Goal: Task Accomplishment & Management: Manage account settings

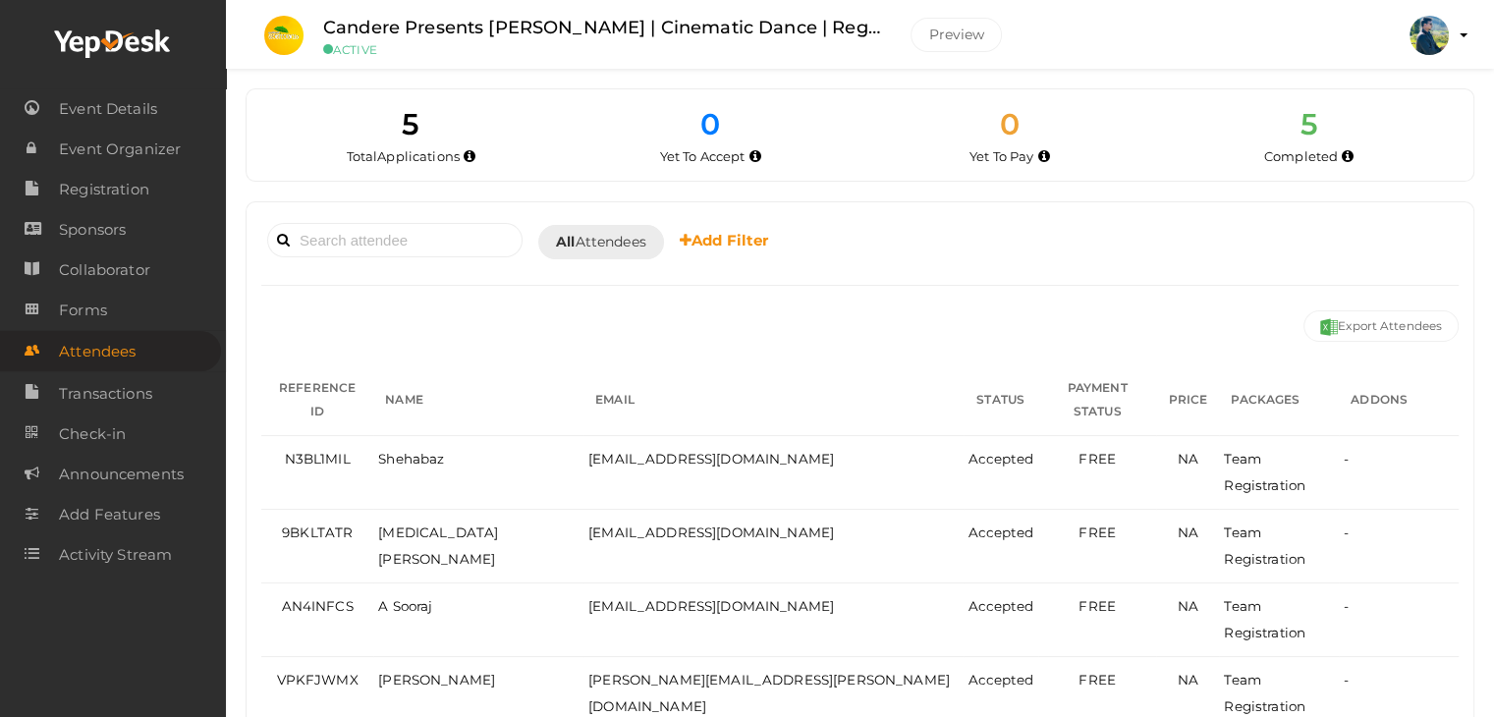
click at [1115, 247] on div "Booked for Today Today Tomorrow This Week Custom Date All Attendees All Yet to …" at bounding box center [859, 241] width 1197 height 48
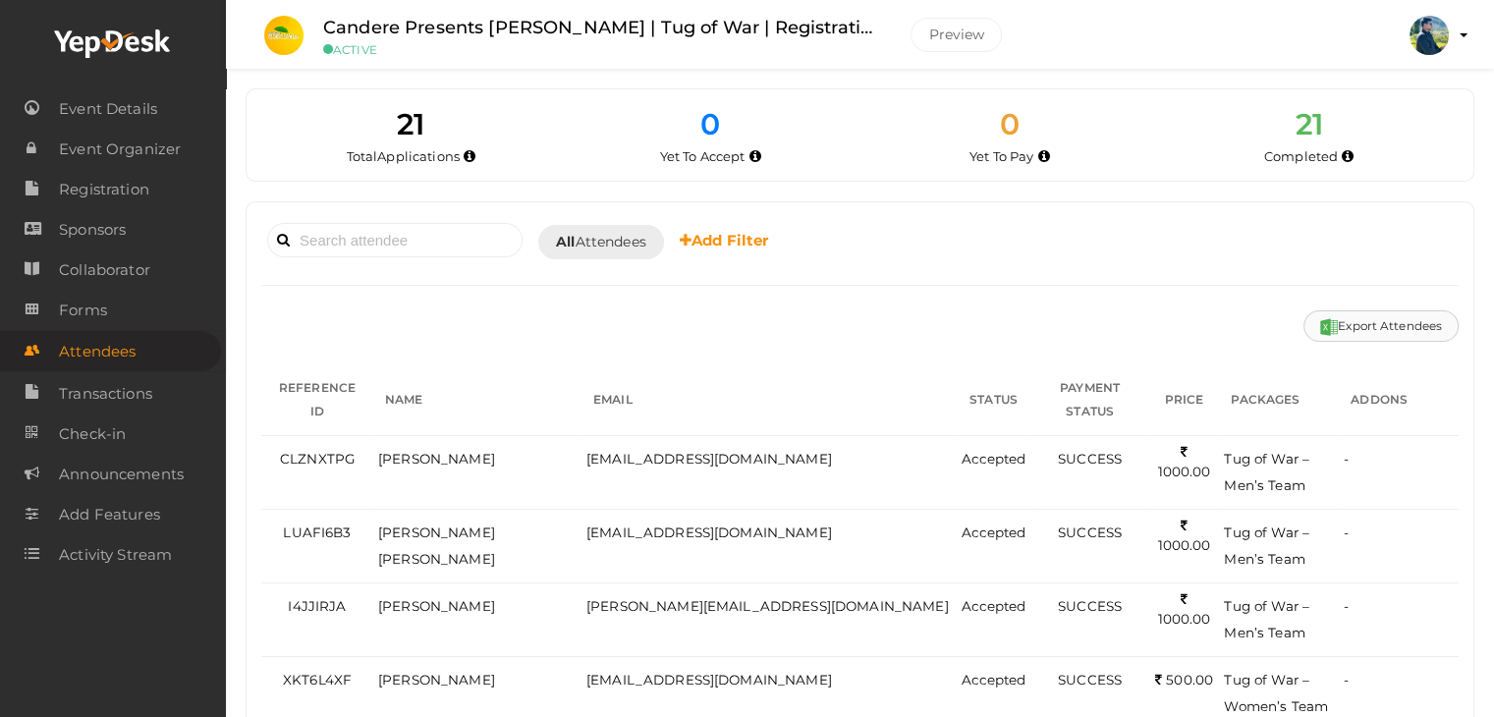
click at [1375, 325] on button "Export Attendees" at bounding box center [1380, 325] width 155 height 31
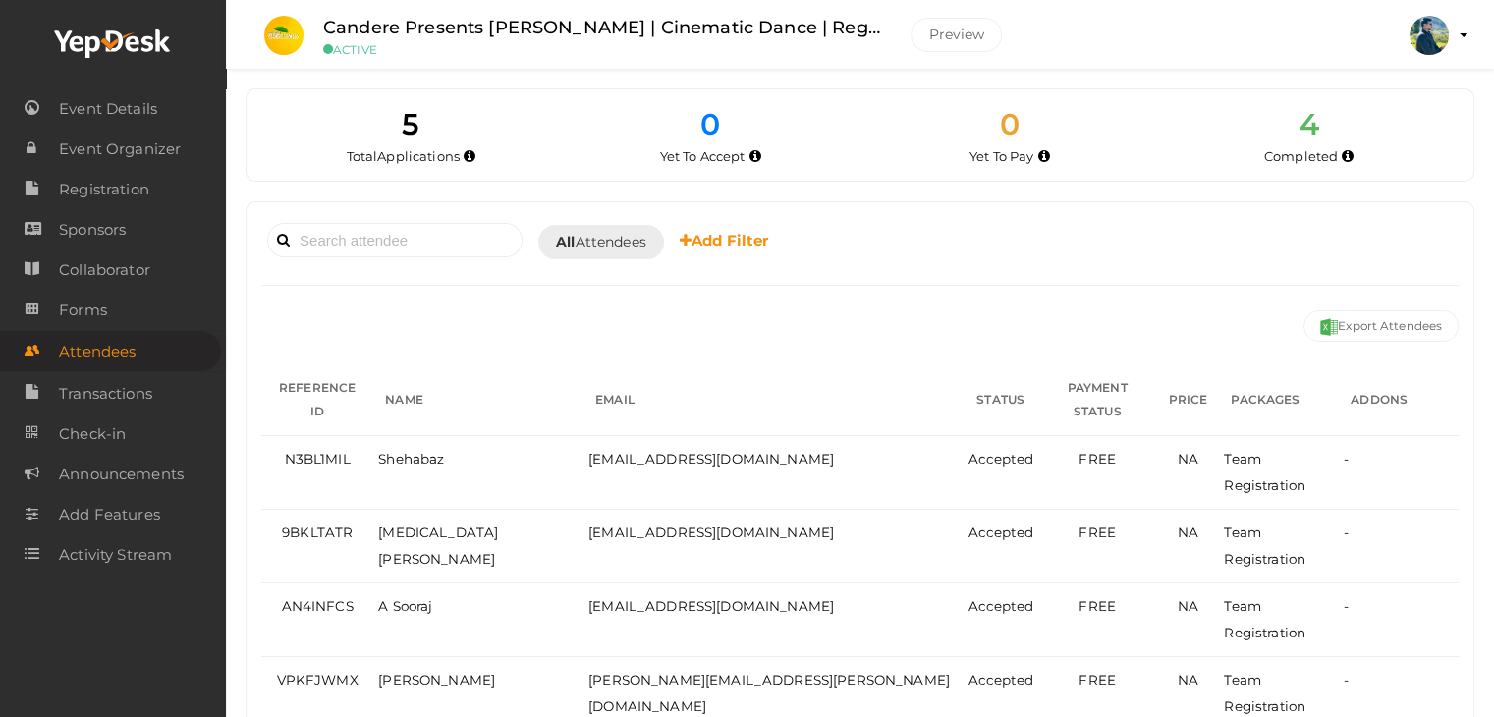
drag, startPoint x: 1497, startPoint y: 190, endPoint x: 1397, endPoint y: 164, distance: 103.4
click at [1397, 164] on div "Completed" at bounding box center [1309, 156] width 270 height 20
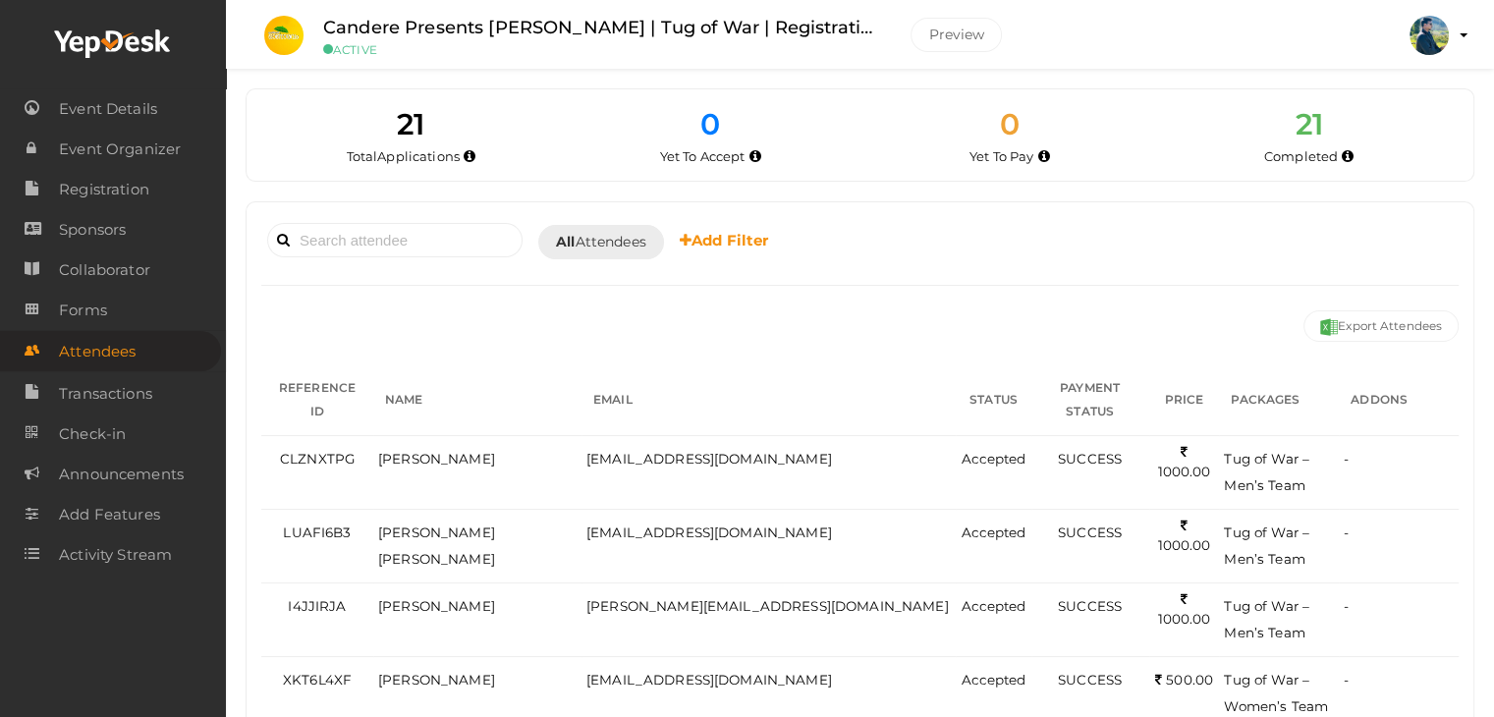
click at [604, 28] on label "Candere Presents Prathidhwani Onaravam | Tug of War | Registration" at bounding box center [602, 28] width 558 height 28
click at [604, 28] on label "Candere Presents [PERSON_NAME] | Tug of War | Registration" at bounding box center [602, 28] width 558 height 28
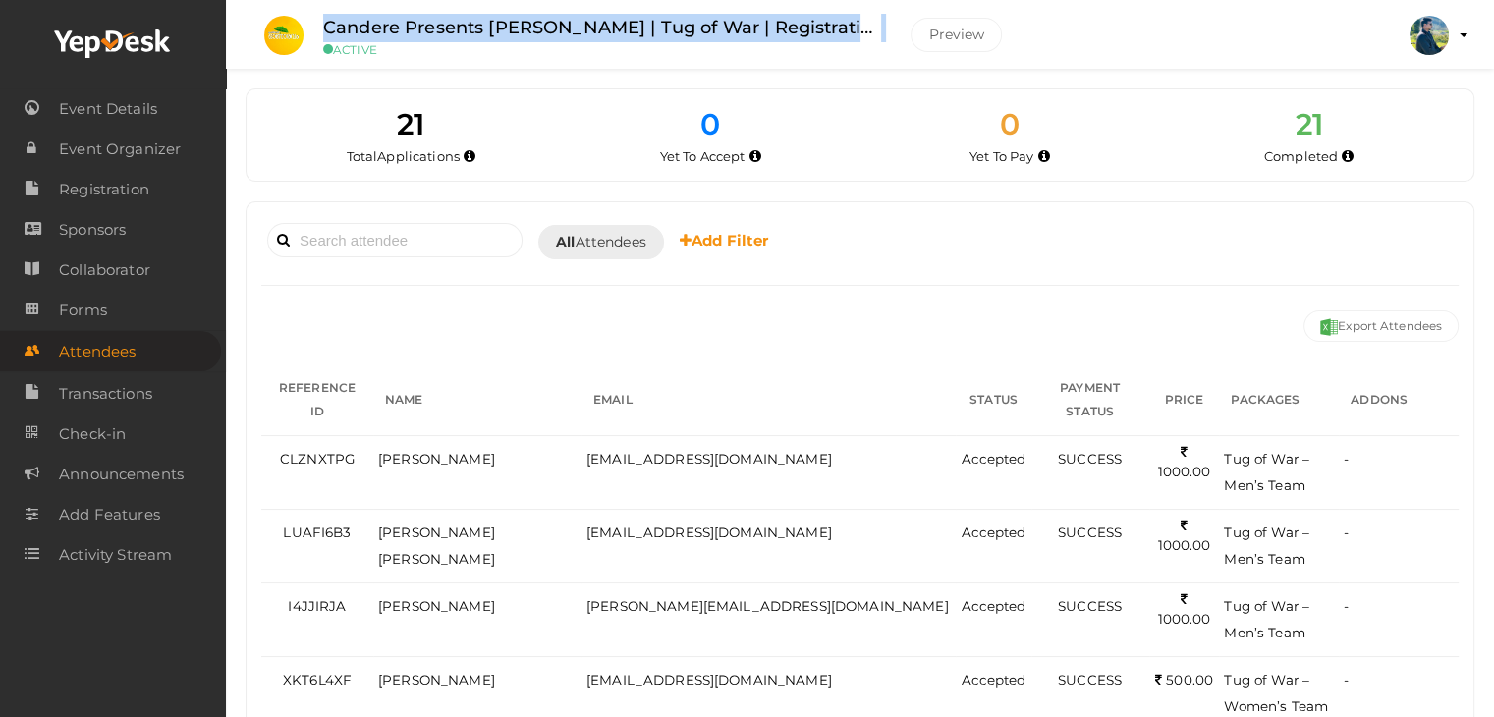
click at [604, 28] on label "Candere Presents Prathidhwani Onaravam | Tug of War | Registration" at bounding box center [602, 28] width 558 height 28
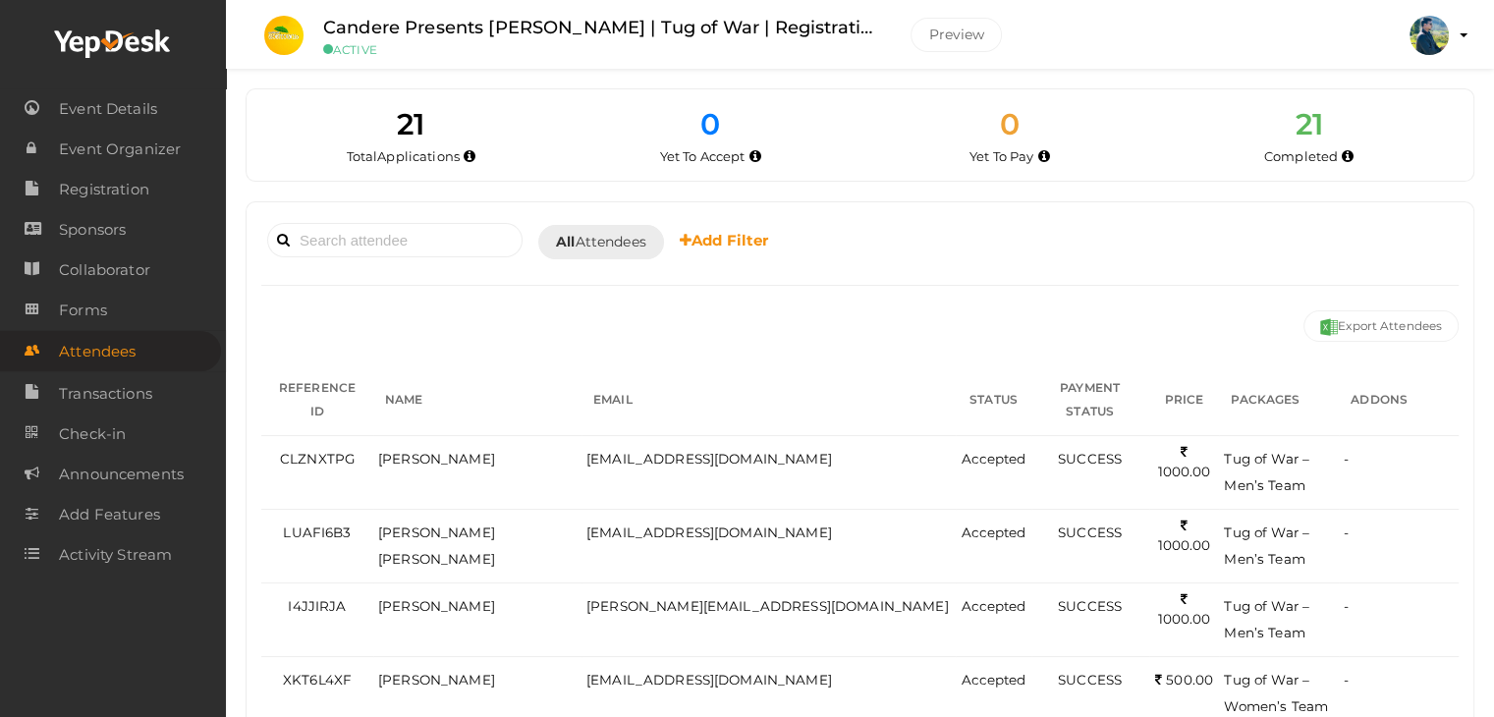
click at [542, 29] on label "Candere Presents Prathidhwani Onaravam | Tug of War | Registration" at bounding box center [602, 28] width 558 height 28
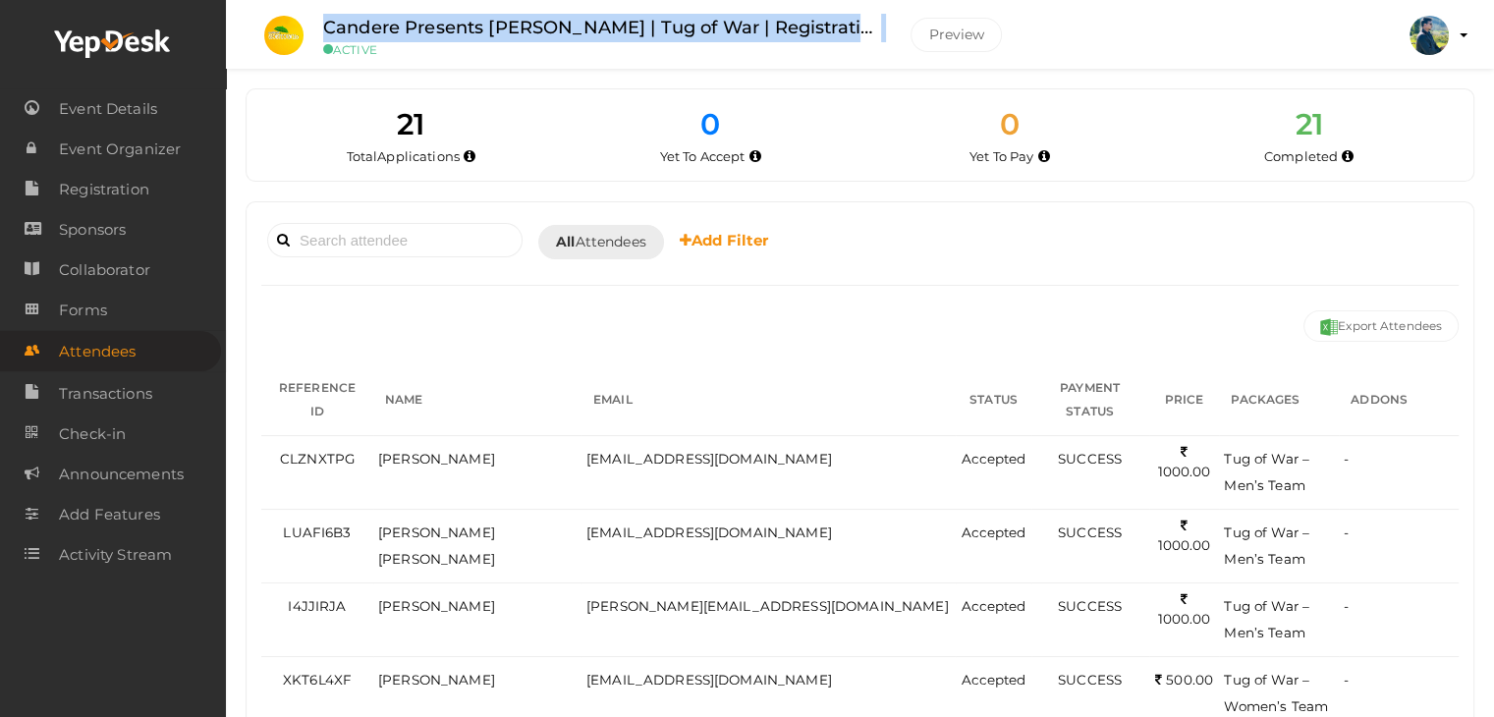
click at [542, 29] on label "Candere Presents Prathidhwani Onaravam | Tug of War | Registration" at bounding box center [602, 28] width 558 height 28
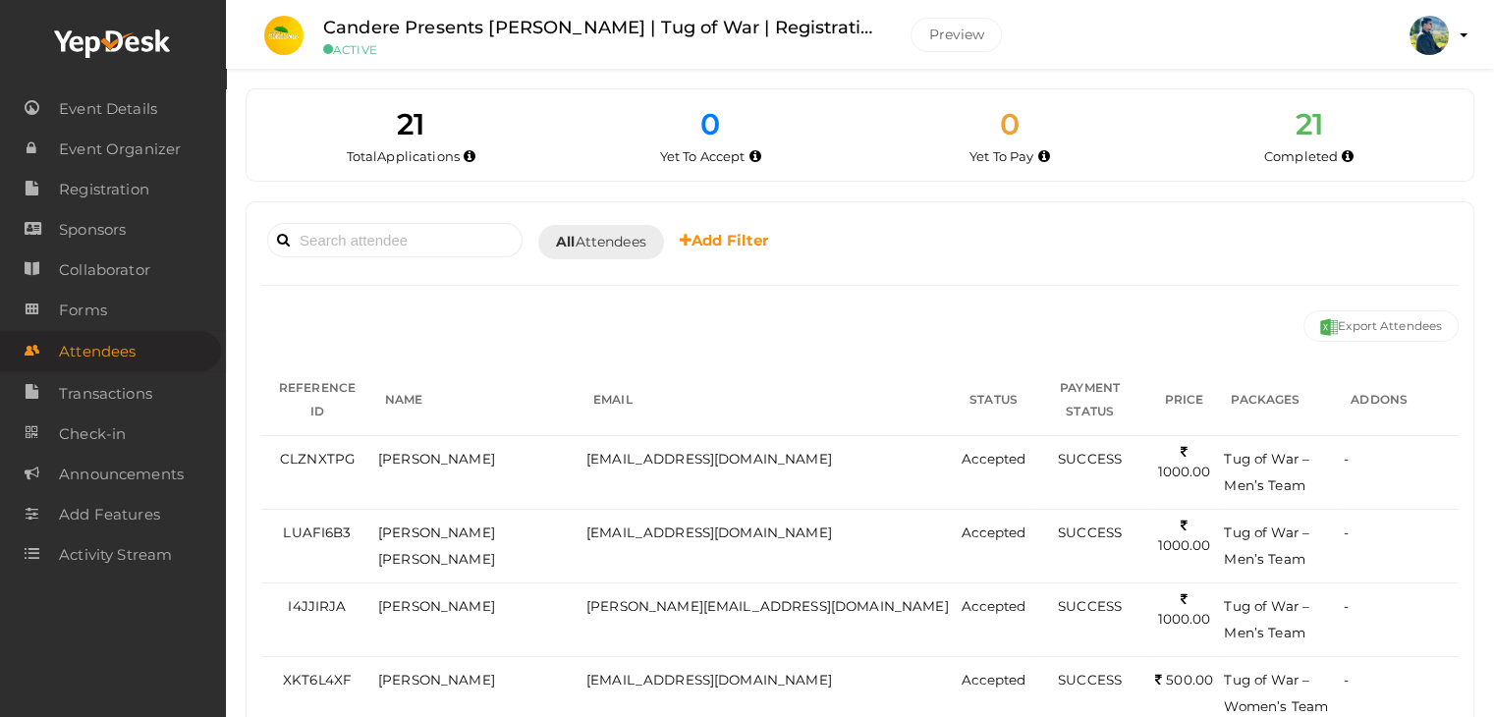
click at [546, 55] on small "ACTIVE" at bounding box center [602, 49] width 558 height 15
click at [546, 25] on label "Candere Presents Prathidhwani Onaravam | Tug of War | Registration" at bounding box center [602, 28] width 558 height 28
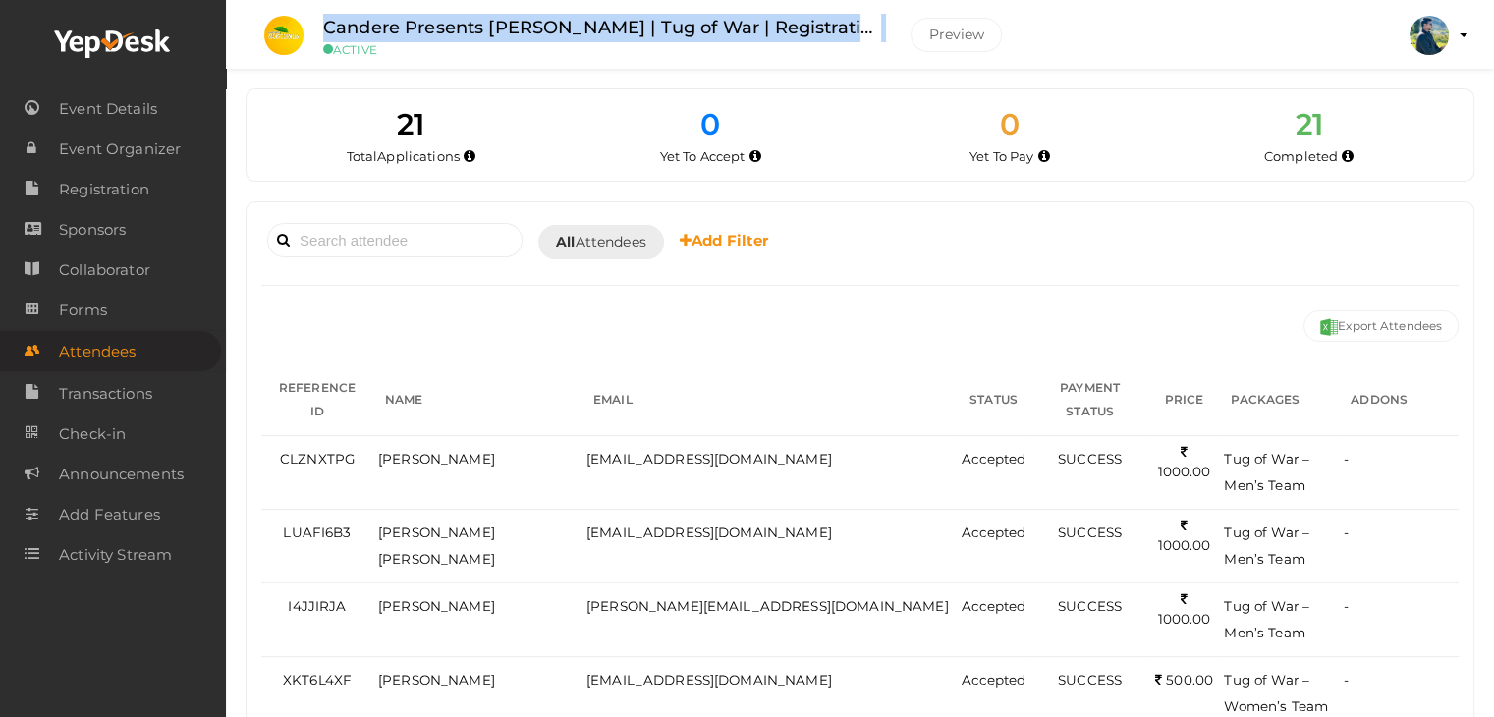
click at [546, 25] on label "Candere Presents Prathidhwani Onaravam | Tug of War | Registration" at bounding box center [602, 28] width 558 height 28
click at [551, 32] on label "Candere Presents Prathidhwani Onaravam | Tug of War | Registration" at bounding box center [602, 28] width 558 height 28
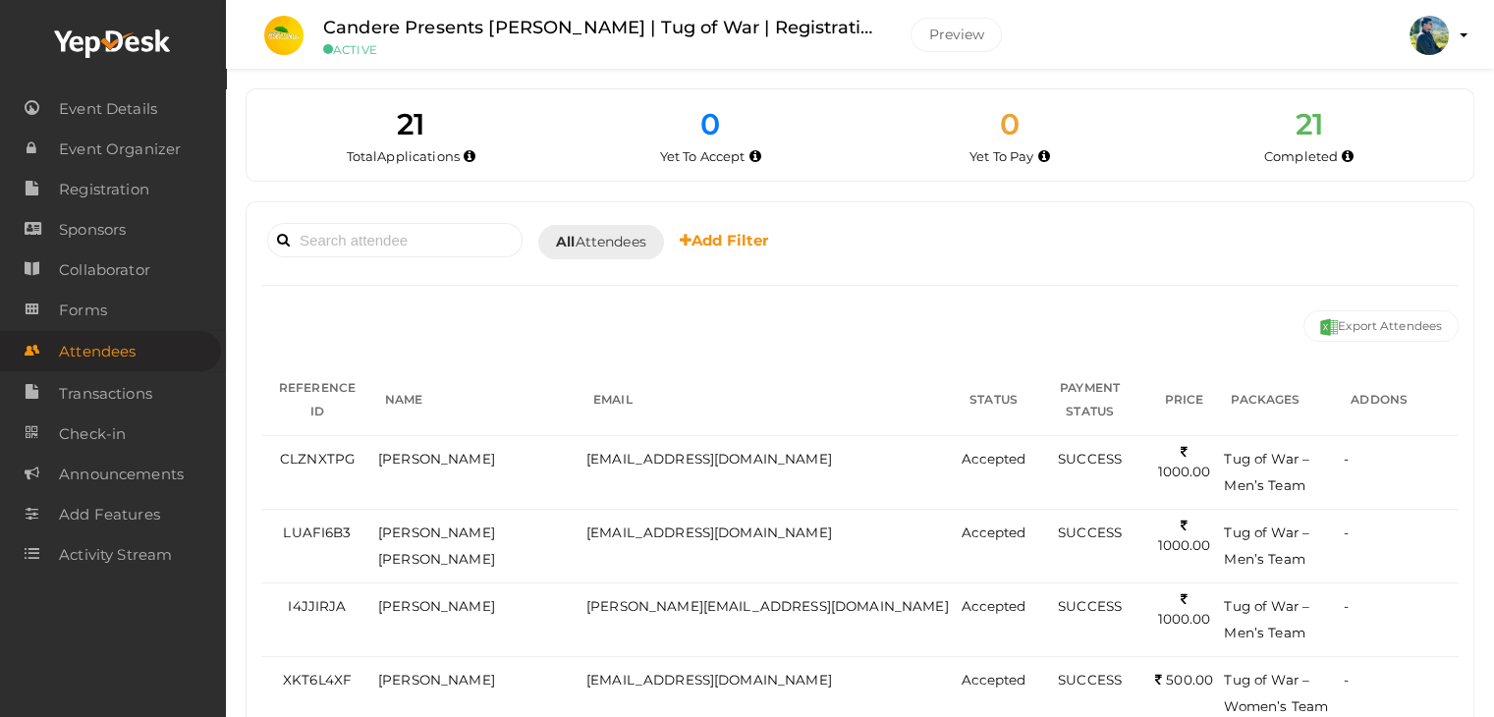
click at [551, 27] on label "Candere Presents Prathidhwani Onaravam | Tug of War | Registration" at bounding box center [602, 28] width 558 height 28
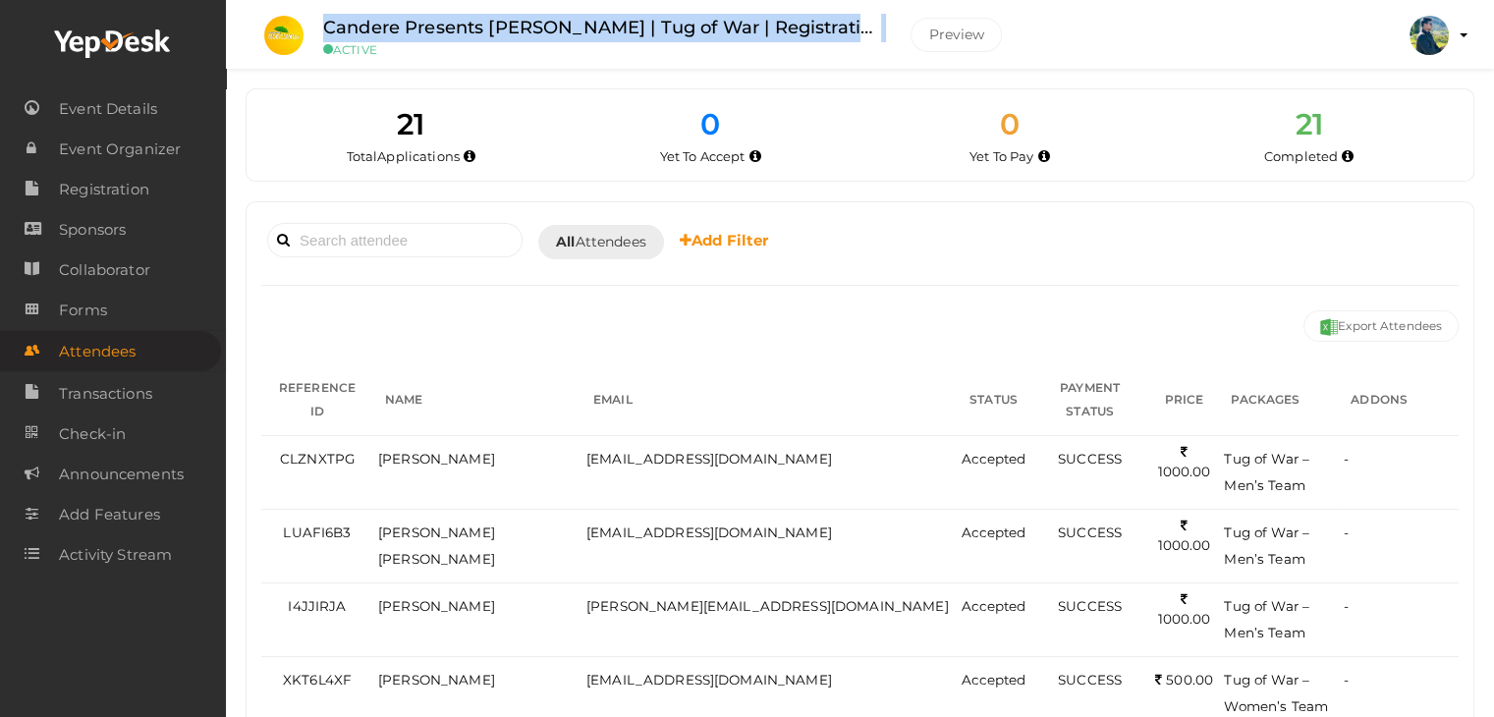
click at [551, 27] on label "Candere Presents Prathidhwani Onaravam | Tug of War | Registration" at bounding box center [602, 28] width 558 height 28
click at [550, 25] on label "Candere Presents Prathidhwani Onaravam | Tug of War | Registration" at bounding box center [602, 28] width 558 height 28
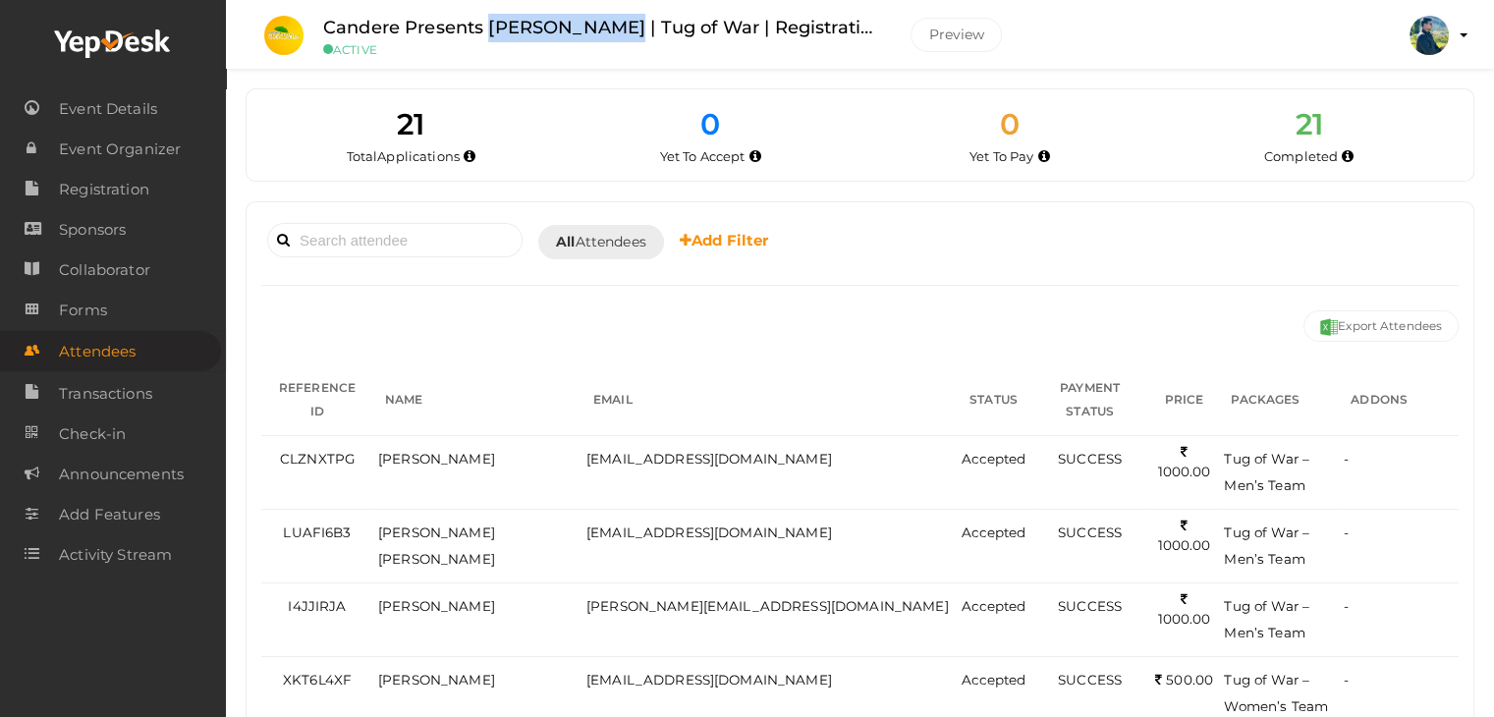
click at [550, 25] on label "Candere Presents Prathidhwani Onaravam | Tug of War | Registration" at bounding box center [602, 28] width 558 height 28
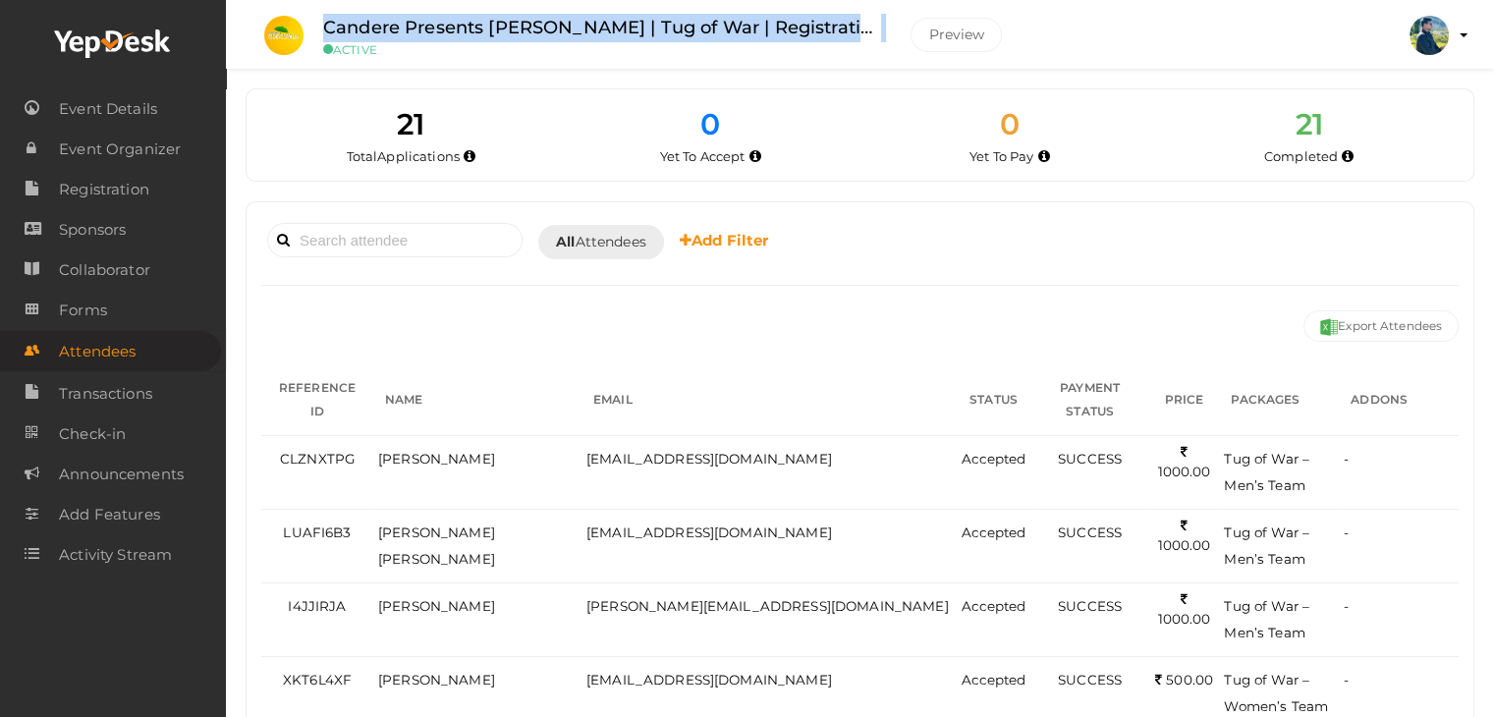
click at [550, 25] on label "Candere Presents Prathidhwani Onaravam | Tug of War | Registration" at bounding box center [602, 28] width 558 height 28
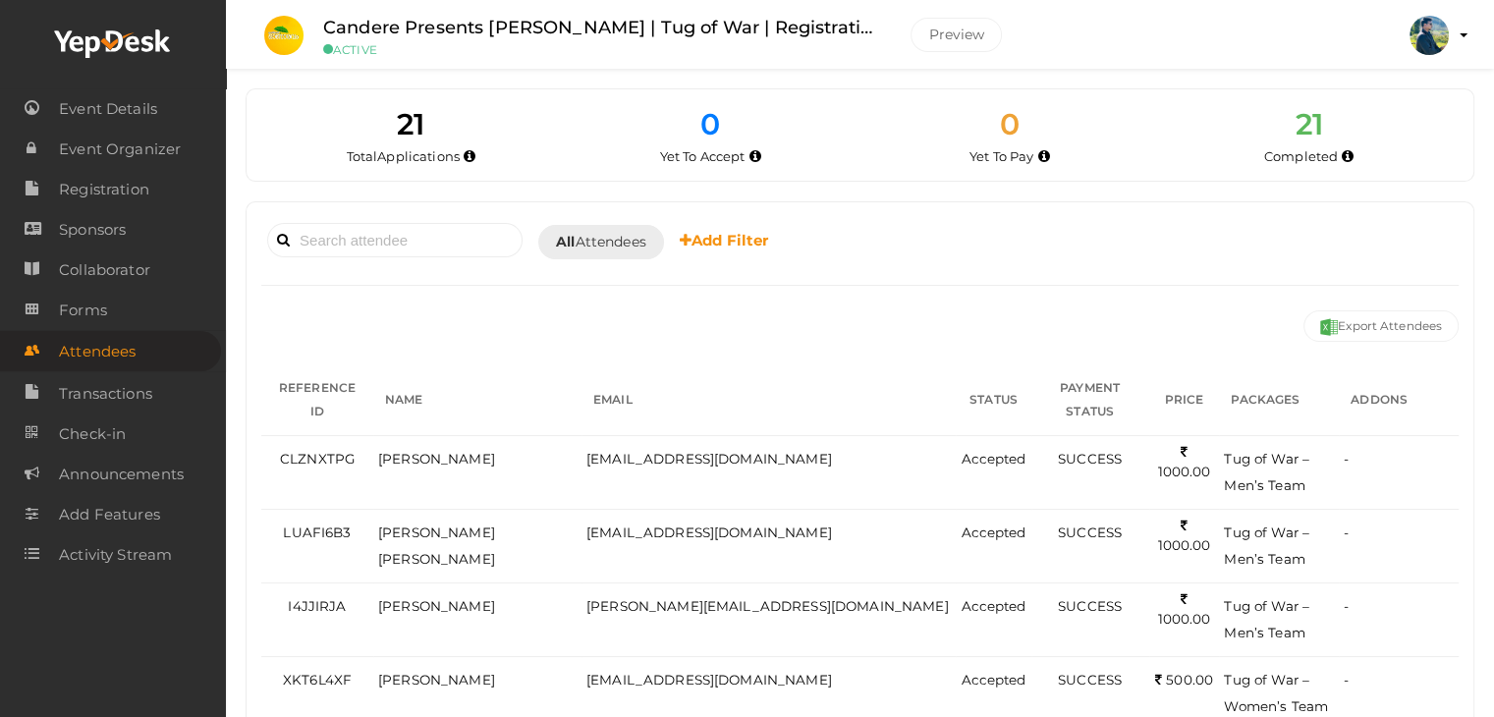
click at [554, 56] on li "Candere Presents Prathidhwani Onaravam | Tug of War | Registration ACTIVE Previ…" at bounding box center [637, 35] width 773 height 69
click at [554, 15] on label "Candere Presents Prathidhwani Onaravam | Tug of War | Registration" at bounding box center [602, 28] width 558 height 28
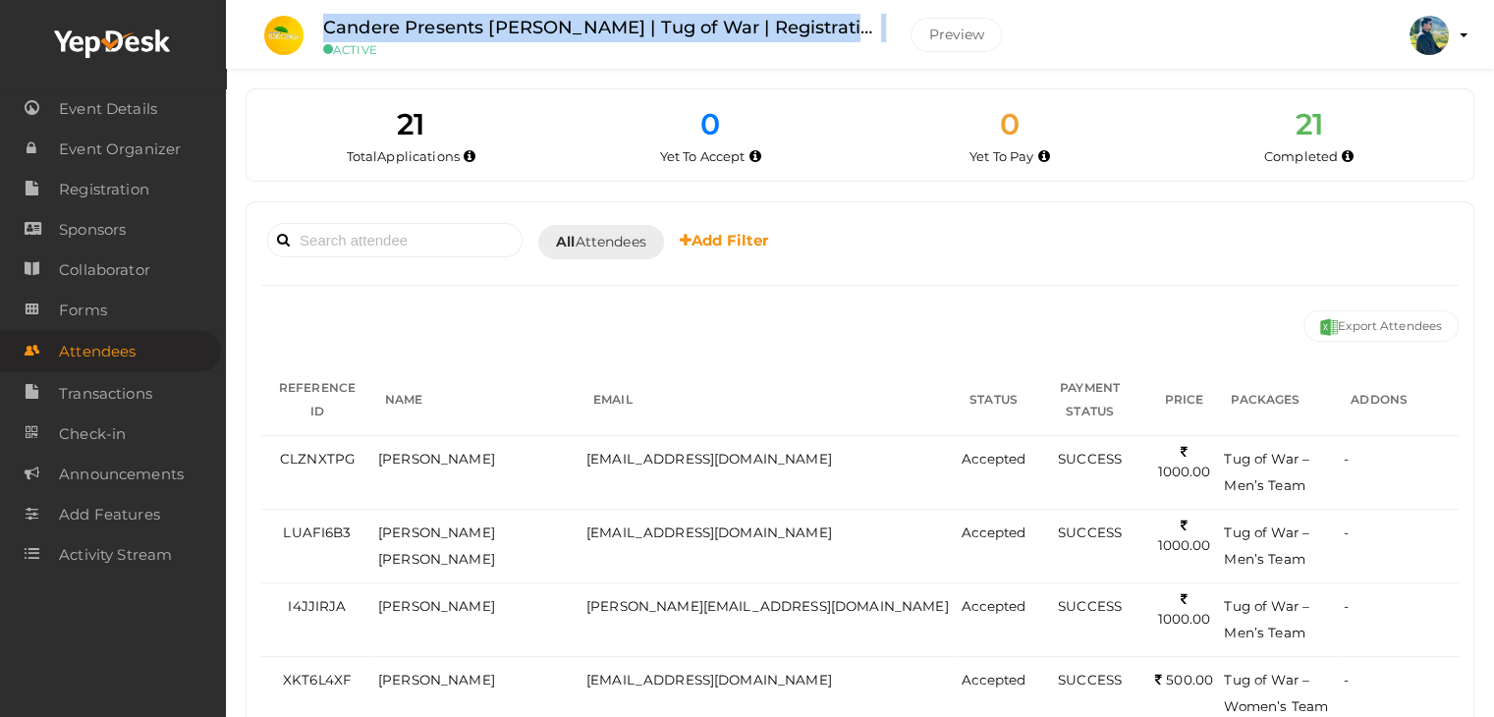
click at [554, 15] on label "Candere Presents Prathidhwani Onaravam | Tug of War | Registration" at bounding box center [602, 28] width 558 height 28
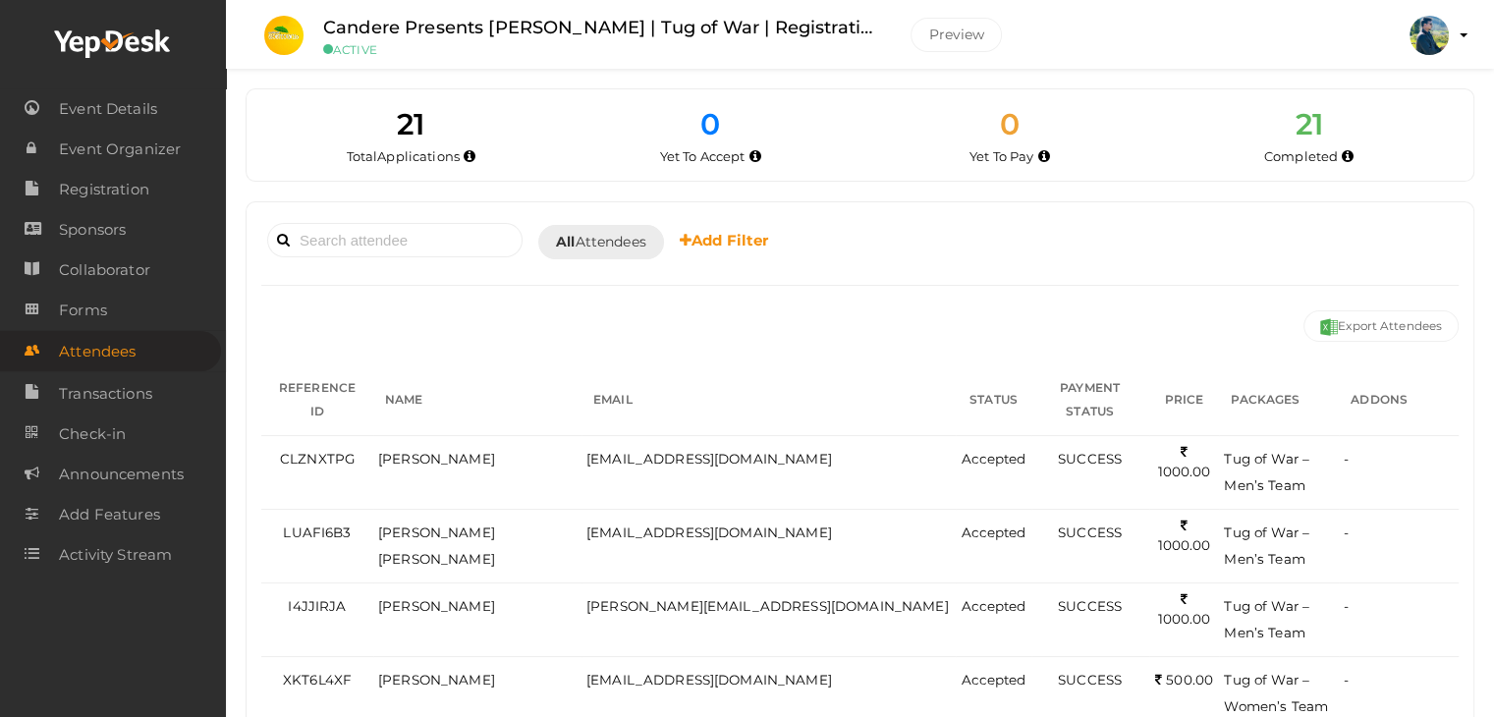
click at [558, 52] on small "ACTIVE" at bounding box center [602, 49] width 558 height 15
click at [558, 22] on label "Candere Presents Prathidhwani Onaravam | Tug of War | Registration" at bounding box center [602, 28] width 558 height 28
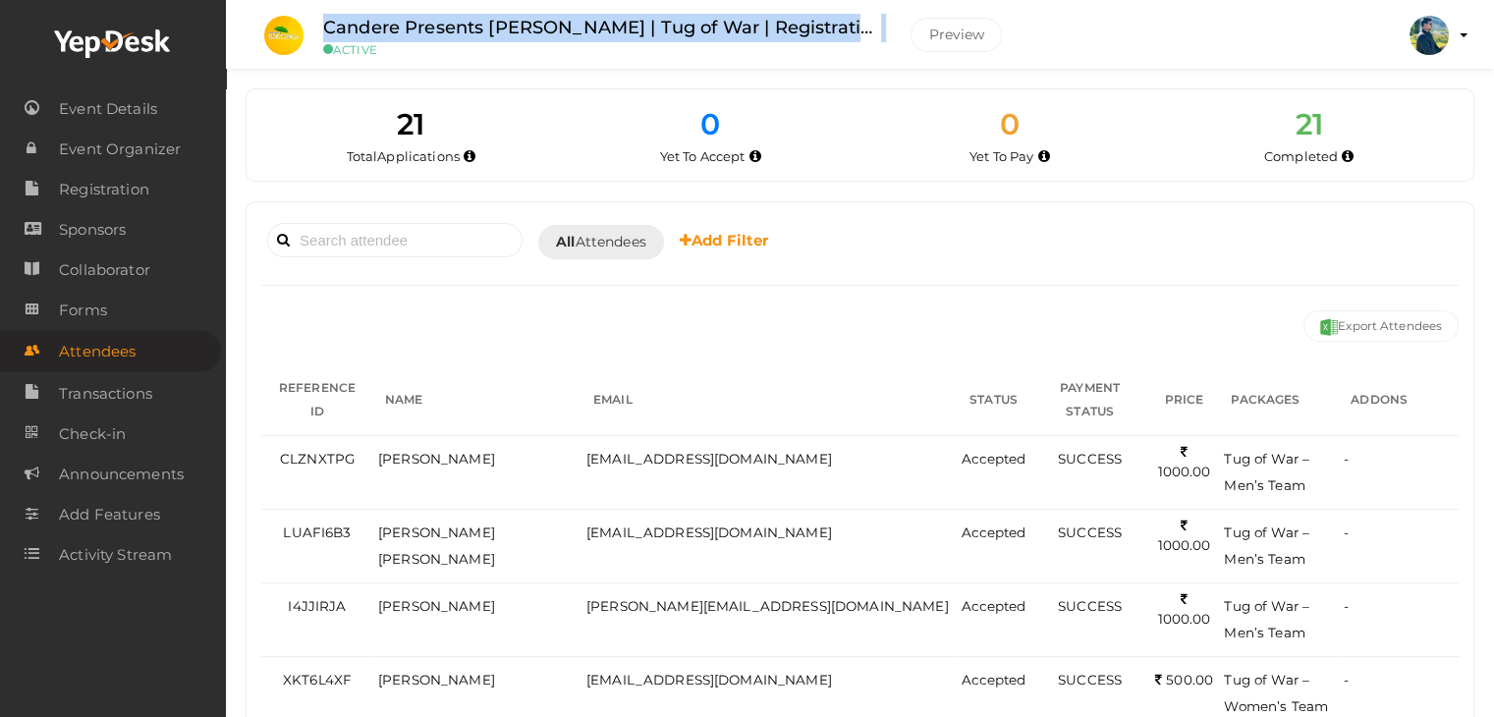
click at [558, 22] on label "Candere Presents Prathidhwani Onaravam | Tug of War | Registration" at bounding box center [602, 28] width 558 height 28
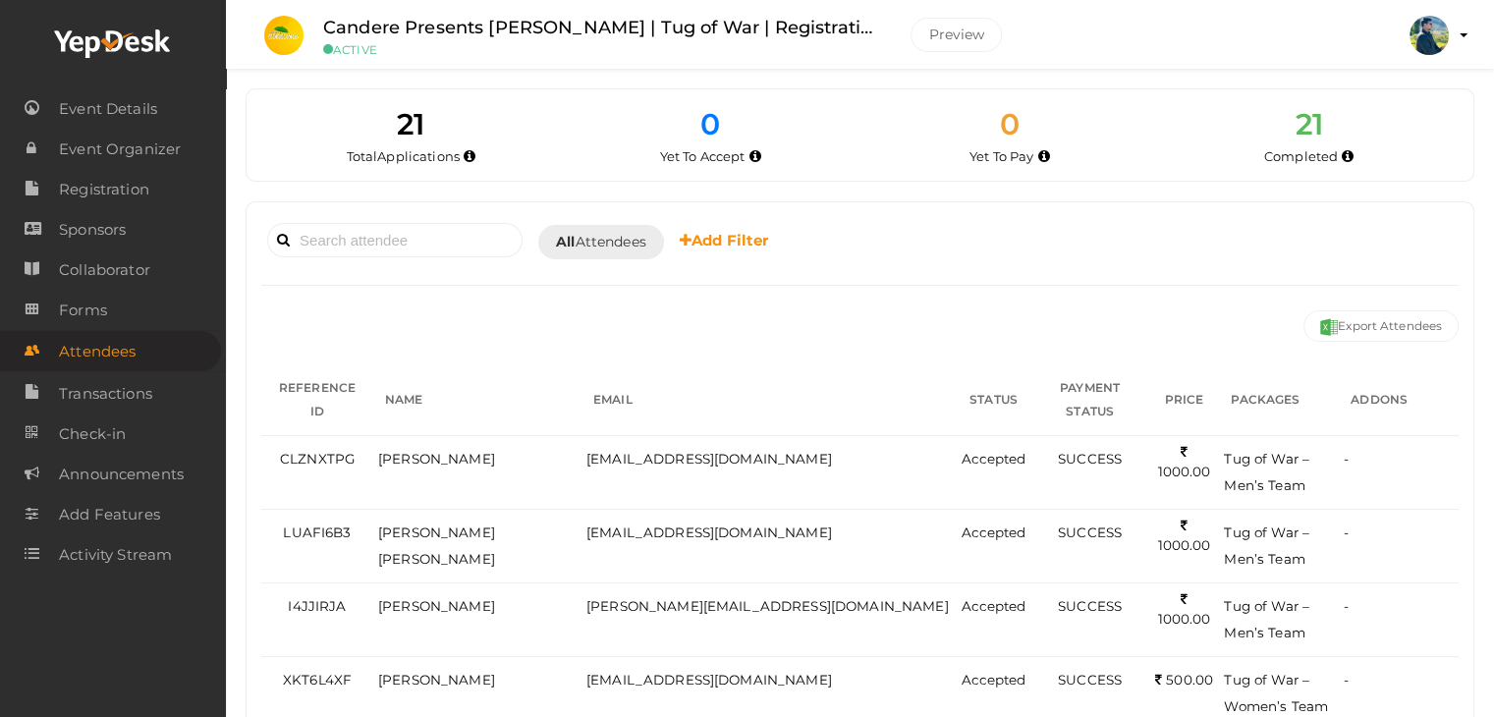
click at [555, 56] on li "Candere Presents Prathidhwani Onaravam | Tug of War | Registration ACTIVE Previ…" at bounding box center [637, 35] width 773 height 69
click at [558, 27] on label "Candere Presents Prathidhwani Onaravam | Tug of War | Registration" at bounding box center [602, 28] width 558 height 28
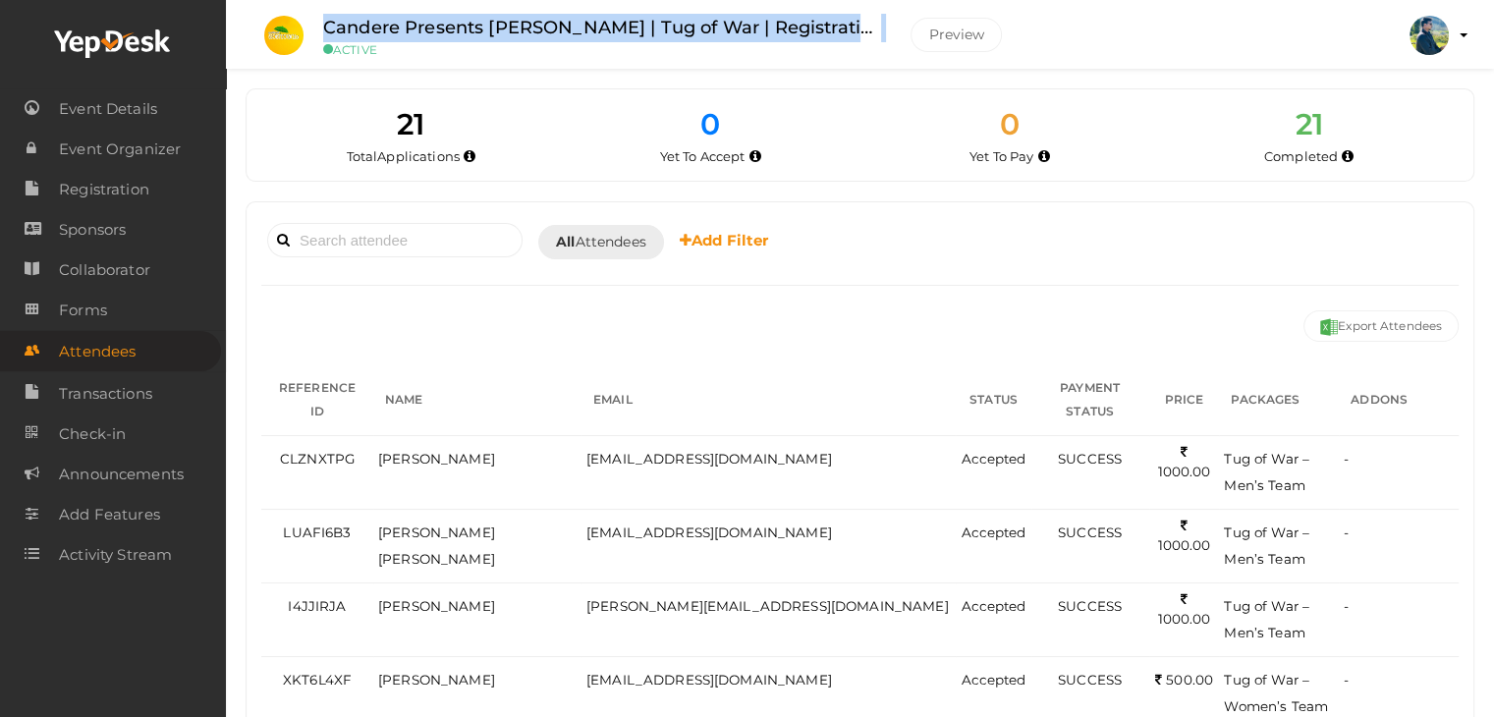
click at [558, 27] on label "Candere Presents Prathidhwani Onaravam | Tug of War | Registration" at bounding box center [602, 28] width 558 height 28
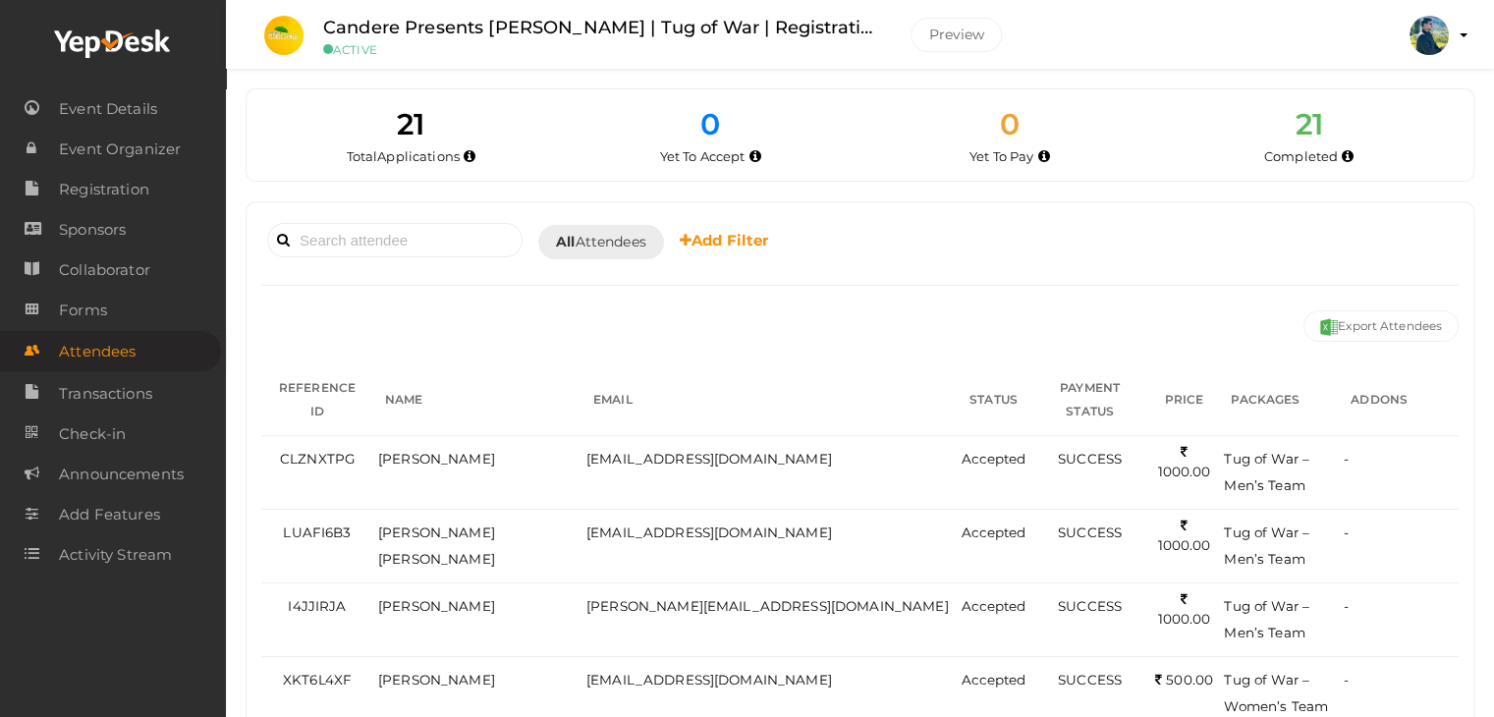
click at [558, 52] on small "ACTIVE" at bounding box center [602, 49] width 558 height 15
click at [727, 21] on label "Candere Presents Prathidhwani Onaravam | Tug of War | Registration" at bounding box center [602, 28] width 558 height 28
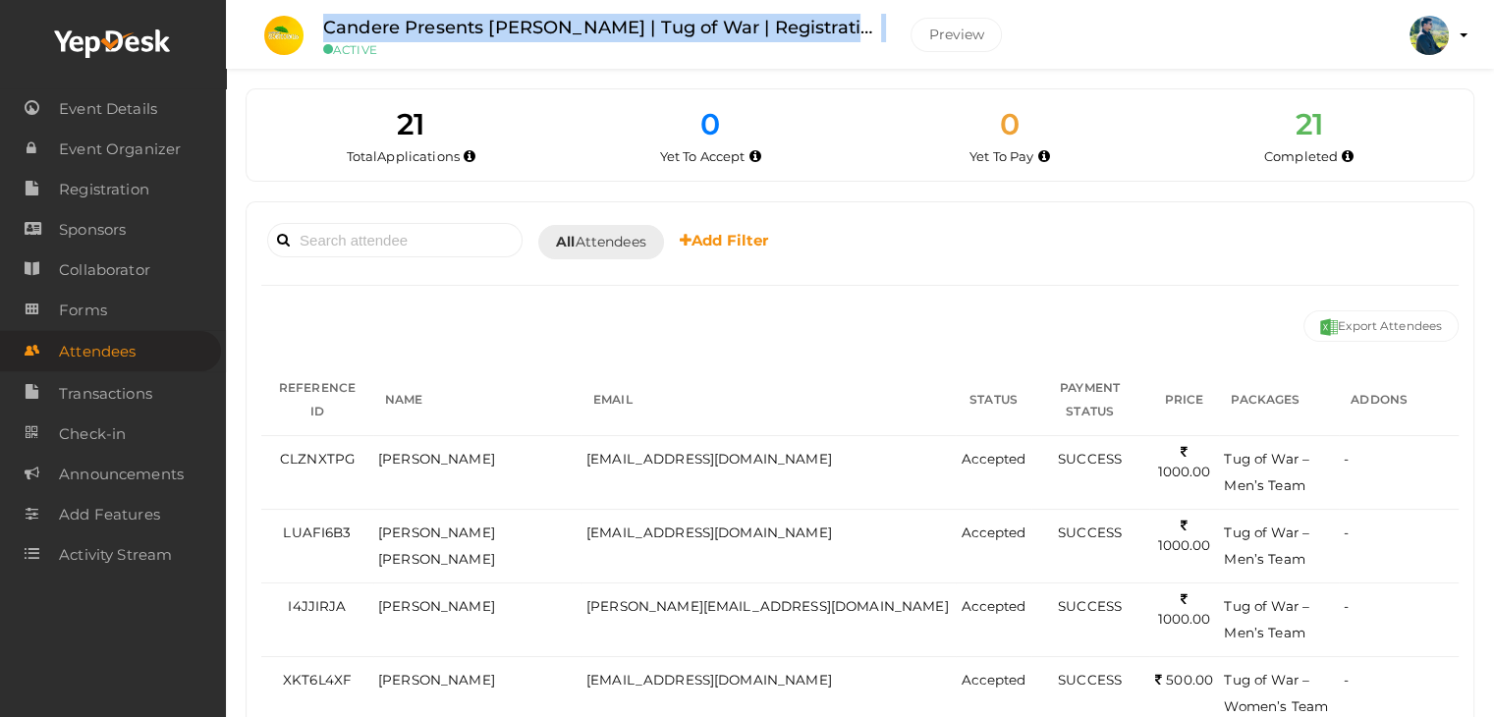
click at [727, 21] on label "Candere Presents Prathidhwani Onaravam | Tug of War | Registration" at bounding box center [602, 28] width 558 height 28
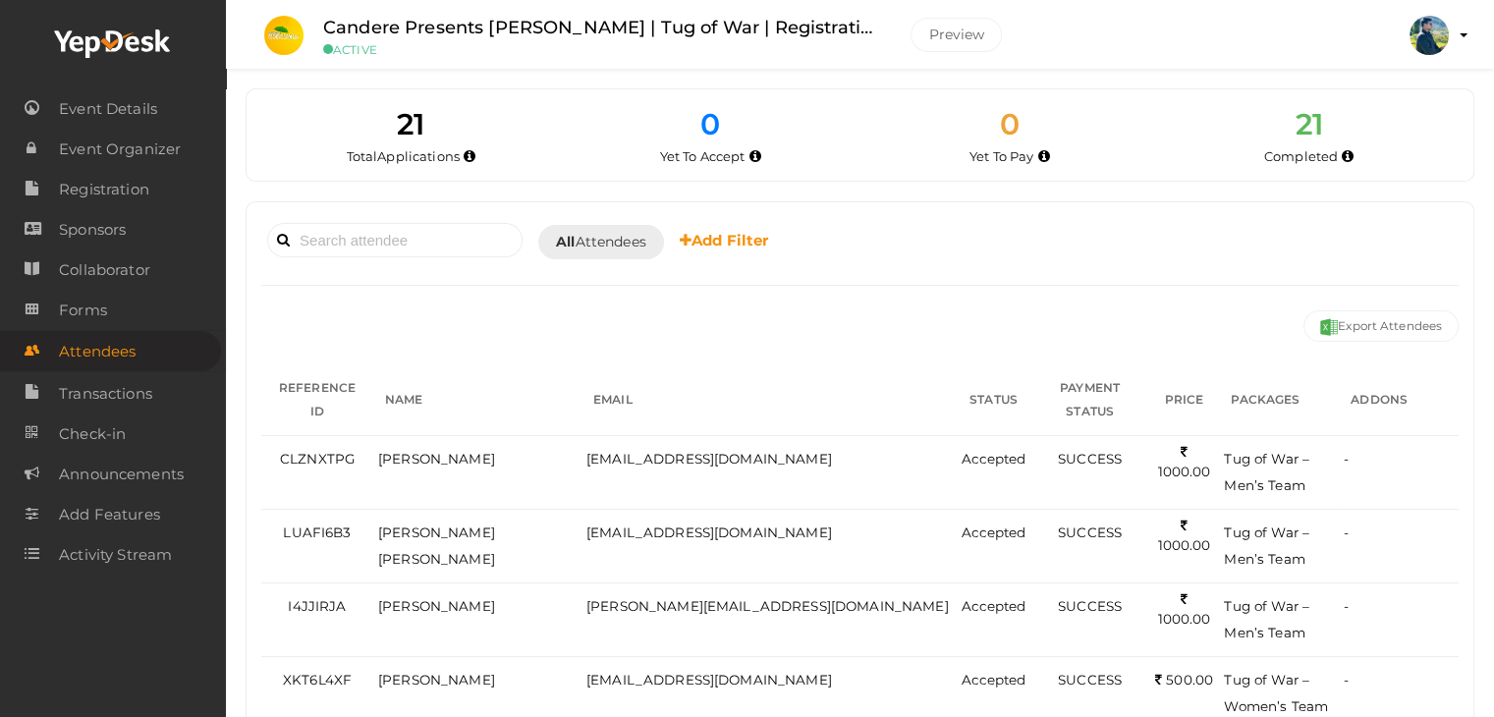
click at [656, 52] on small "ACTIVE" at bounding box center [602, 49] width 558 height 15
click at [637, 10] on li "Candere Presents Prathidhwani Onaravam | Tug of War | Registration ACTIVE Previ…" at bounding box center [637, 35] width 773 height 69
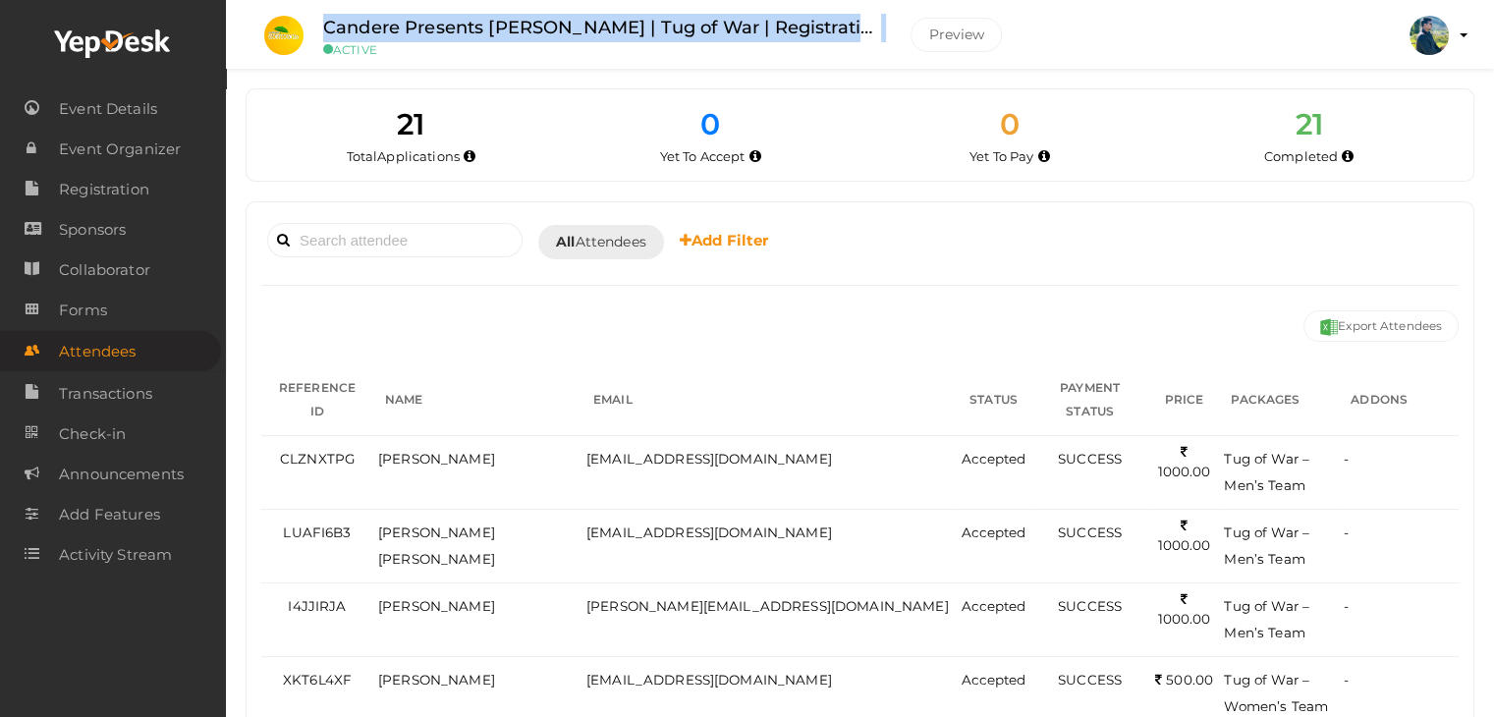
click at [637, 10] on li "Candere Presents Prathidhwani Onaravam | Tug of War | Registration ACTIVE Previ…" at bounding box center [637, 35] width 773 height 69
click at [640, 20] on label "Candere Presents Prathidhwani Onaravam | Tug of War | Registration" at bounding box center [602, 28] width 558 height 28
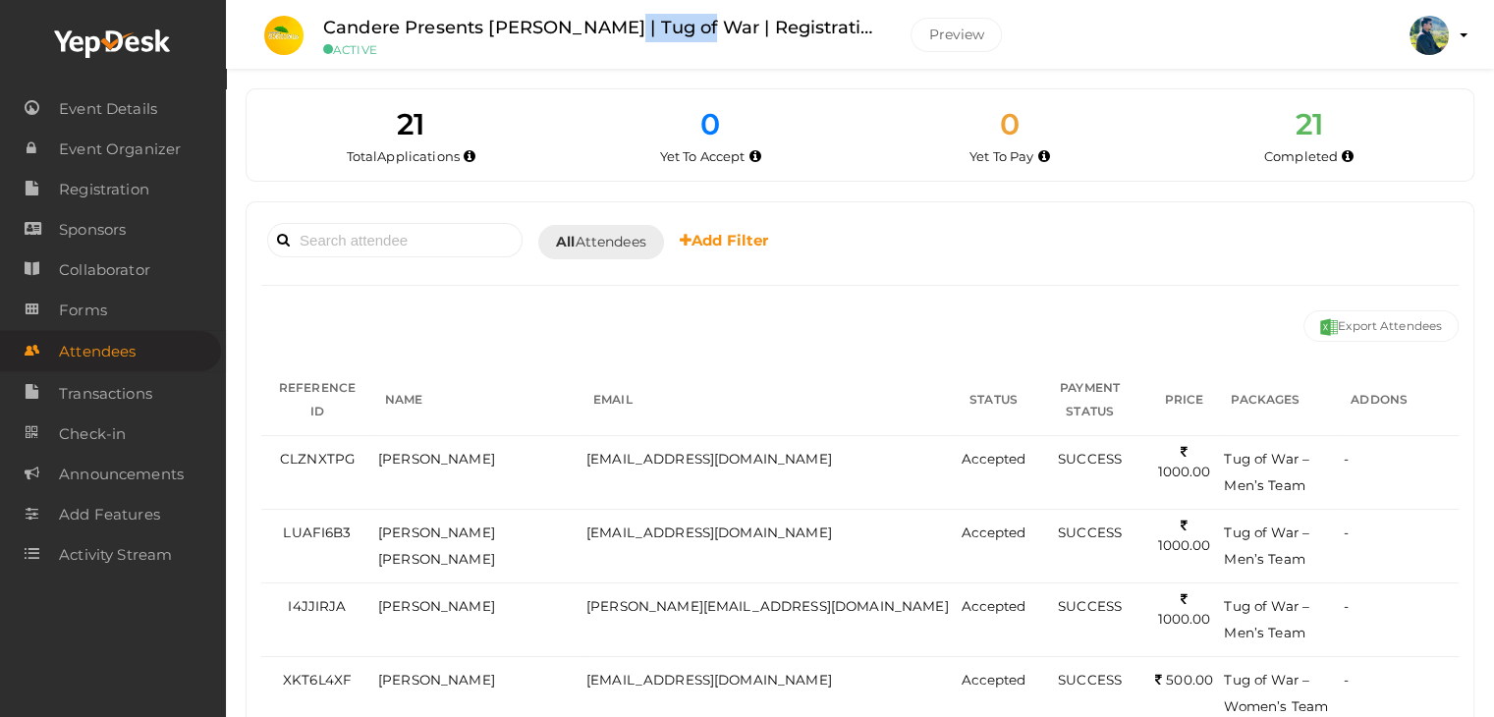
click at [640, 20] on label "Candere Presents Prathidhwani Onaravam | Tug of War | Registration" at bounding box center [602, 28] width 558 height 28
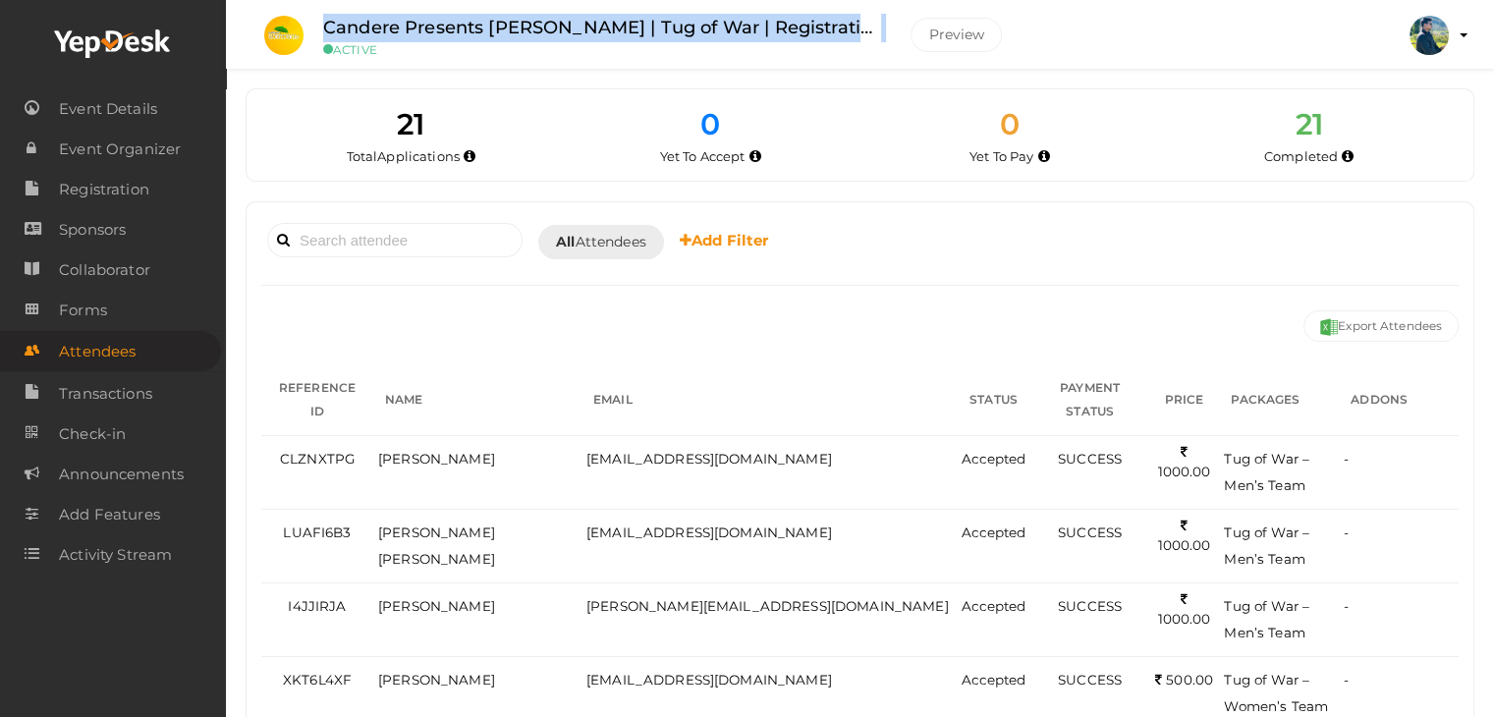
click at [640, 20] on label "Candere Presents Prathidhwani Onaravam | Tug of War | Registration" at bounding box center [602, 28] width 558 height 28
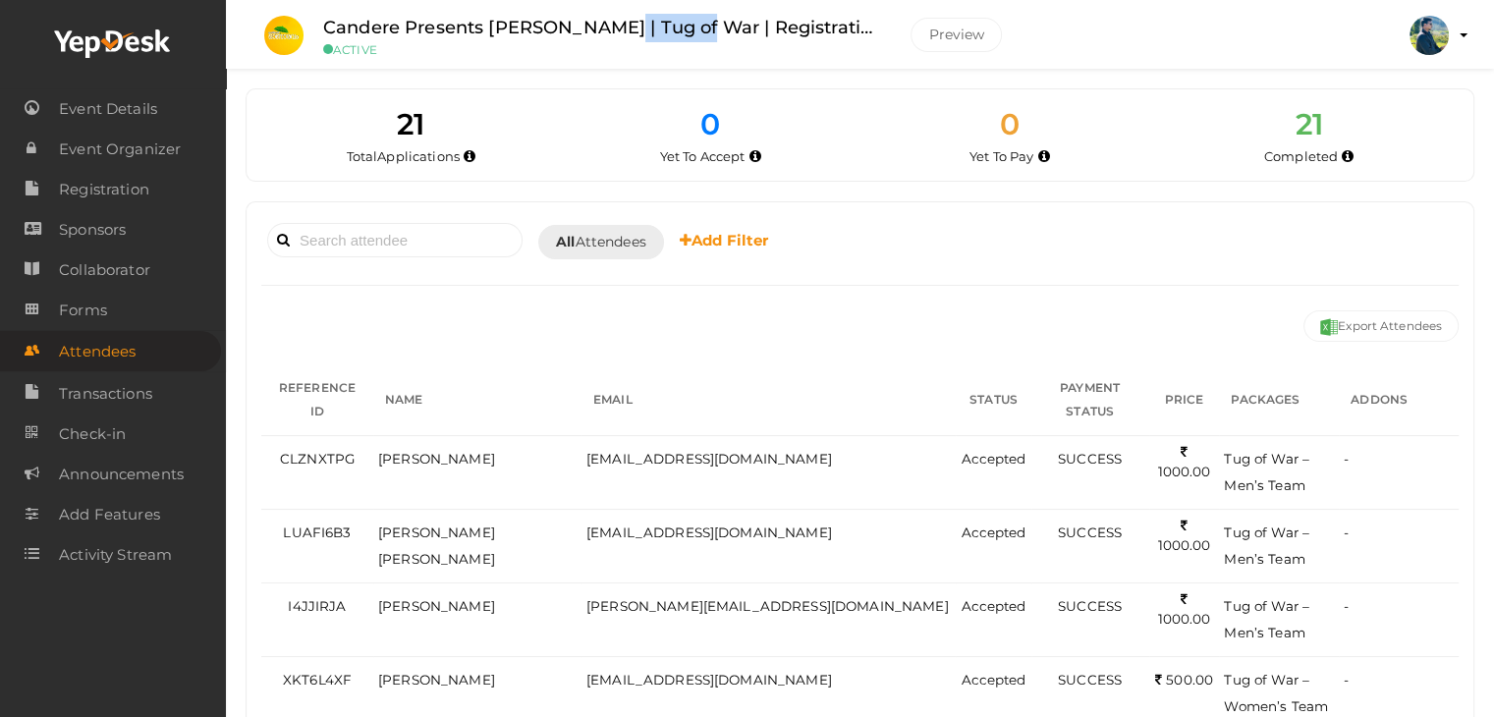
click at [640, 20] on label "Candere Presents Prathidhwani Onaravam | Tug of War | Registration" at bounding box center [602, 28] width 558 height 28
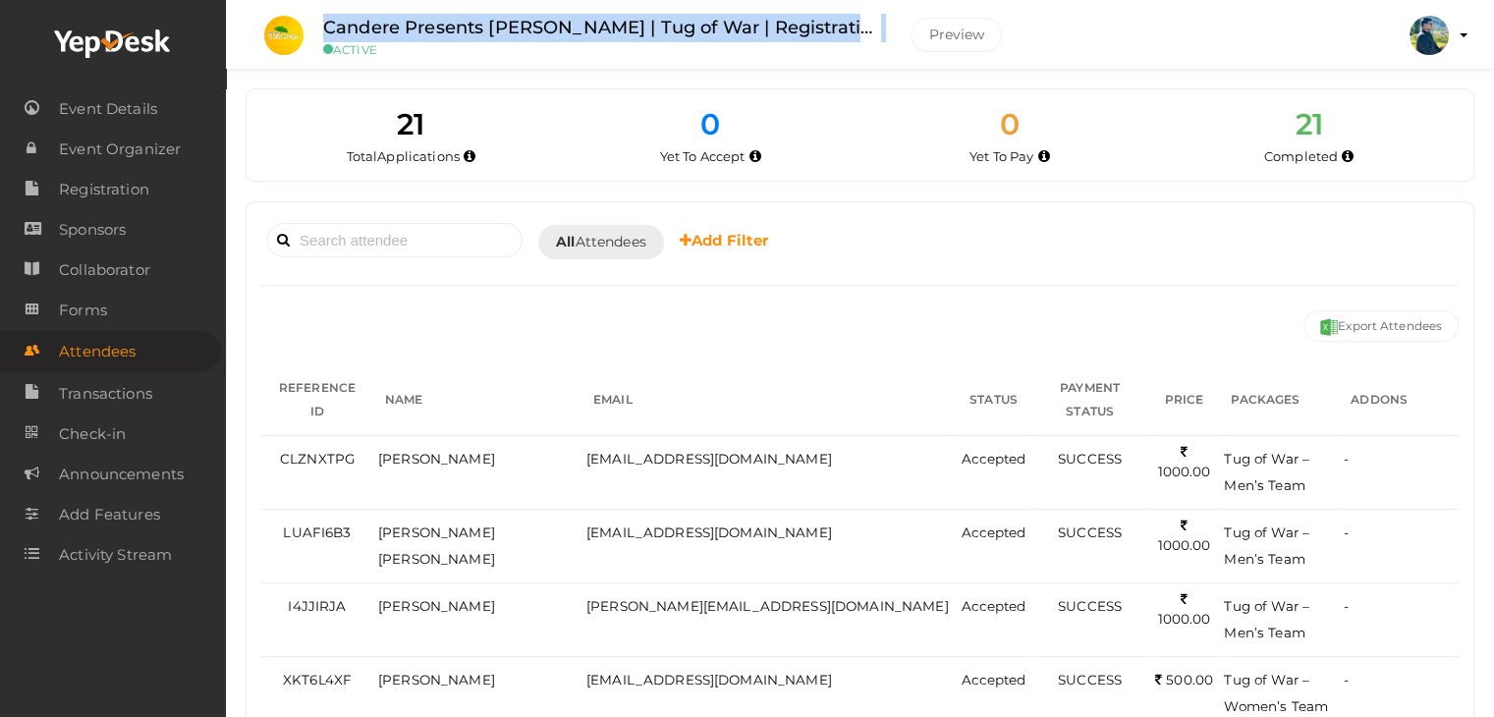
click at [640, 20] on label "Candere Presents Prathidhwani Onaravam | Tug of War | Registration" at bounding box center [602, 28] width 558 height 28
click at [639, 27] on label "Candere Presents Prathidhwani Onaravam | Tug of War | Registration" at bounding box center [602, 28] width 558 height 28
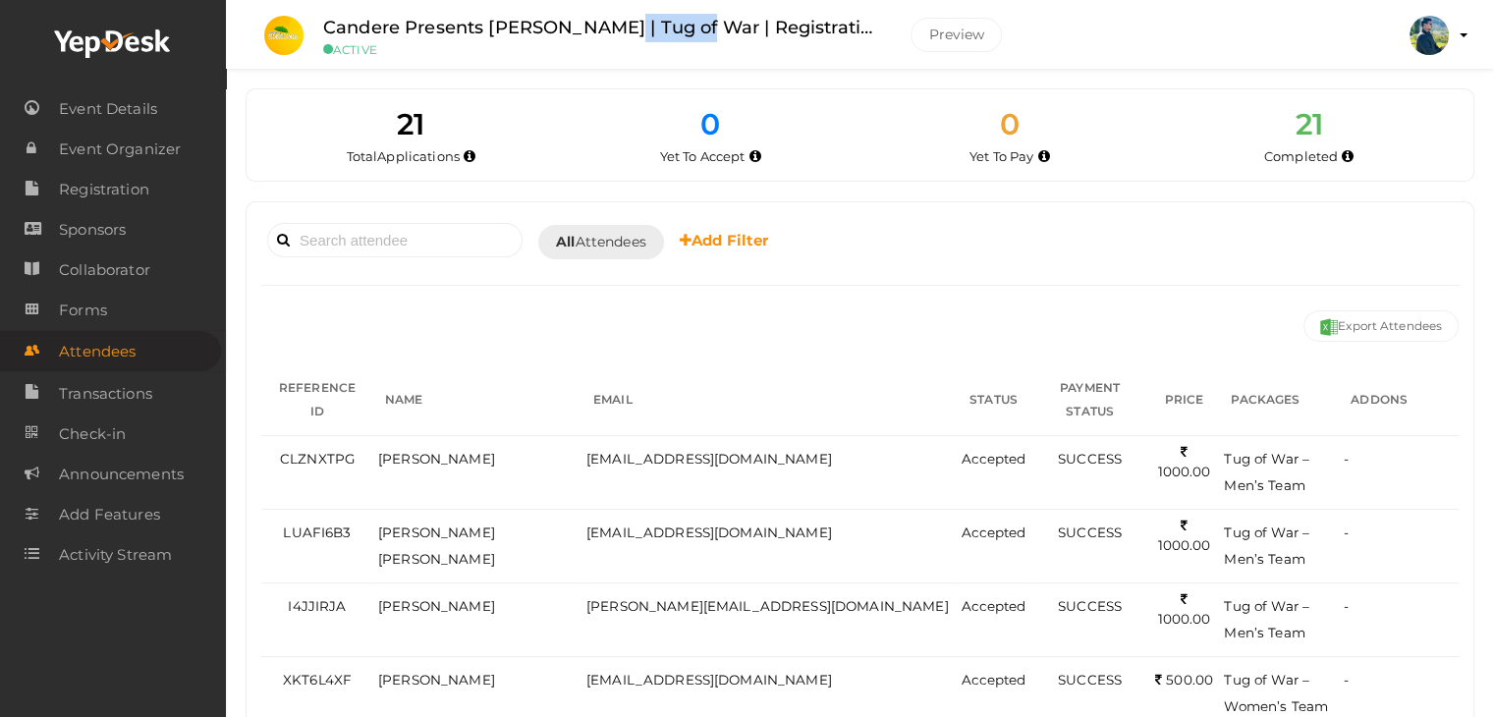
click at [639, 27] on label "Candere Presents Prathidhwani Onaravam | Tug of War | Registration" at bounding box center [602, 28] width 558 height 28
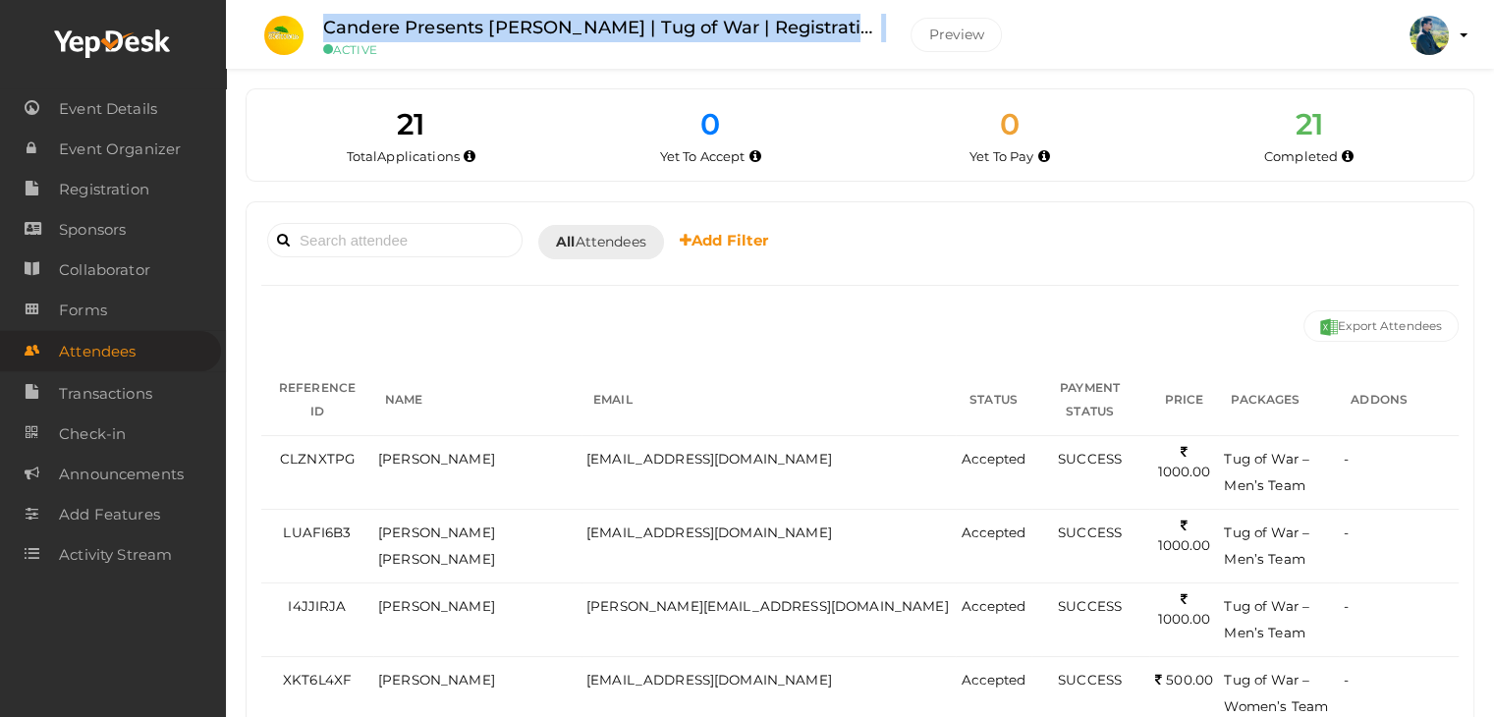
click at [639, 27] on label "Candere Presents Prathidhwani Onaravam | Tug of War | Registration" at bounding box center [602, 28] width 558 height 28
click at [571, 22] on label "Candere Presents Prathidhwani Onaravam | Tug of War | Registration" at bounding box center [602, 28] width 558 height 28
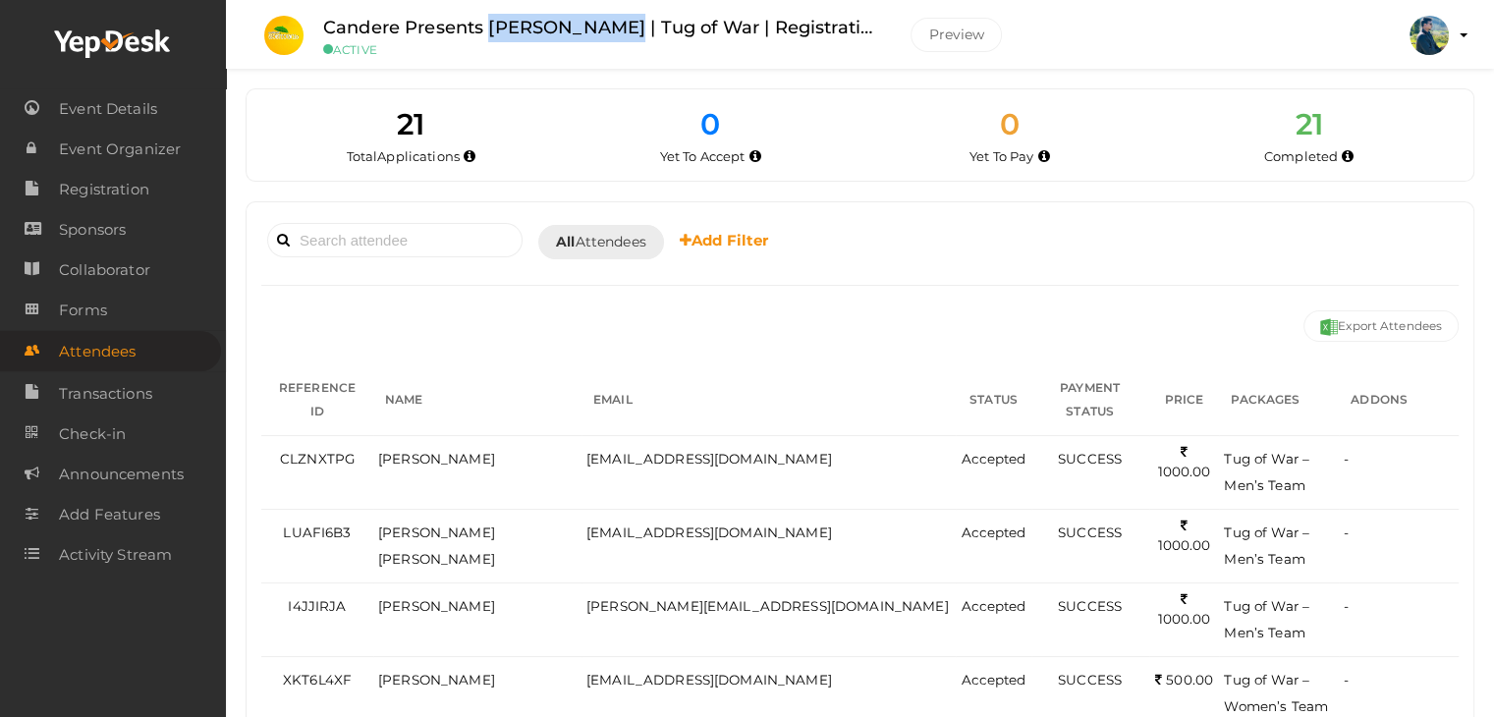
click at [571, 22] on label "Candere Presents Prathidhwani Onaravam | Tug of War | Registration" at bounding box center [602, 28] width 558 height 28
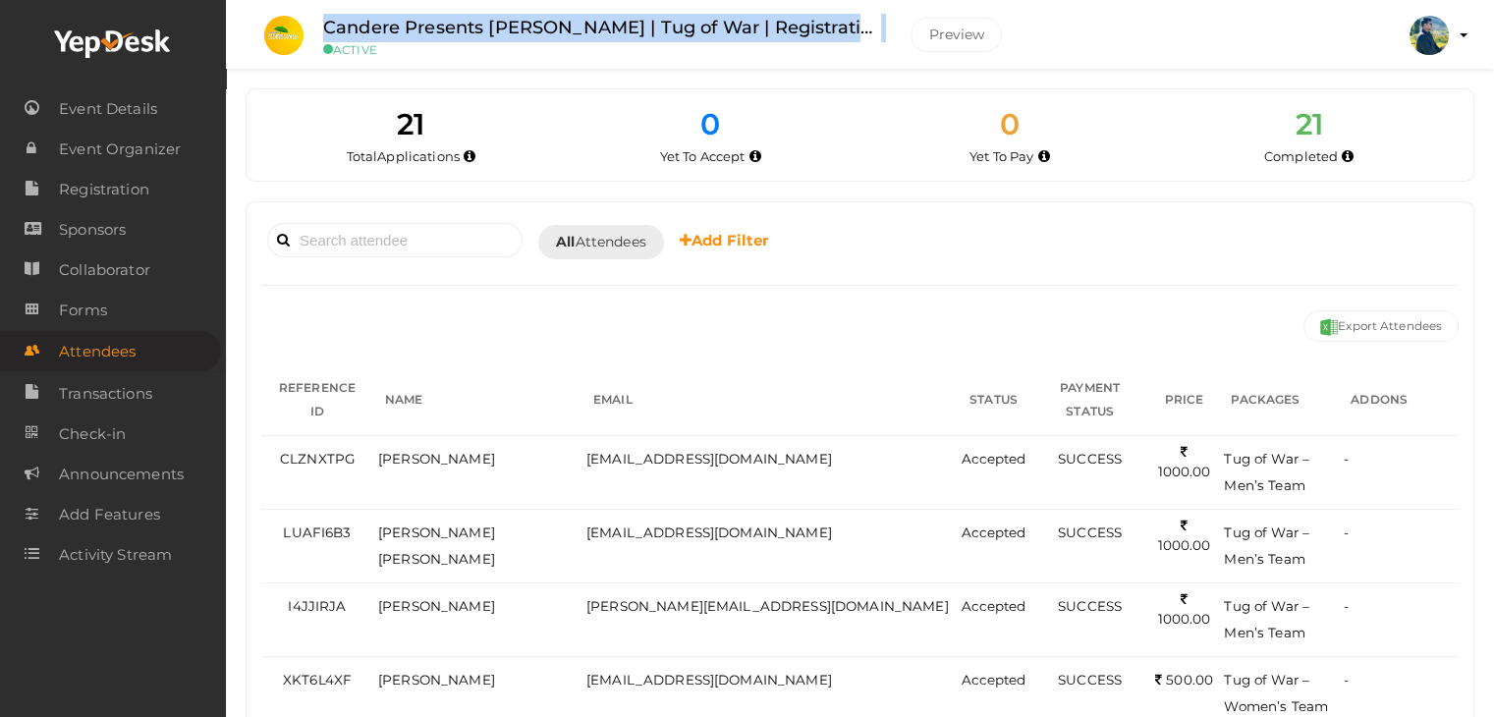
click at [571, 22] on label "Candere Presents Prathidhwani Onaravam | Tug of War | Registration" at bounding box center [602, 28] width 558 height 28
click at [575, 28] on label "Candere Presents Prathidhwani Onaravam | Tug of War | Registration" at bounding box center [602, 28] width 558 height 28
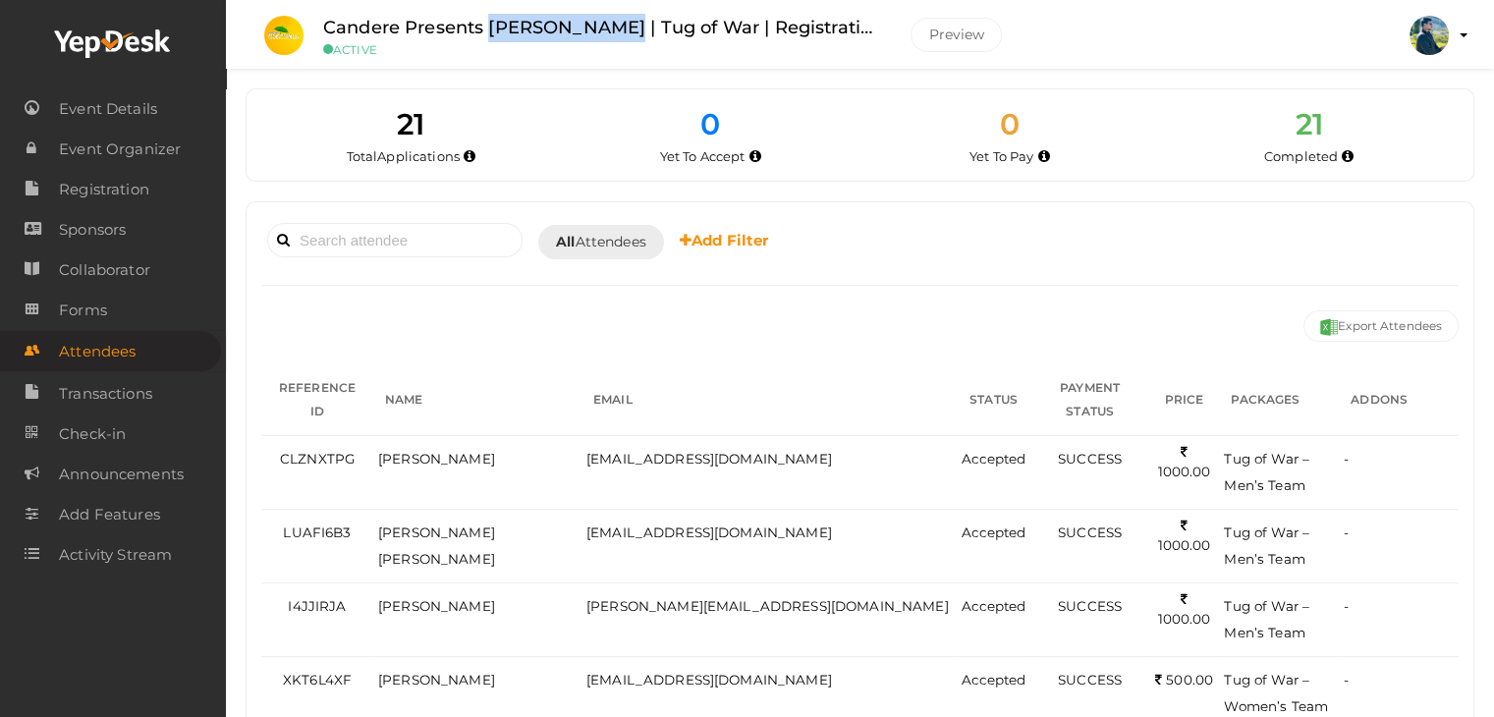
click at [575, 28] on label "Candere Presents Prathidhwani Onaravam | Tug of War | Registration" at bounding box center [602, 28] width 558 height 28
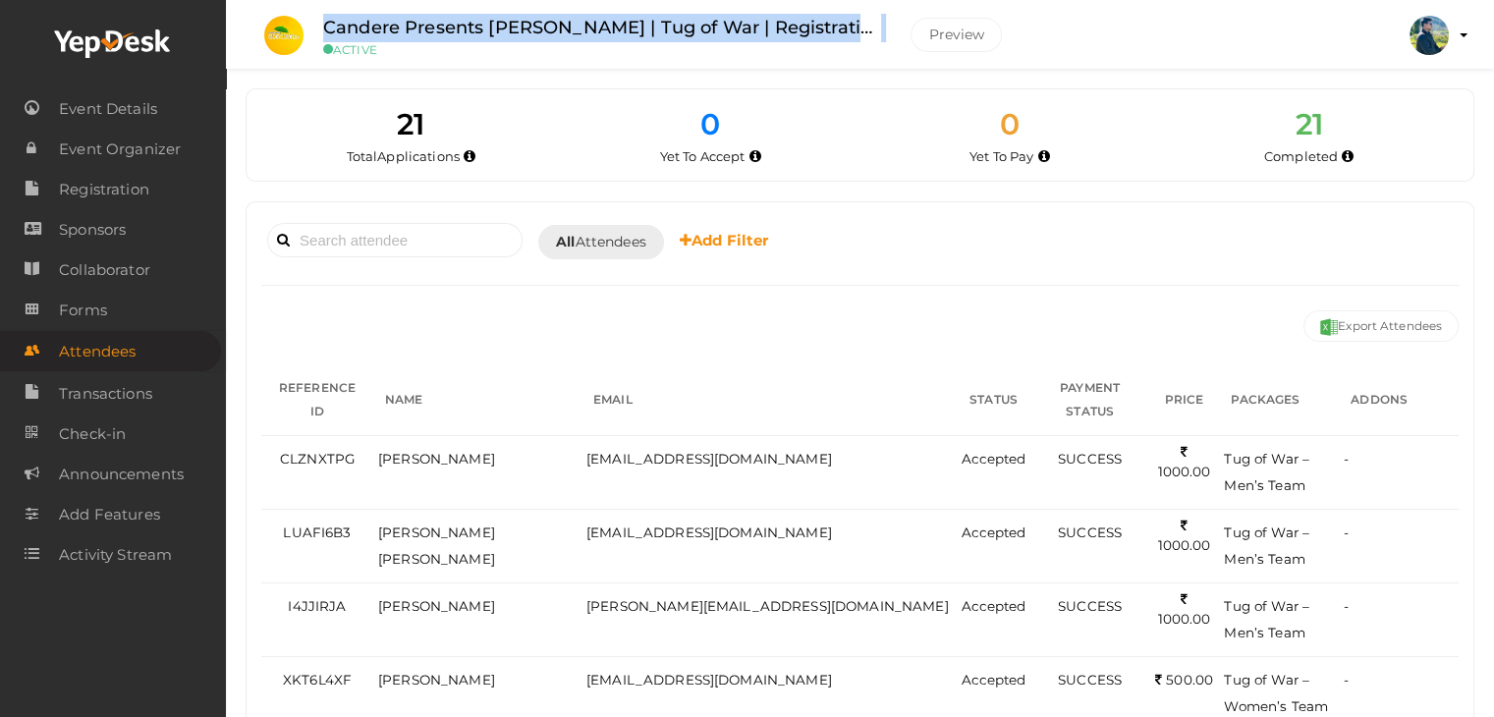
click at [575, 28] on label "Candere Presents Prathidhwani Onaravam | Tug of War | Registration" at bounding box center [602, 28] width 558 height 28
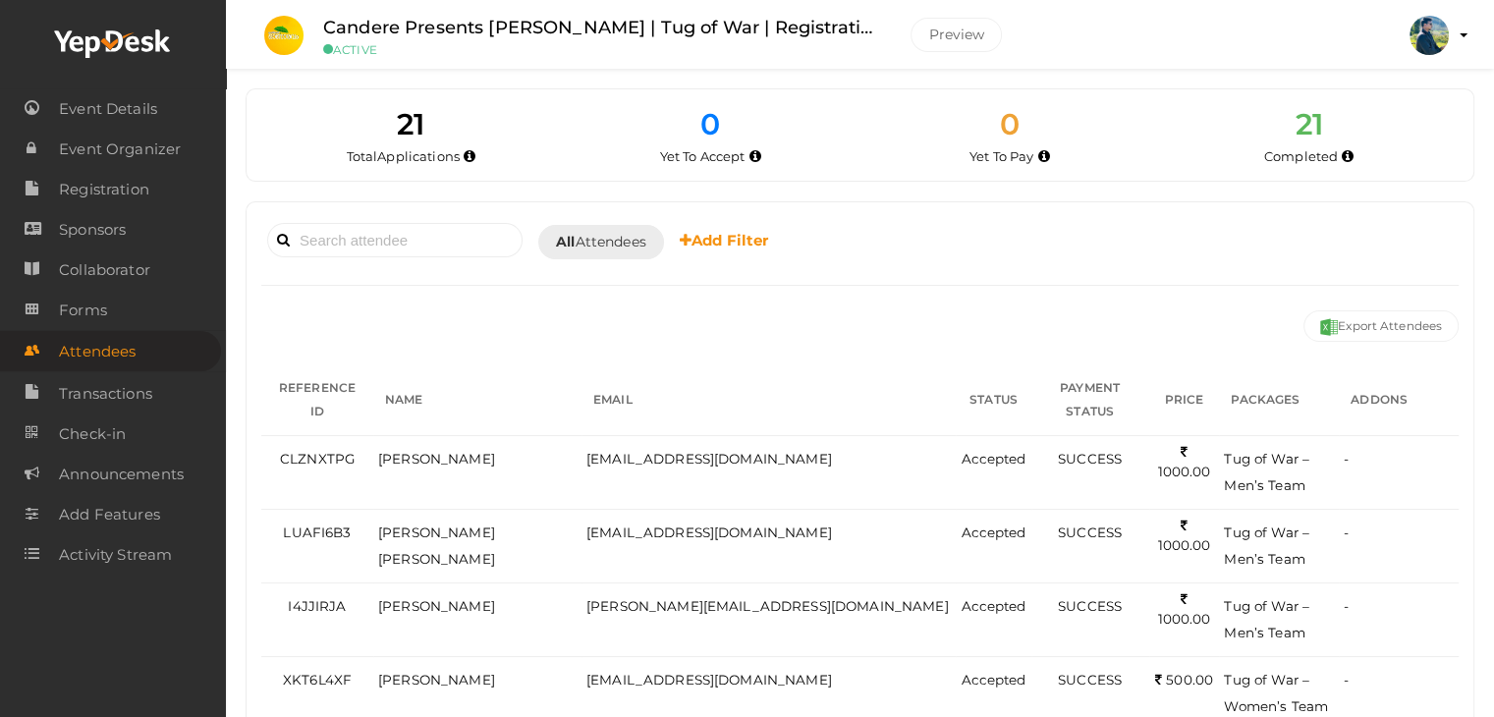
click at [575, 28] on label "Candere Presents Prathidhwani Onaravam | Tug of War | Registration" at bounding box center [602, 28] width 558 height 28
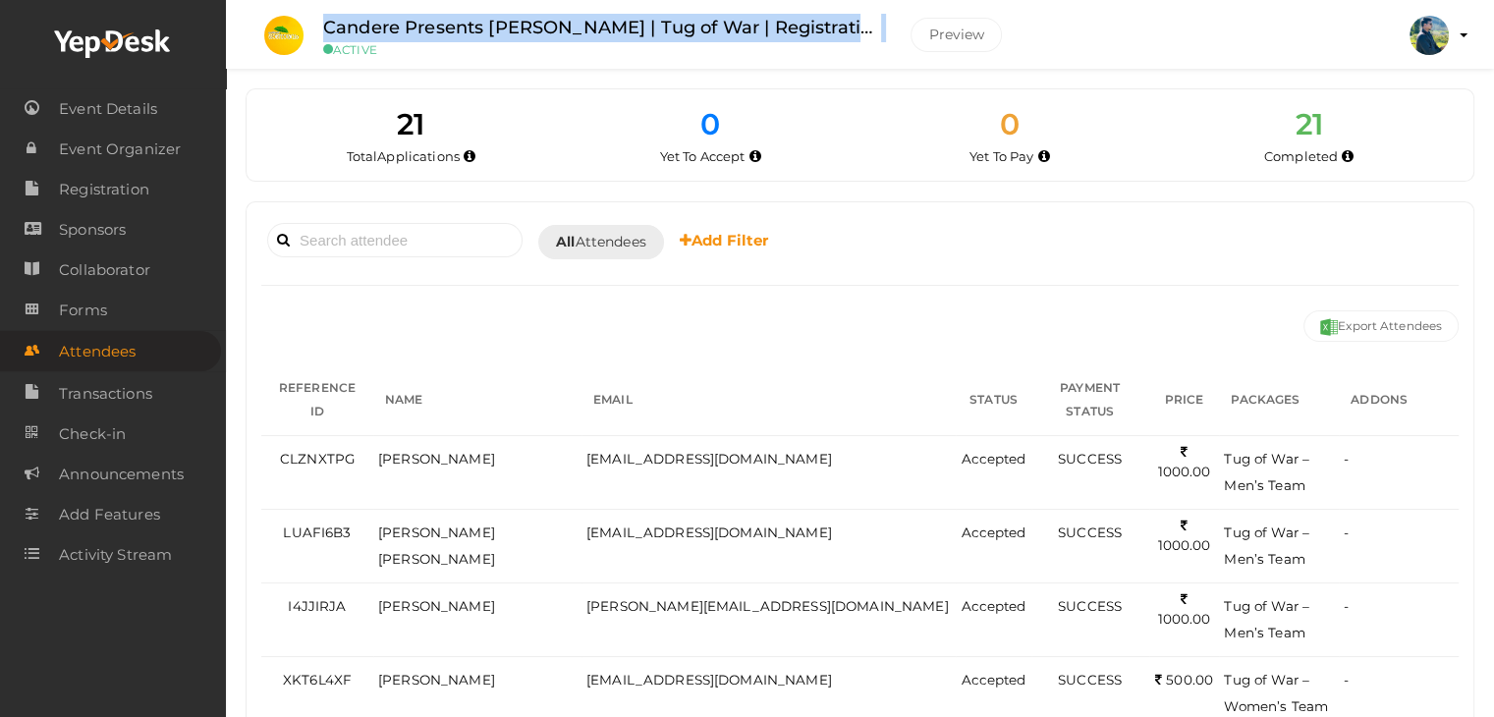
click at [575, 28] on label "Candere Presents Prathidhwani Onaravam | Tug of War | Registration" at bounding box center [602, 28] width 558 height 28
click at [575, 32] on label "Candere Presents Prathidhwani Onaravam | Tug of War | Registration" at bounding box center [602, 28] width 558 height 28
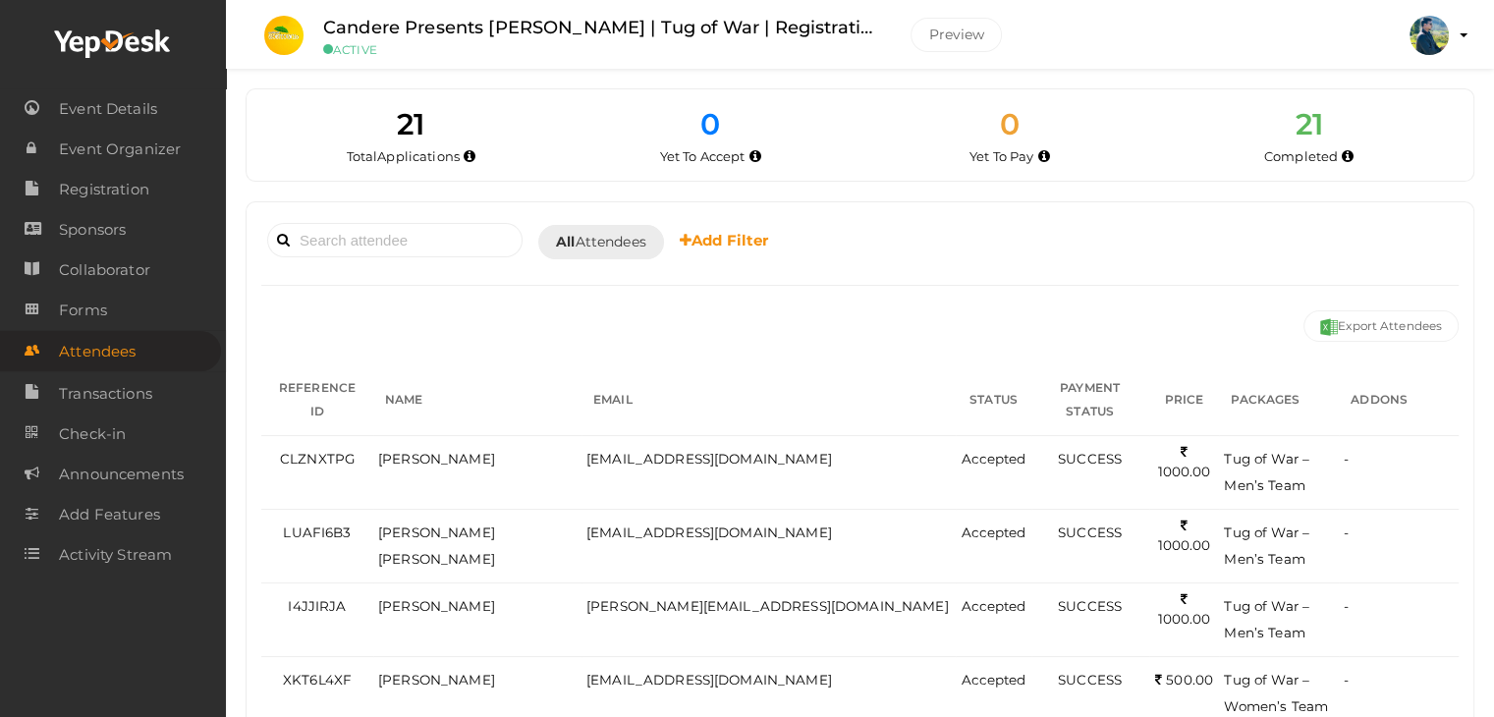
click at [575, 32] on label "Candere Presents Prathidhwani Onaravam | Tug of War | Registration" at bounding box center [602, 28] width 558 height 28
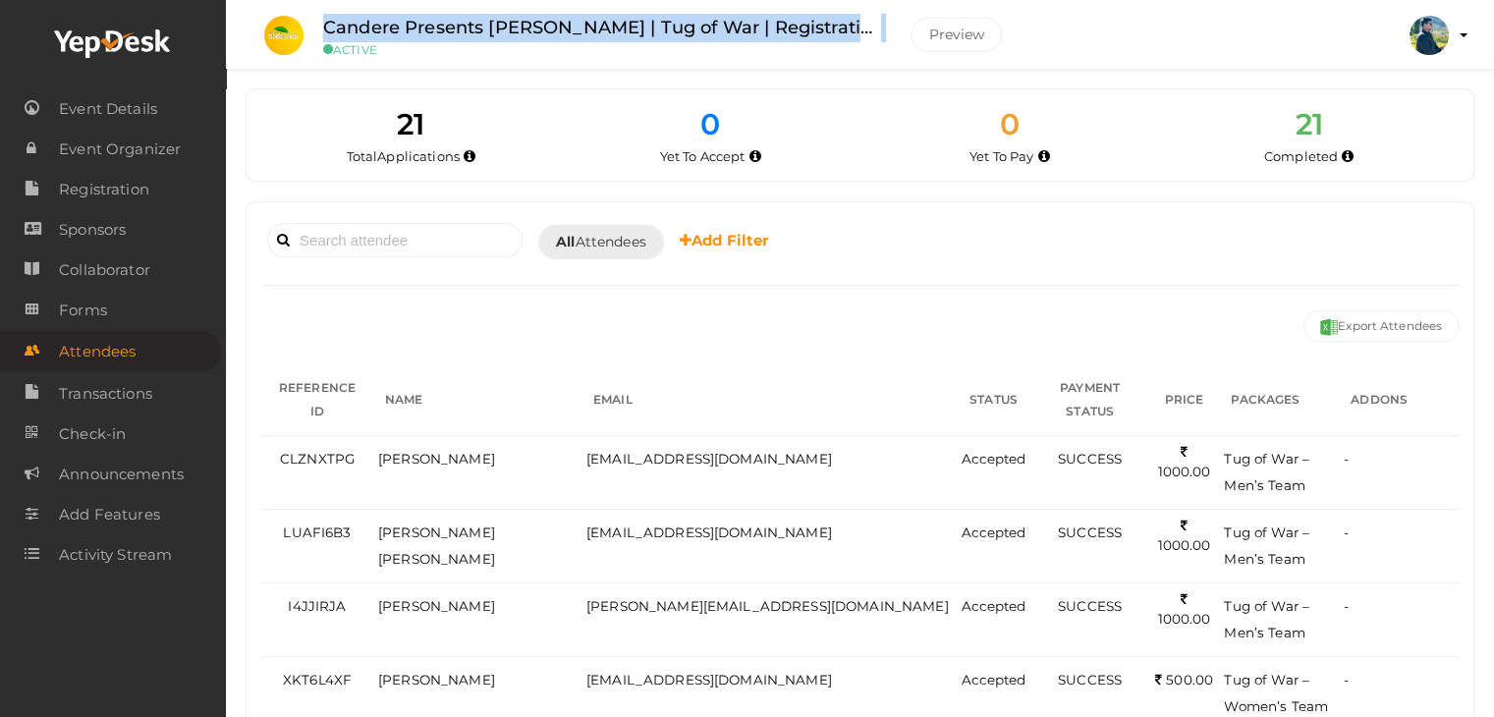
click at [575, 32] on label "Candere Presents Prathidhwani Onaravam | Tug of War | Registration" at bounding box center [602, 28] width 558 height 28
click at [577, 28] on label "Candere Presents Prathidhwani Onaravam | Tug of War | Registration" at bounding box center [602, 28] width 558 height 28
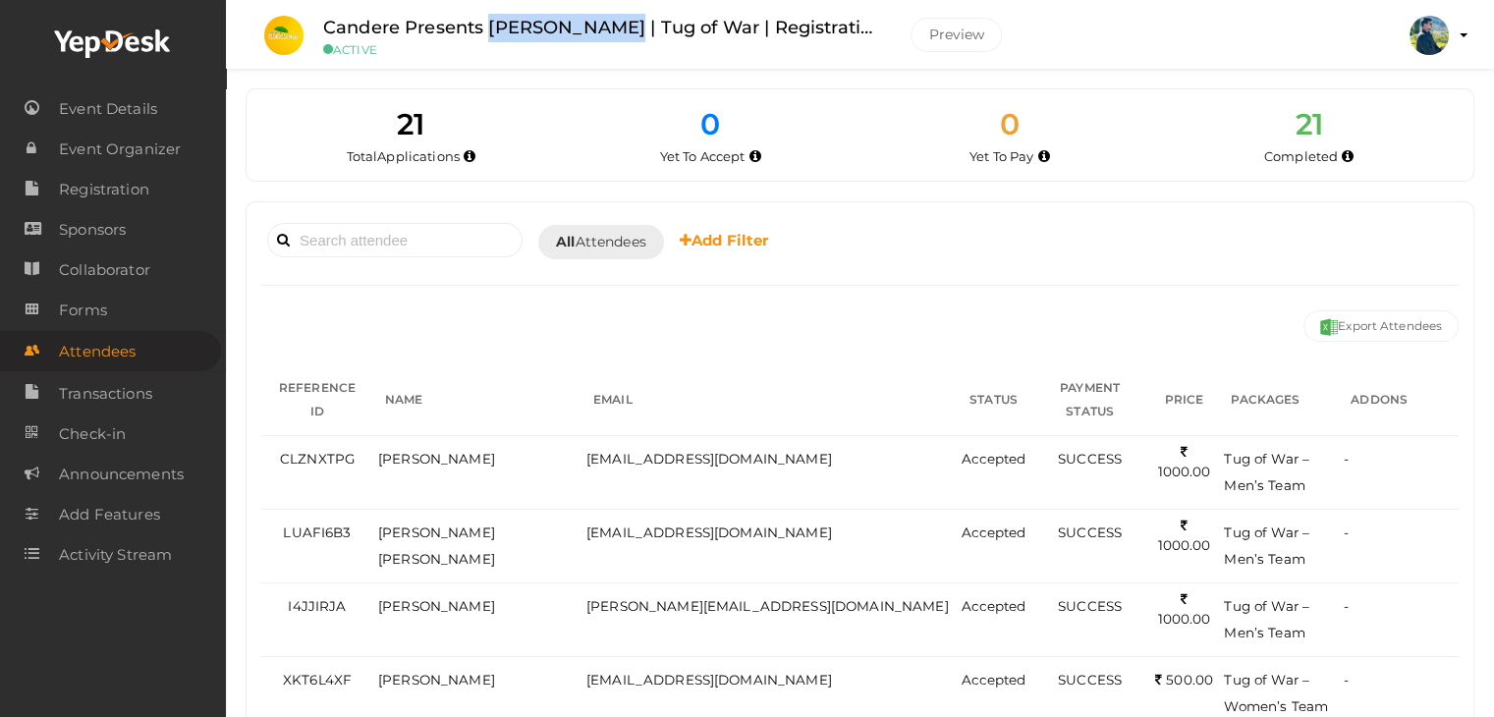
click at [577, 28] on label "Candere Presents Prathidhwani Onaravam | Tug of War | Registration" at bounding box center [602, 28] width 558 height 28
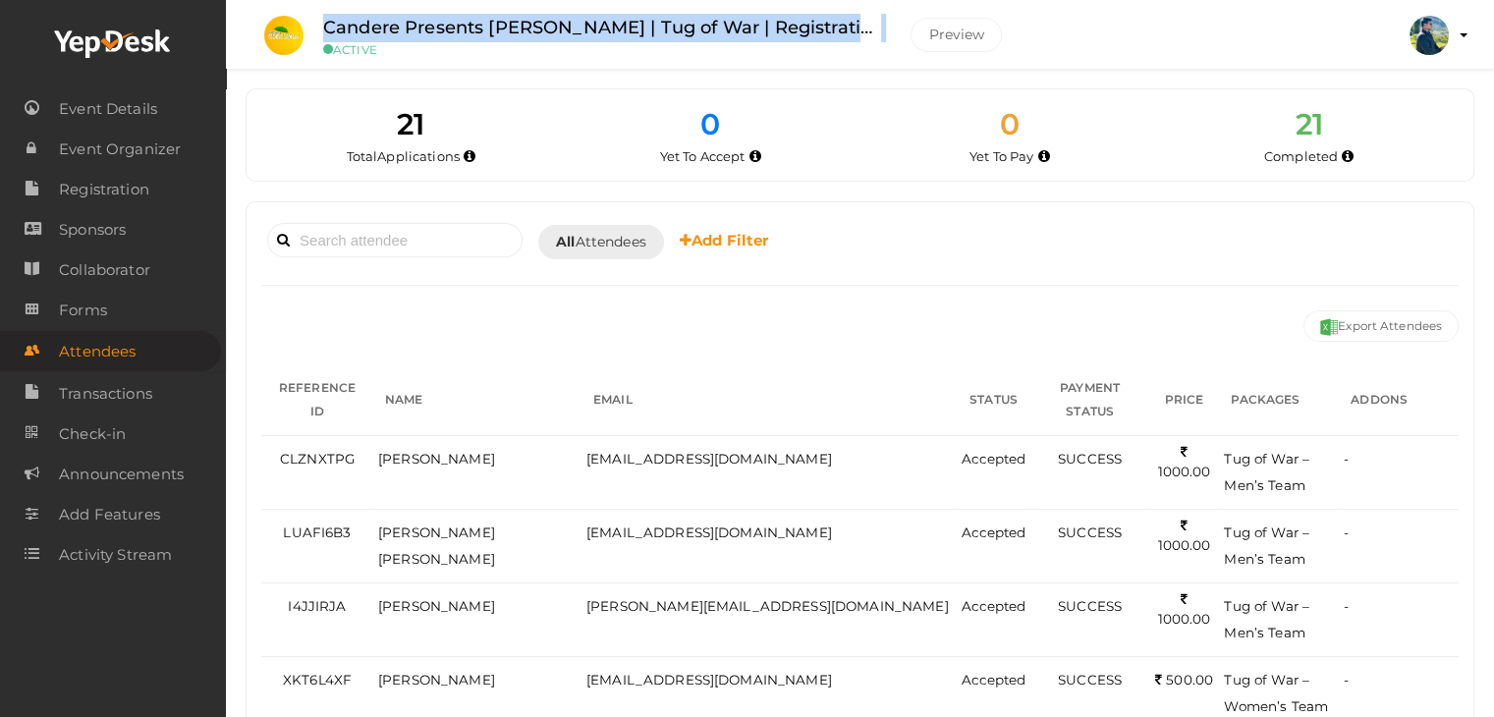
click at [577, 28] on label "Candere Presents Prathidhwani Onaravam | Tug of War | Registration" at bounding box center [602, 28] width 558 height 28
click at [577, 34] on label "Candere Presents Prathidhwani Onaravam | Tug of War | Registration" at bounding box center [602, 28] width 558 height 28
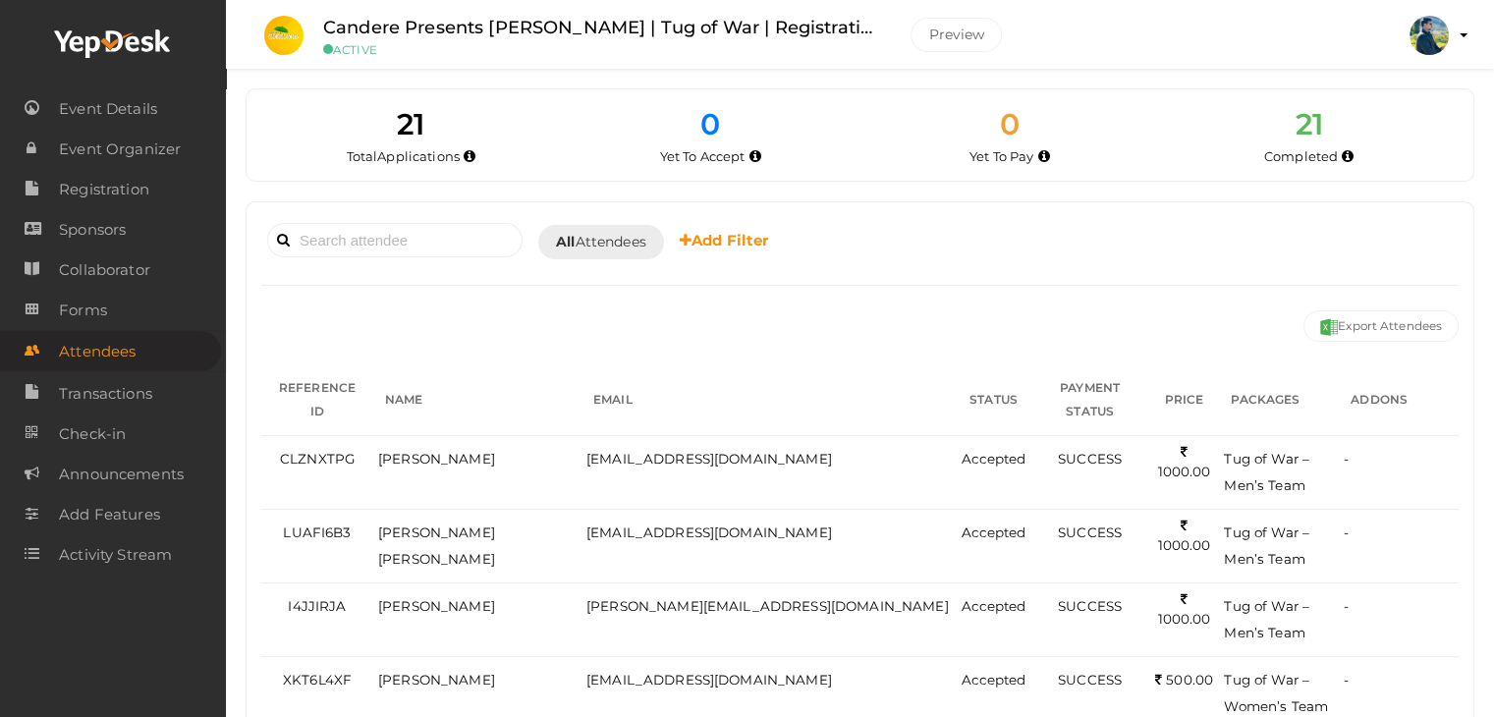
click at [577, 18] on label "Candere Presents Prathidhwani Onaravam | Tug of War | Registration" at bounding box center [602, 28] width 558 height 28
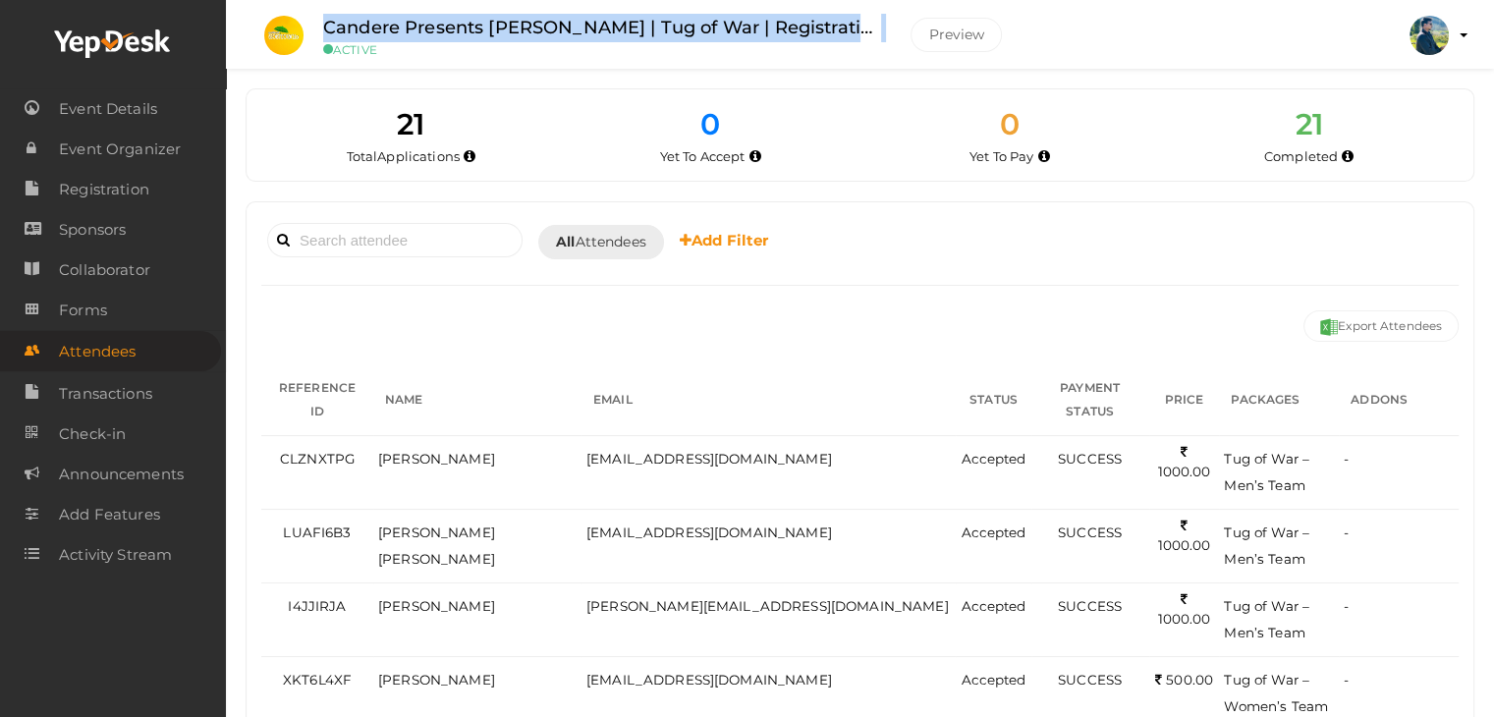
click at [577, 18] on label "Candere Presents Prathidhwani Onaravam | Tug of War | Registration" at bounding box center [602, 28] width 558 height 28
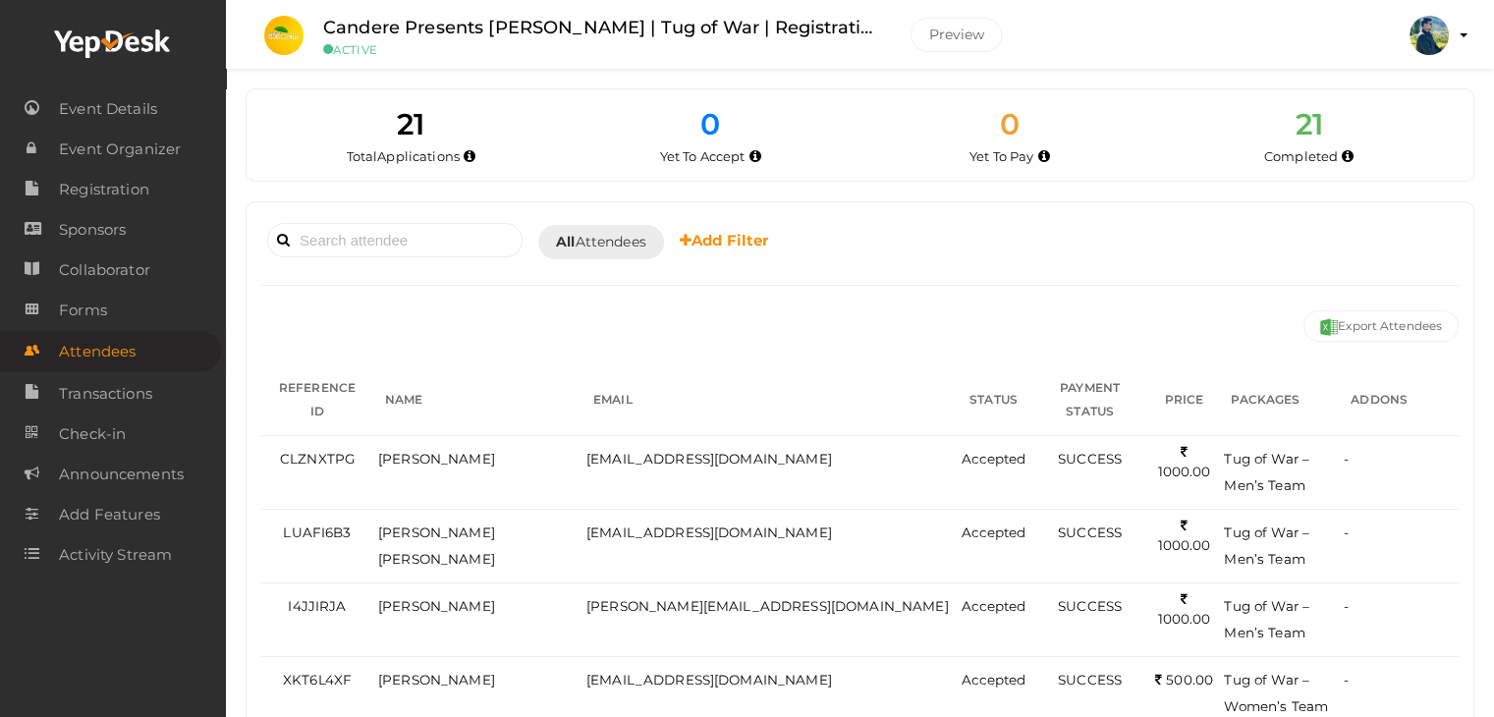
click at [579, 48] on small "ACTIVE" at bounding box center [602, 49] width 558 height 15
click at [572, 18] on label "Candere Presents Prathidhwani Onaravam | Tug of War | Registration" at bounding box center [602, 28] width 558 height 28
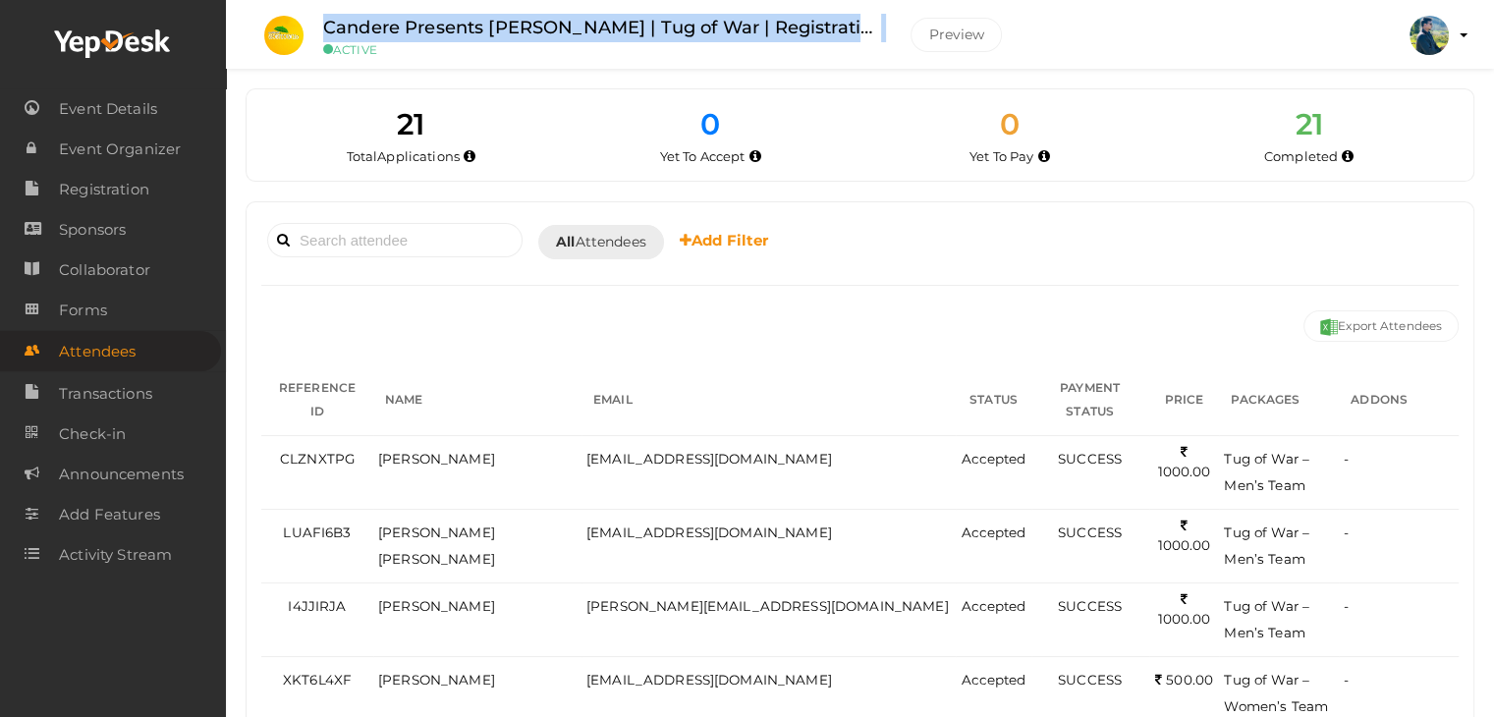
click at [572, 18] on label "Candere Presents Prathidhwani Onaravam | Tug of War | Registration" at bounding box center [602, 28] width 558 height 28
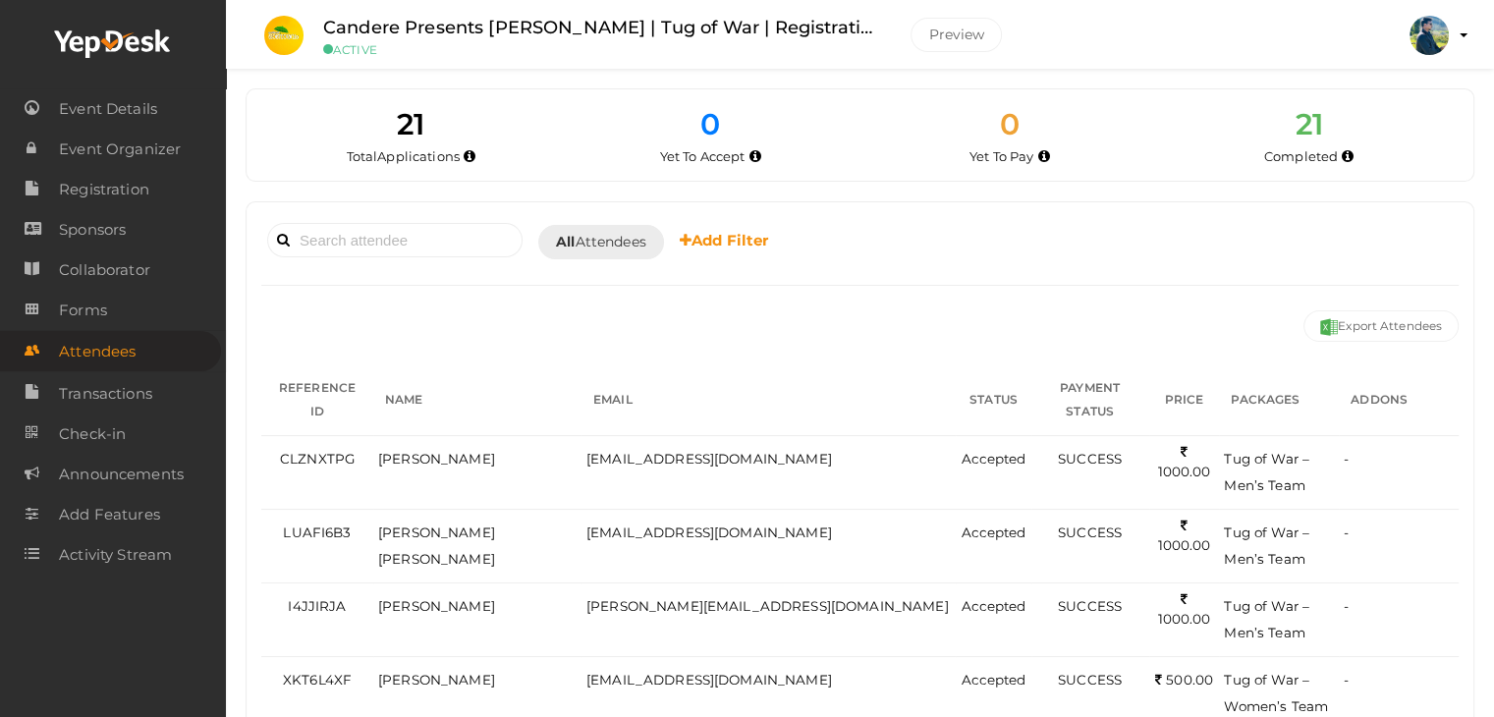
click at [576, 47] on small "ACTIVE" at bounding box center [602, 49] width 558 height 15
click at [576, 25] on label "Candere Presents Prathidhwani Onaravam | Tug of War | Registration" at bounding box center [602, 28] width 558 height 28
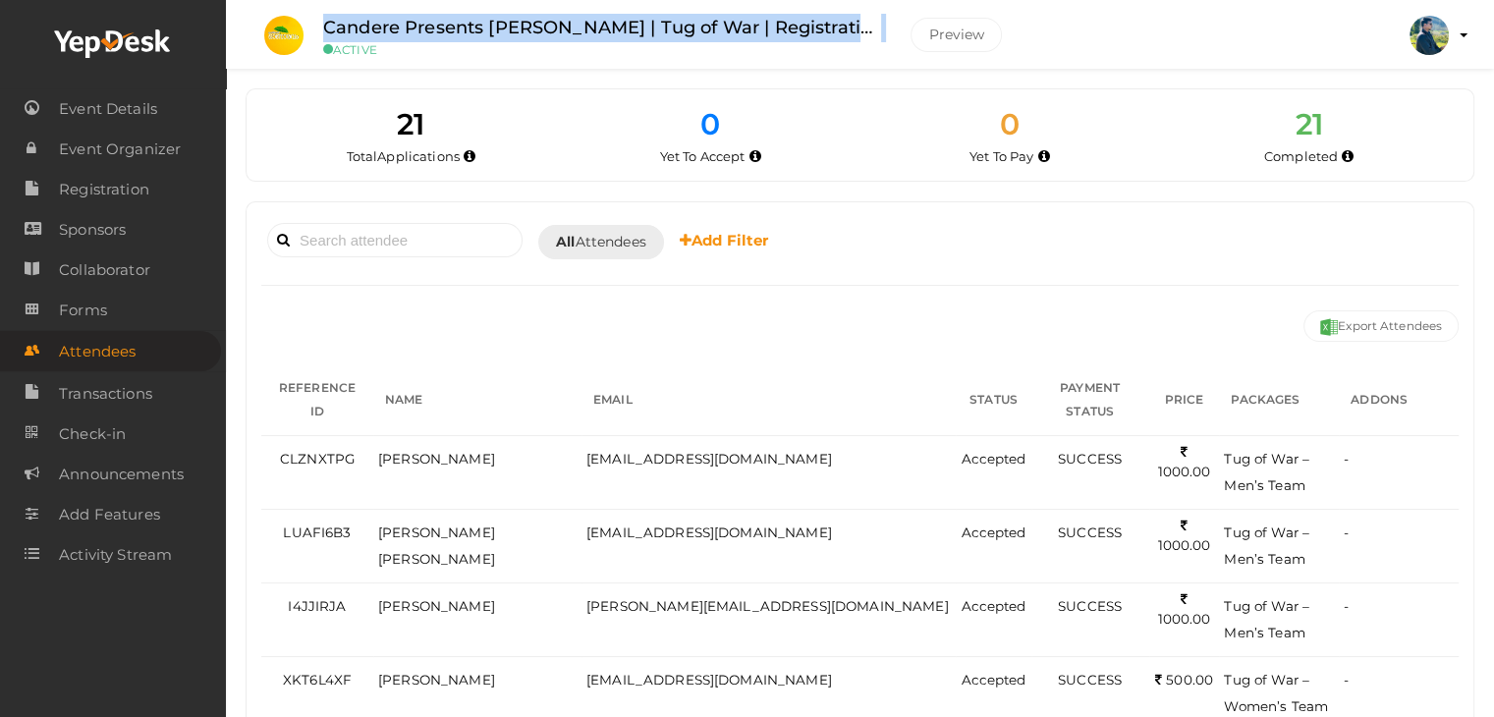
click at [576, 25] on label "Candere Presents Prathidhwani Onaravam | Tug of War | Registration" at bounding box center [602, 28] width 558 height 28
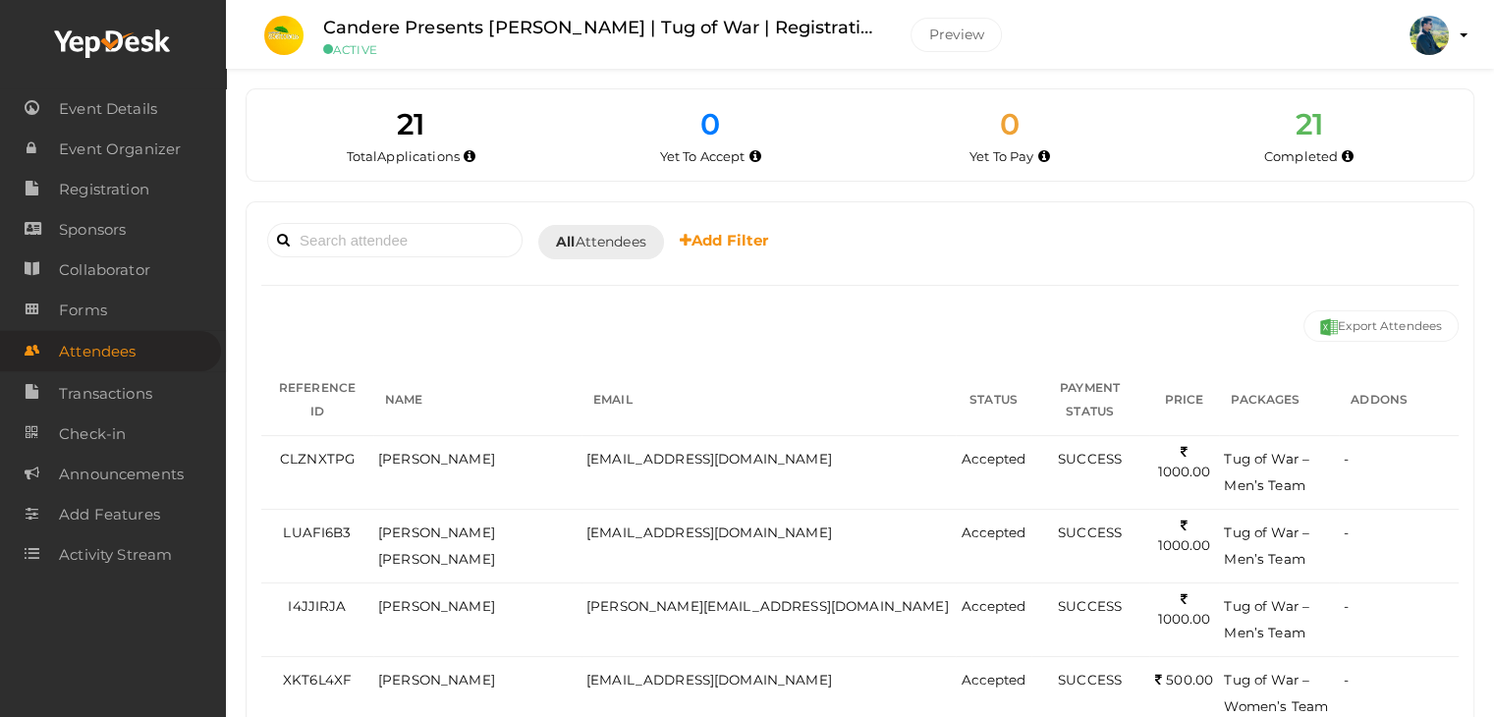
click at [577, 49] on small "ACTIVE" at bounding box center [602, 49] width 558 height 15
click at [567, 20] on label "Candere Presents Prathidhwani Onaravam | Tug of War | Registration" at bounding box center [602, 28] width 558 height 28
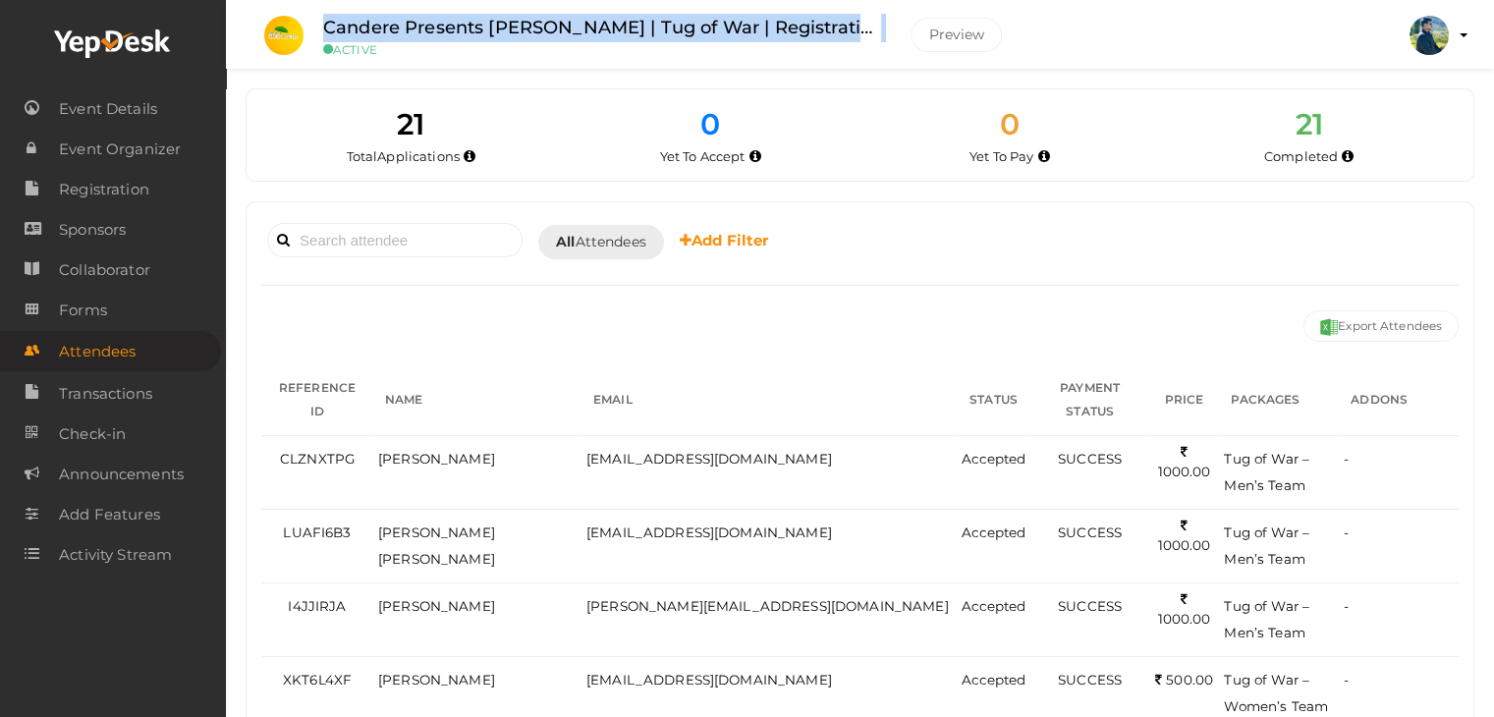
click at [567, 20] on label "Candere Presents Prathidhwani Onaravam | Tug of War | Registration" at bounding box center [602, 28] width 558 height 28
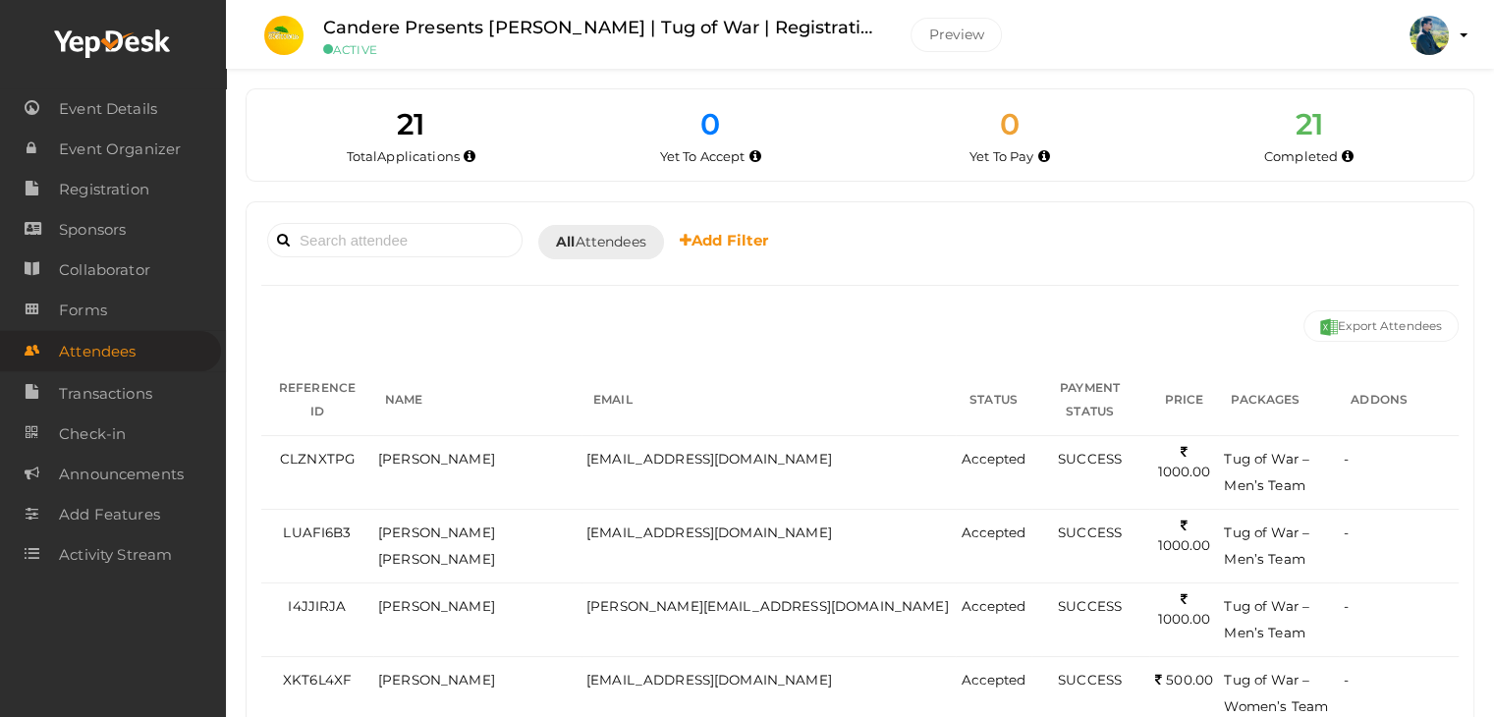
click at [563, 50] on small "ACTIVE" at bounding box center [602, 49] width 558 height 15
click at [564, 29] on label "Candere Presents Prathidhwani Onaravam | Tug of War | Registration" at bounding box center [602, 28] width 558 height 28
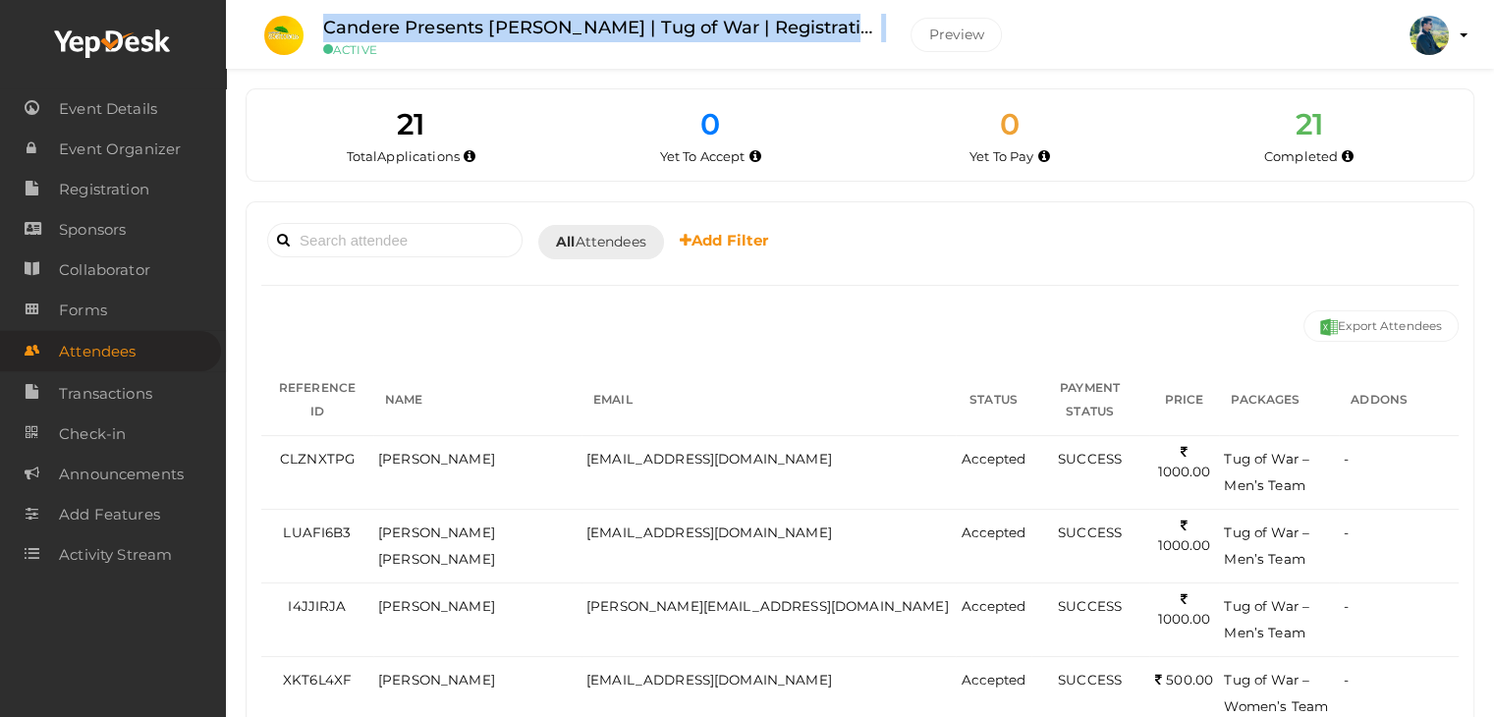
click at [564, 29] on label "Candere Presents Prathidhwani Onaravam | Tug of War | Registration" at bounding box center [602, 28] width 558 height 28
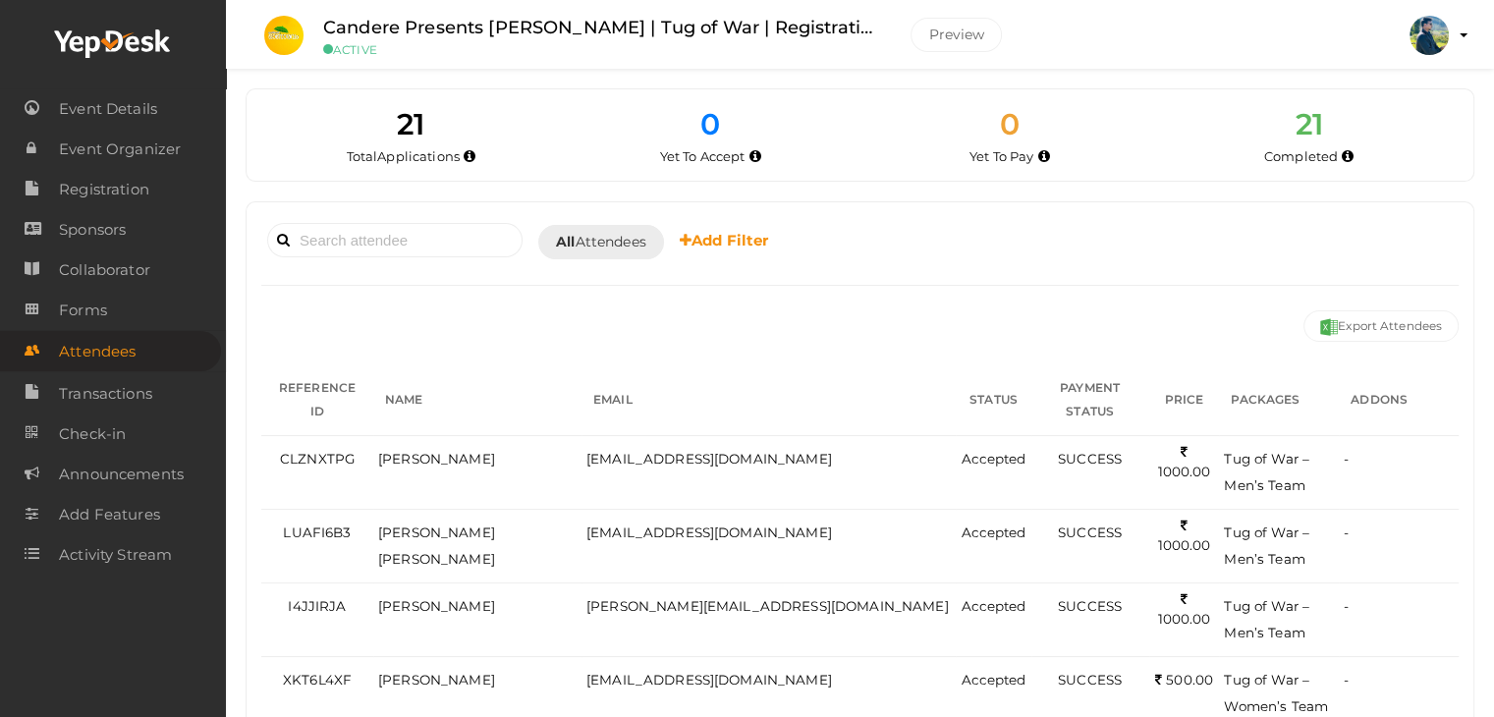
click at [569, 45] on small "ACTIVE" at bounding box center [602, 49] width 558 height 15
click at [569, 21] on label "Candere Presents Prathidhwani Onaravam | Tug of War | Registration" at bounding box center [602, 28] width 558 height 28
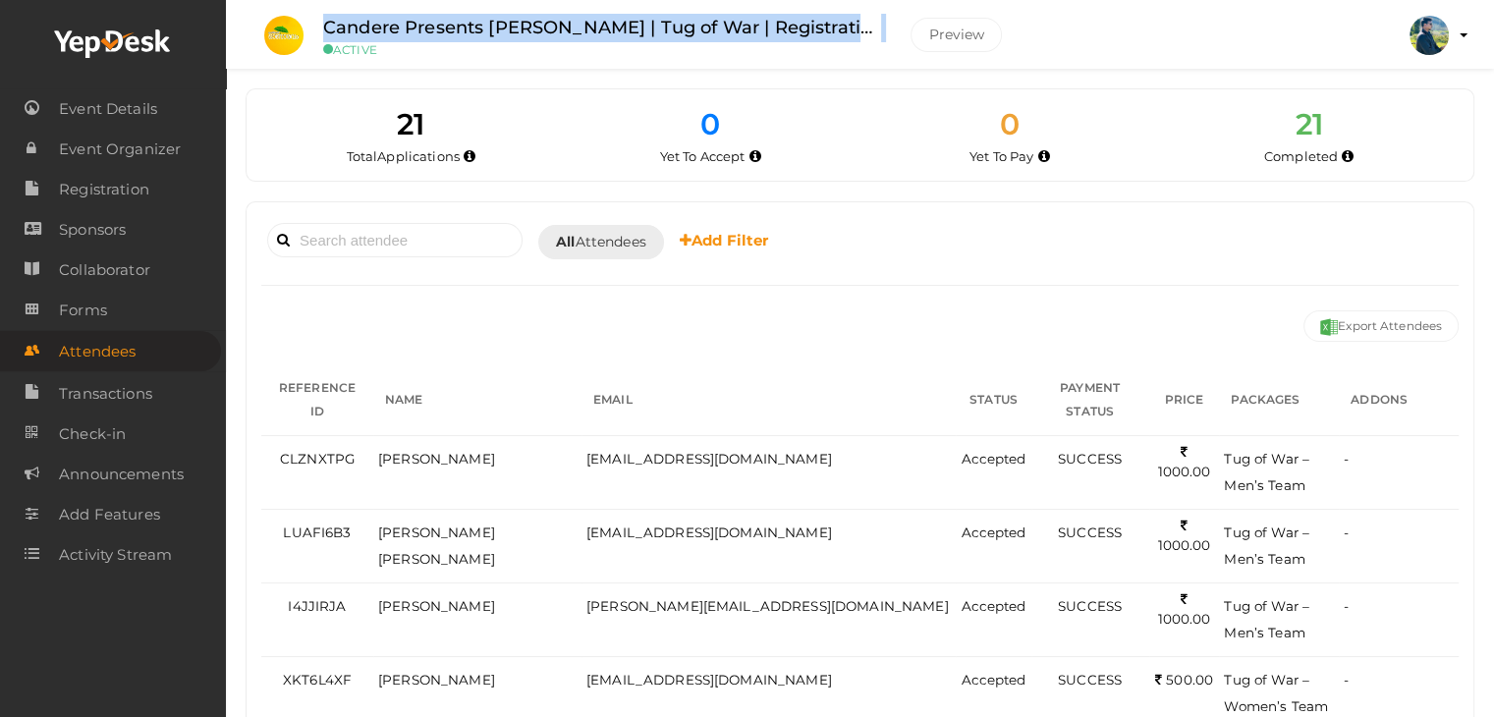
click at [569, 21] on label "Candere Presents Prathidhwani Onaravam | Tug of War | Registration" at bounding box center [602, 28] width 558 height 28
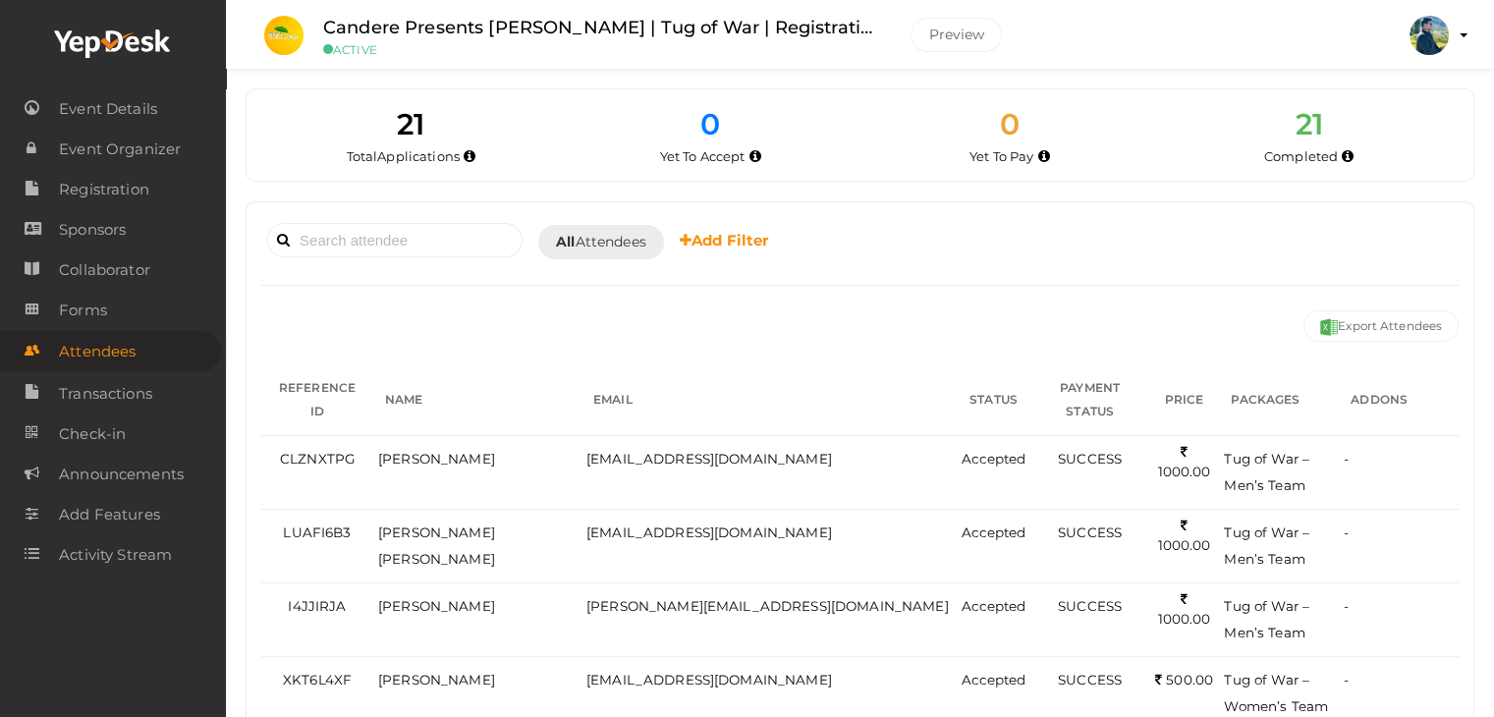
click at [569, 59] on li "Candere Presents Prathidhwani Onaravam | Tug of War | Registration ACTIVE Previ…" at bounding box center [637, 35] width 773 height 69
click at [570, 21] on label "Candere Presents Prathidhwani Onaravam | Tug of War | Registration" at bounding box center [602, 28] width 558 height 28
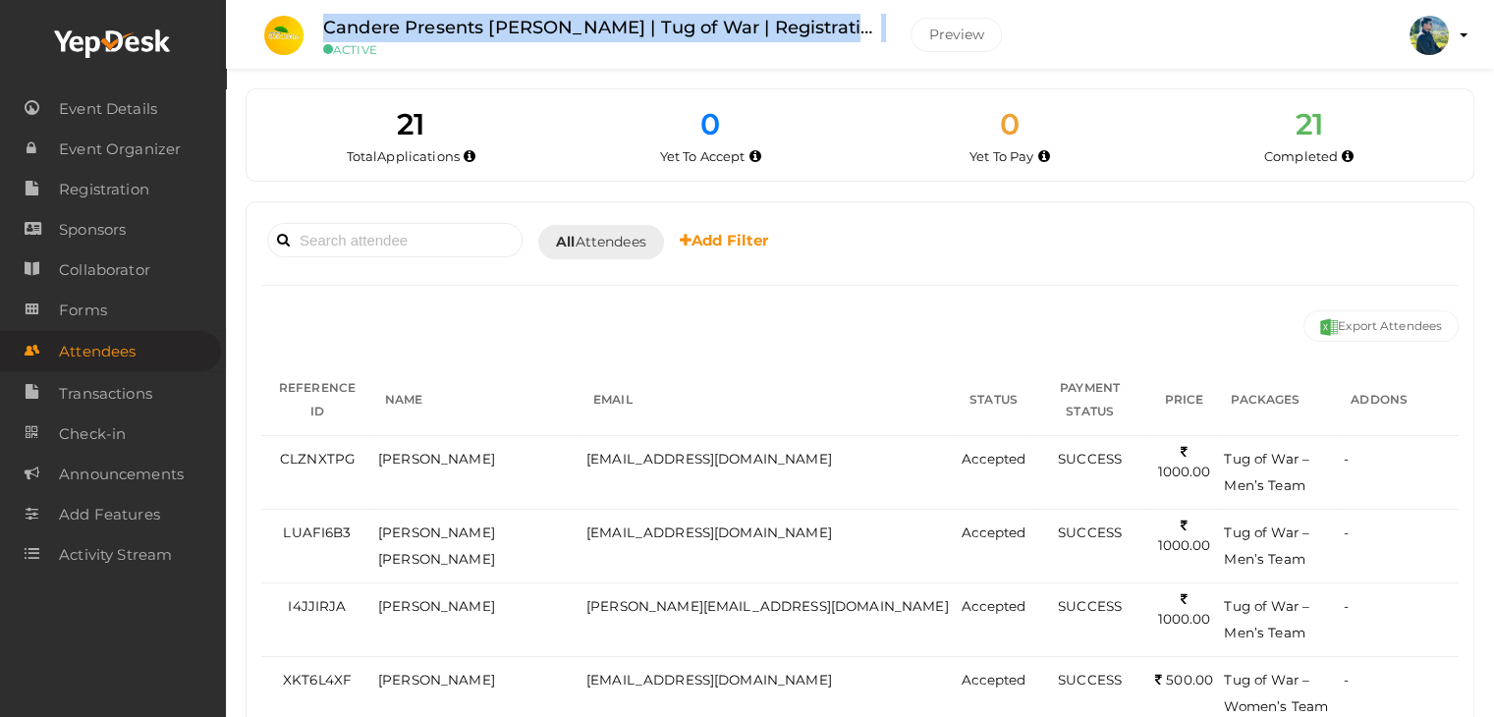
click at [570, 21] on label "Candere Presents Prathidhwani Onaravam | Tug of War | Registration" at bounding box center [602, 28] width 558 height 28
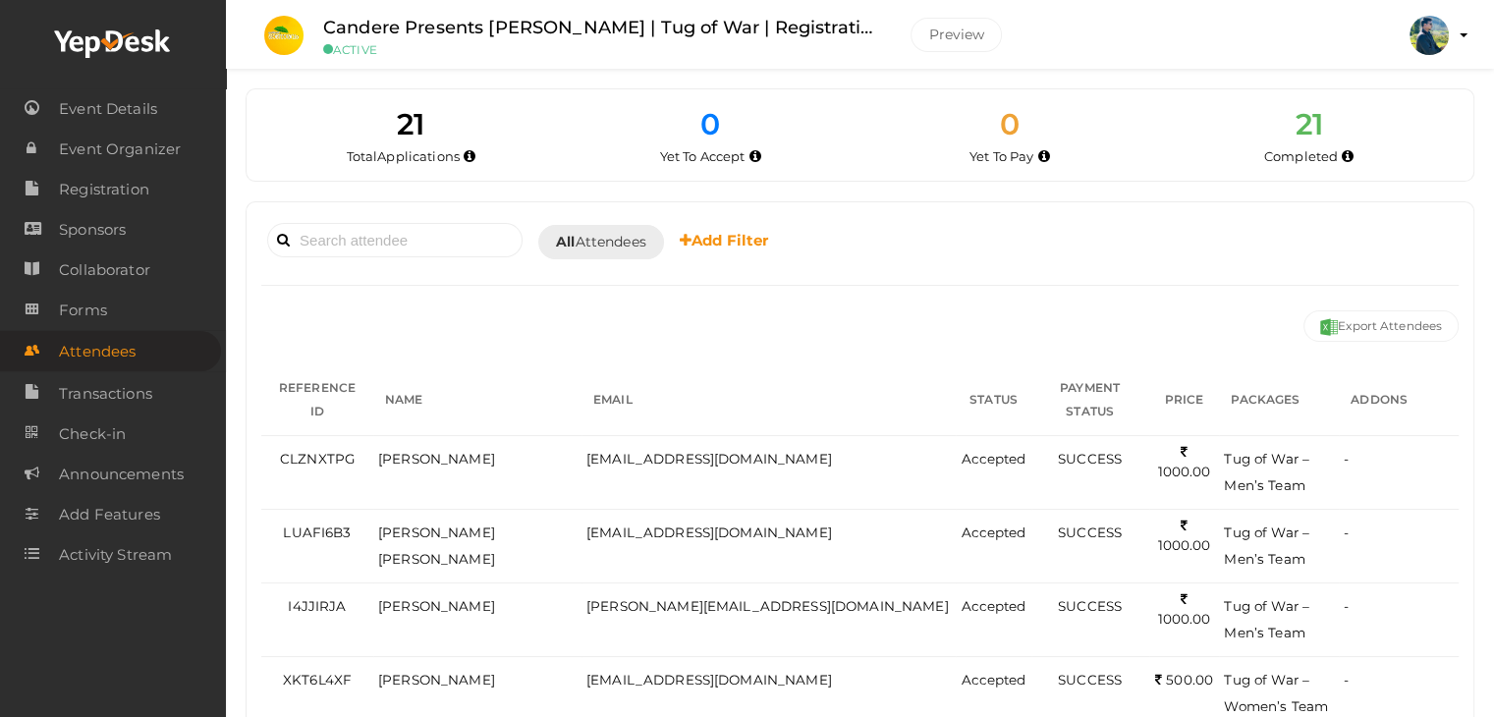
click at [578, 56] on small "ACTIVE" at bounding box center [602, 49] width 558 height 15
click at [574, 23] on label "Candere Presents Prathidhwani Onaravam | Tug of War | Registration" at bounding box center [602, 28] width 558 height 28
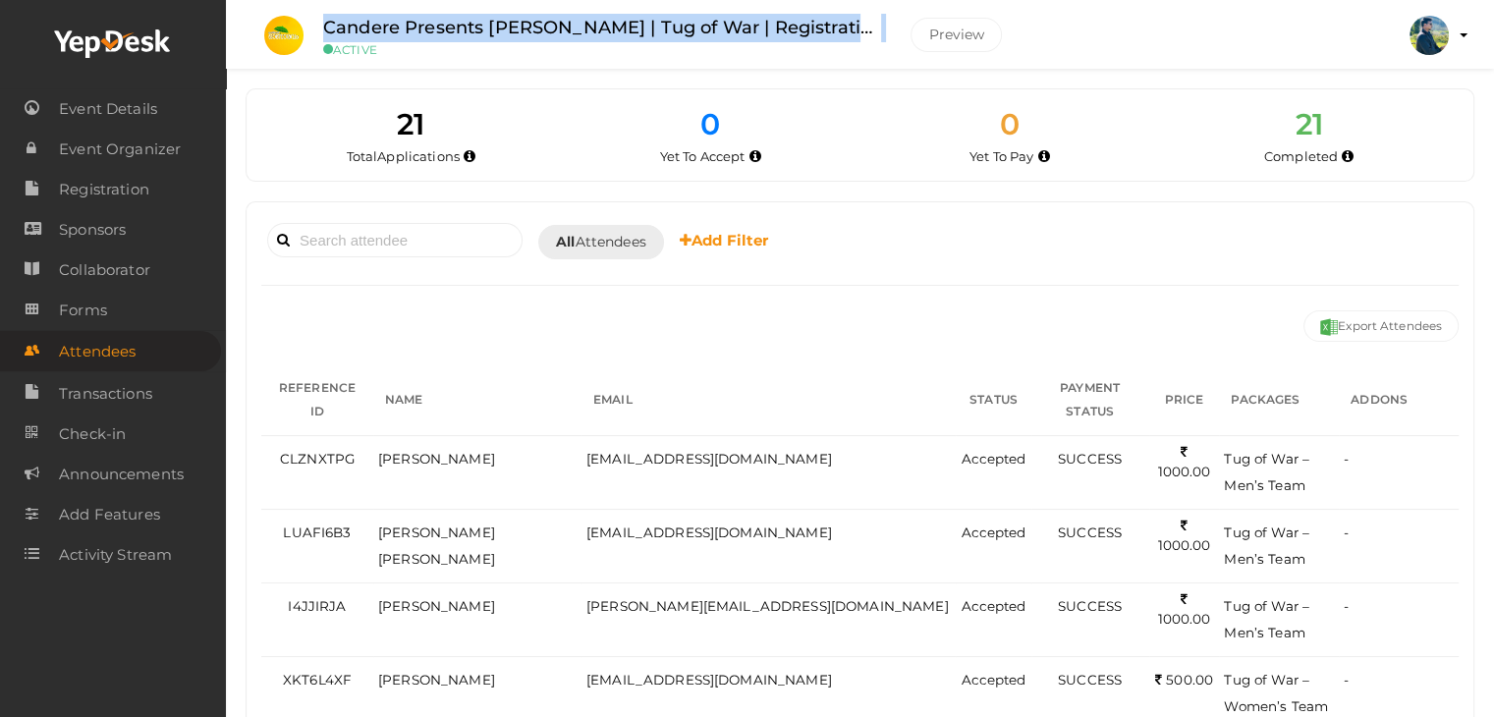
click at [574, 23] on label "Candere Presents Prathidhwani Onaravam | Tug of War | Registration" at bounding box center [602, 28] width 558 height 28
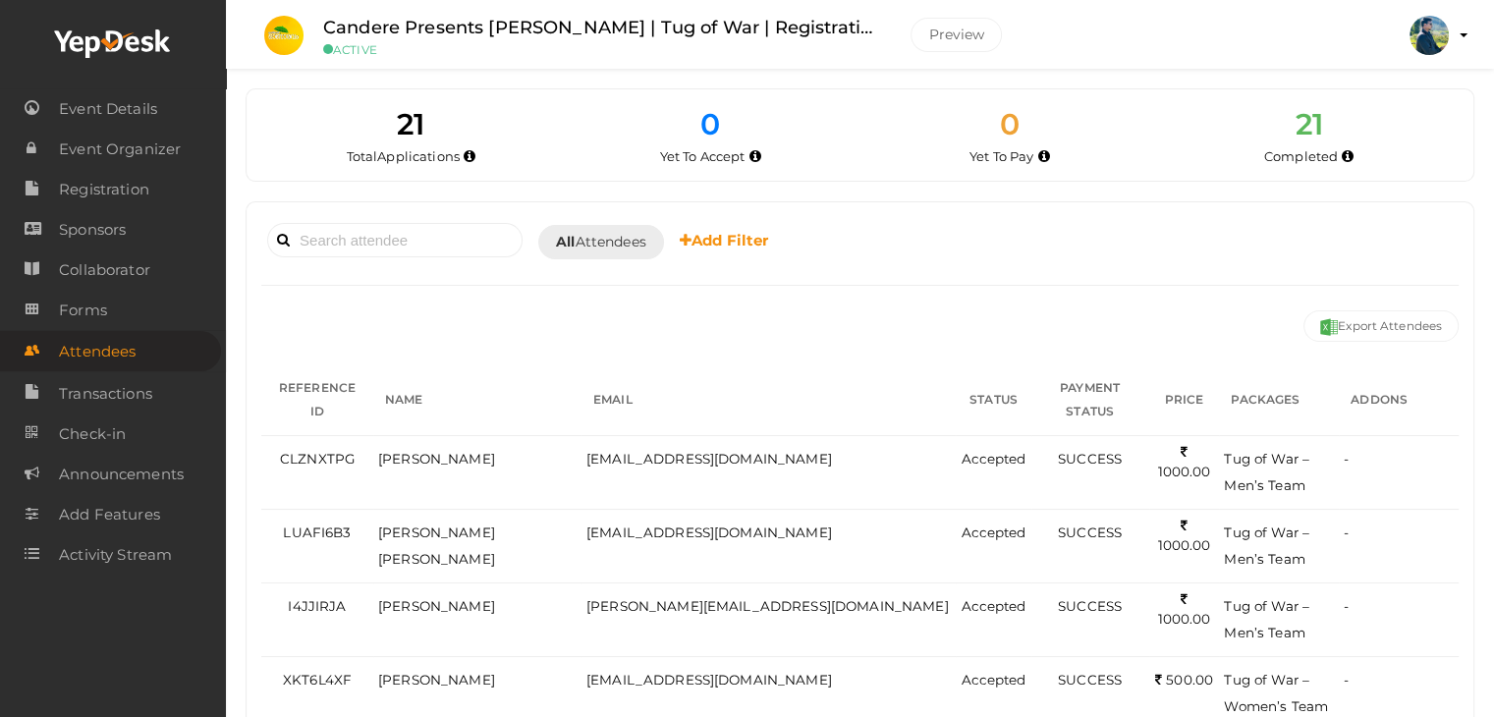
click at [577, 48] on small "ACTIVE" at bounding box center [602, 49] width 558 height 15
click at [574, 26] on label "Candere Presents Prathidhwani Onaravam | Tug of War | Registration" at bounding box center [602, 28] width 558 height 28
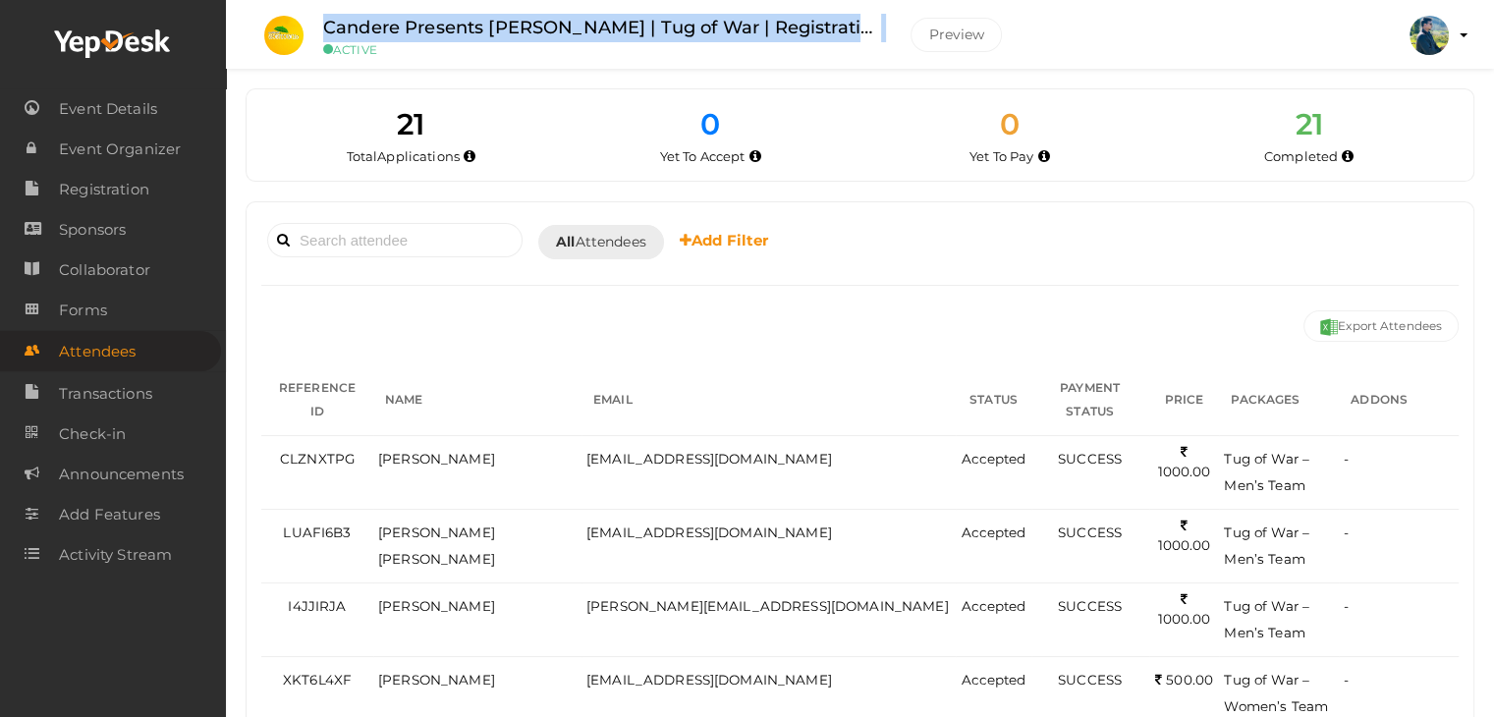
click at [574, 26] on label "Candere Presents Prathidhwani Onaravam | Tug of War | Registration" at bounding box center [602, 28] width 558 height 28
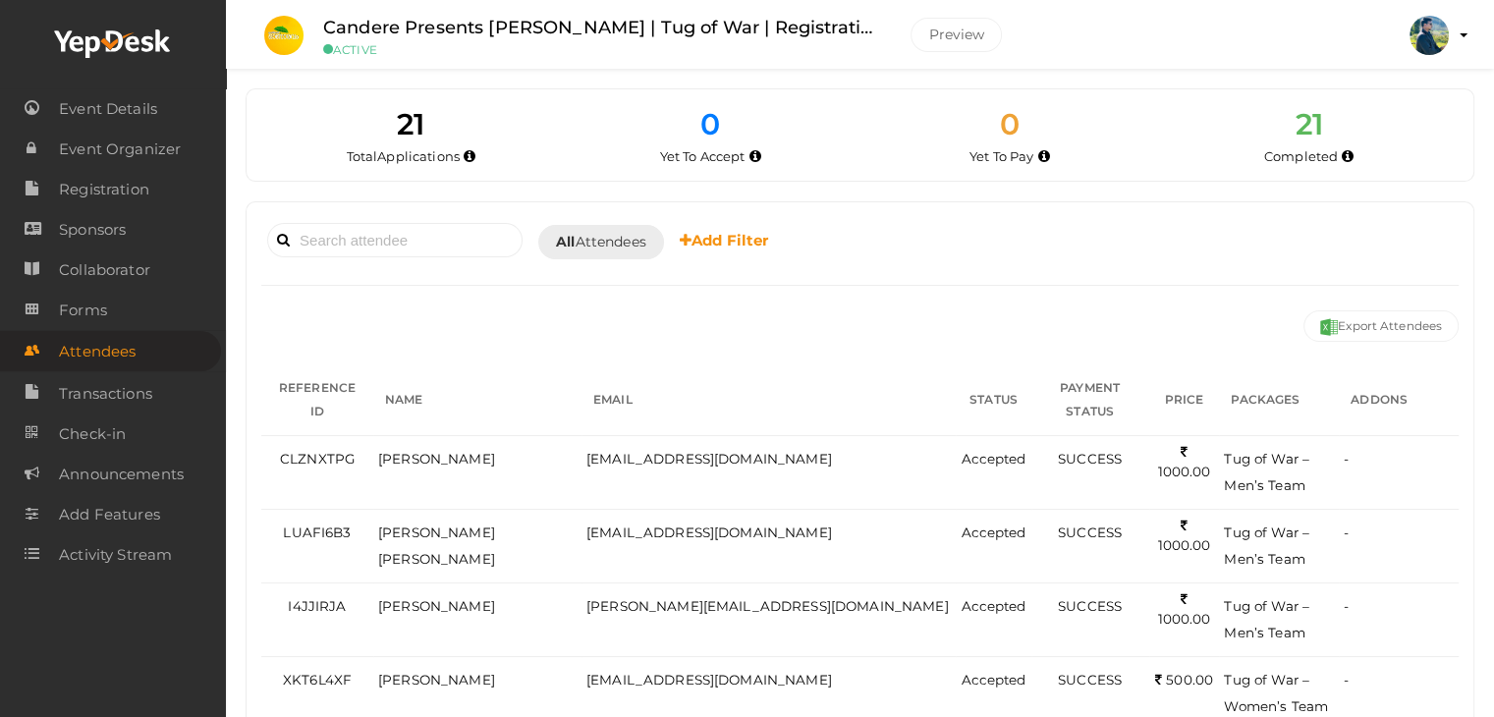
click at [583, 49] on small "ACTIVE" at bounding box center [602, 49] width 558 height 15
click at [583, 30] on label "Candere Presents Prathidhwani Onaravam | Tug of War | Registration" at bounding box center [602, 28] width 558 height 28
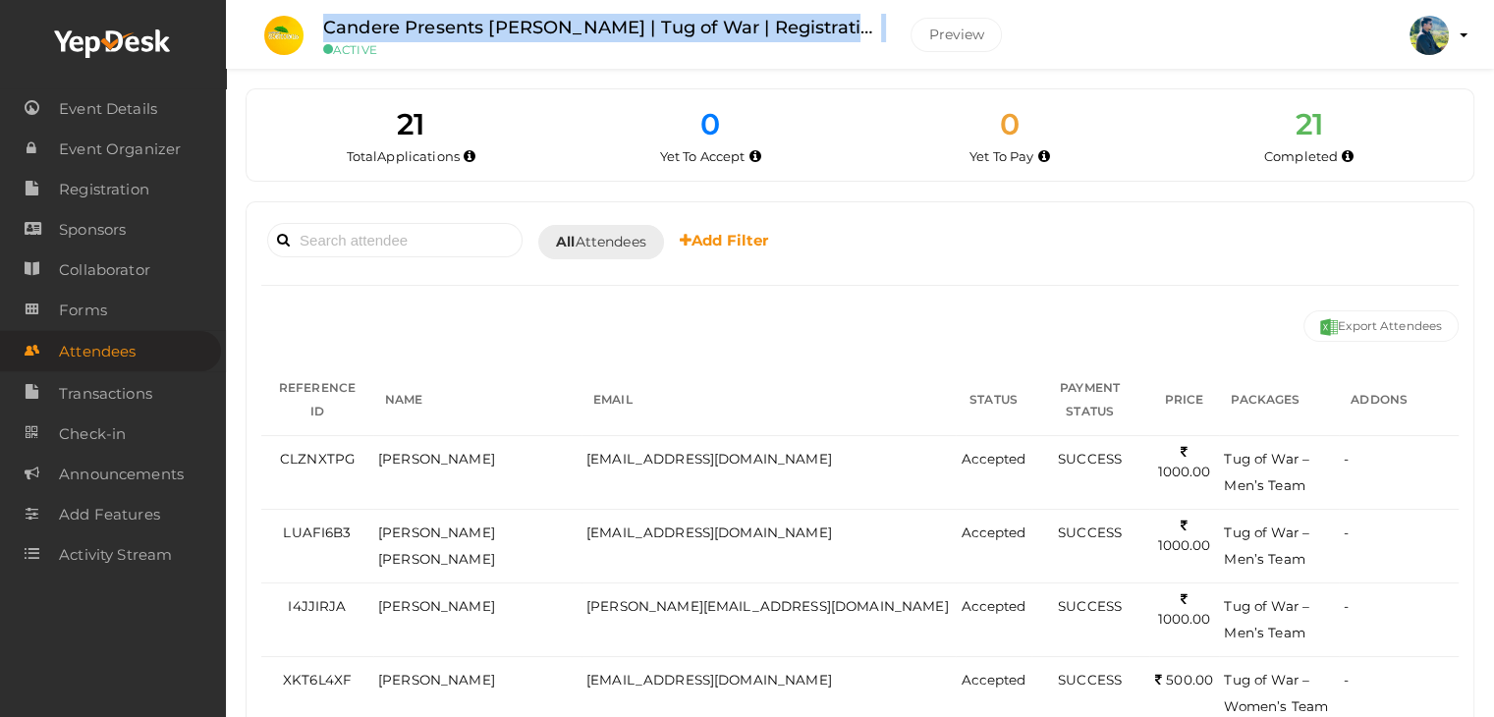
click at [583, 30] on label "Candere Presents Prathidhwani Onaravam | Tug of War | Registration" at bounding box center [602, 28] width 558 height 28
click at [583, 22] on label "Candere Presents Prathidhwani Onaravam | Tug of War | Registration" at bounding box center [602, 28] width 558 height 28
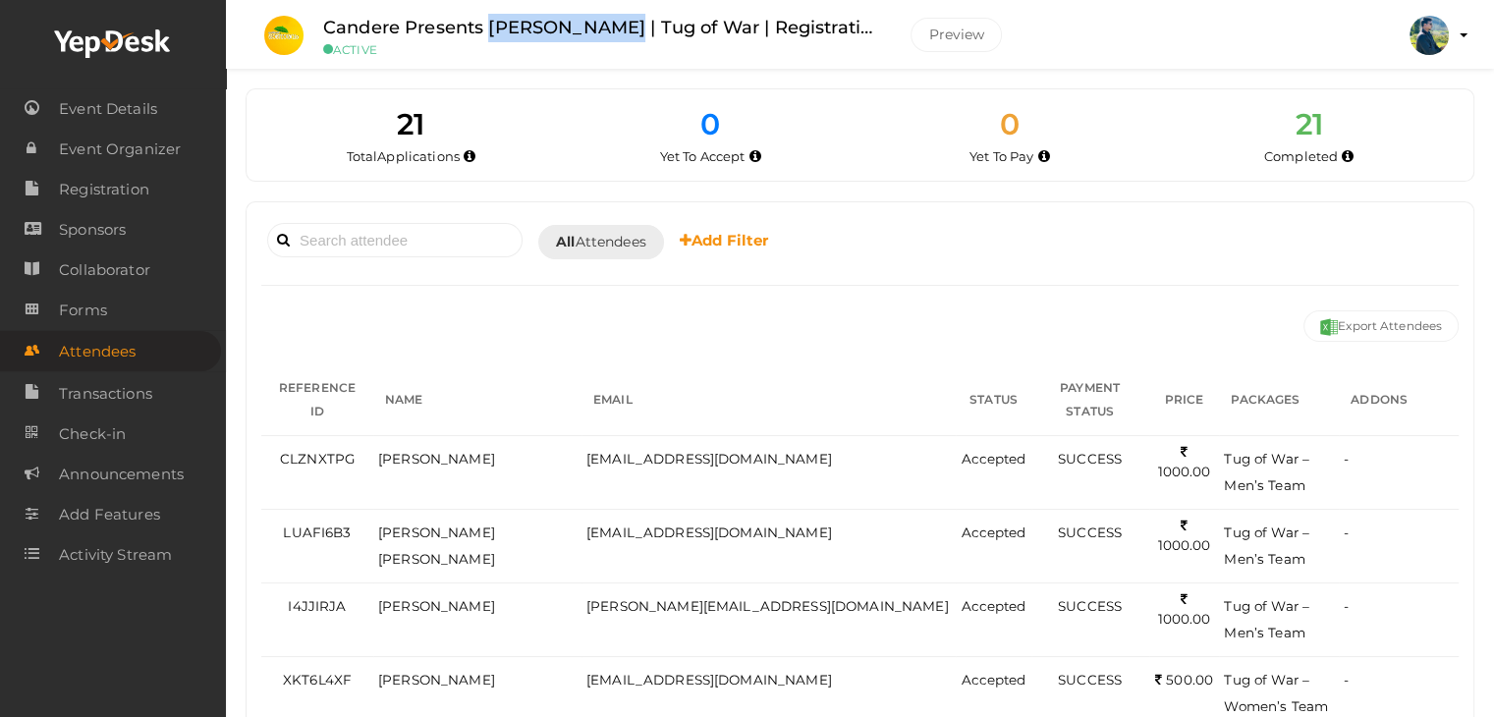
click at [583, 22] on label "Candere Presents Prathidhwani Onaravam | Tug of War | Registration" at bounding box center [602, 28] width 558 height 28
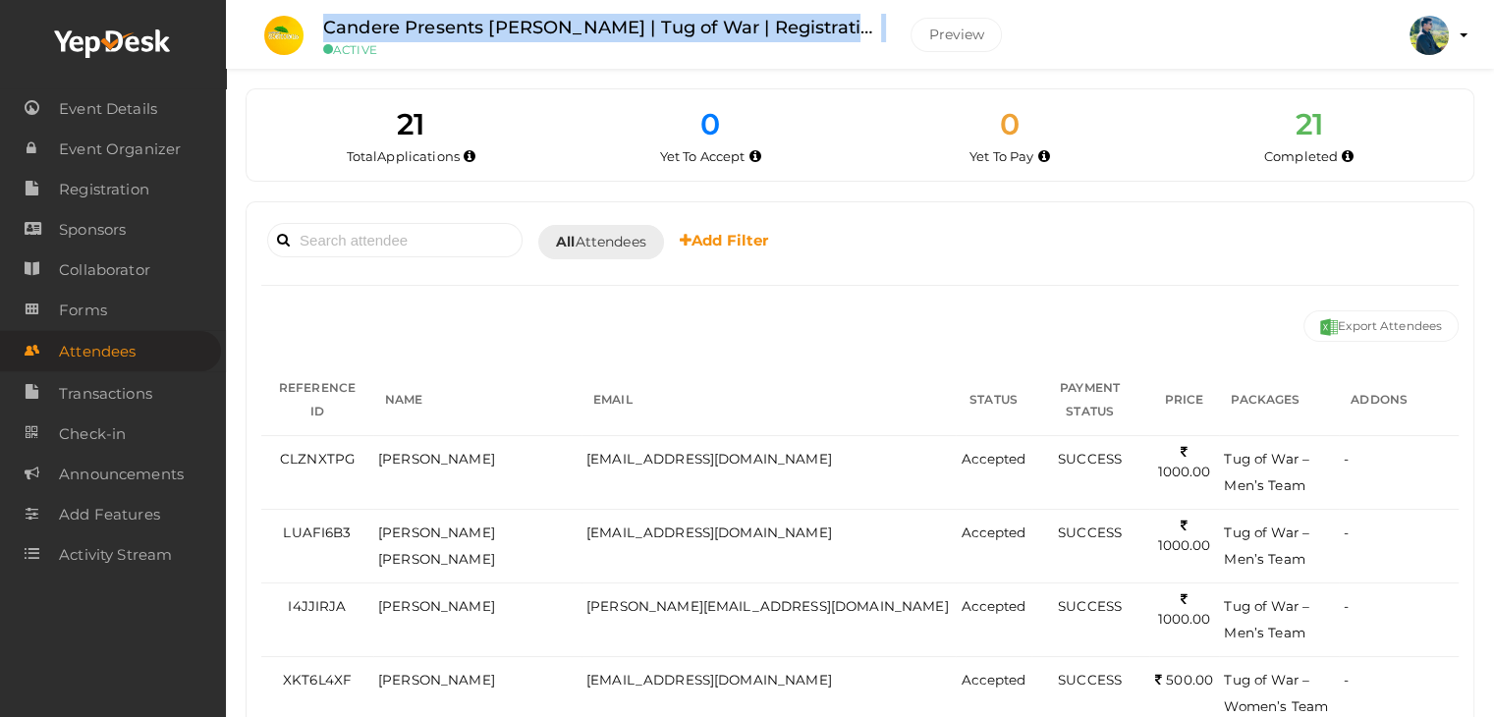
click at [583, 22] on label "Candere Presents Prathidhwani Onaravam | Tug of War | Registration" at bounding box center [602, 28] width 558 height 28
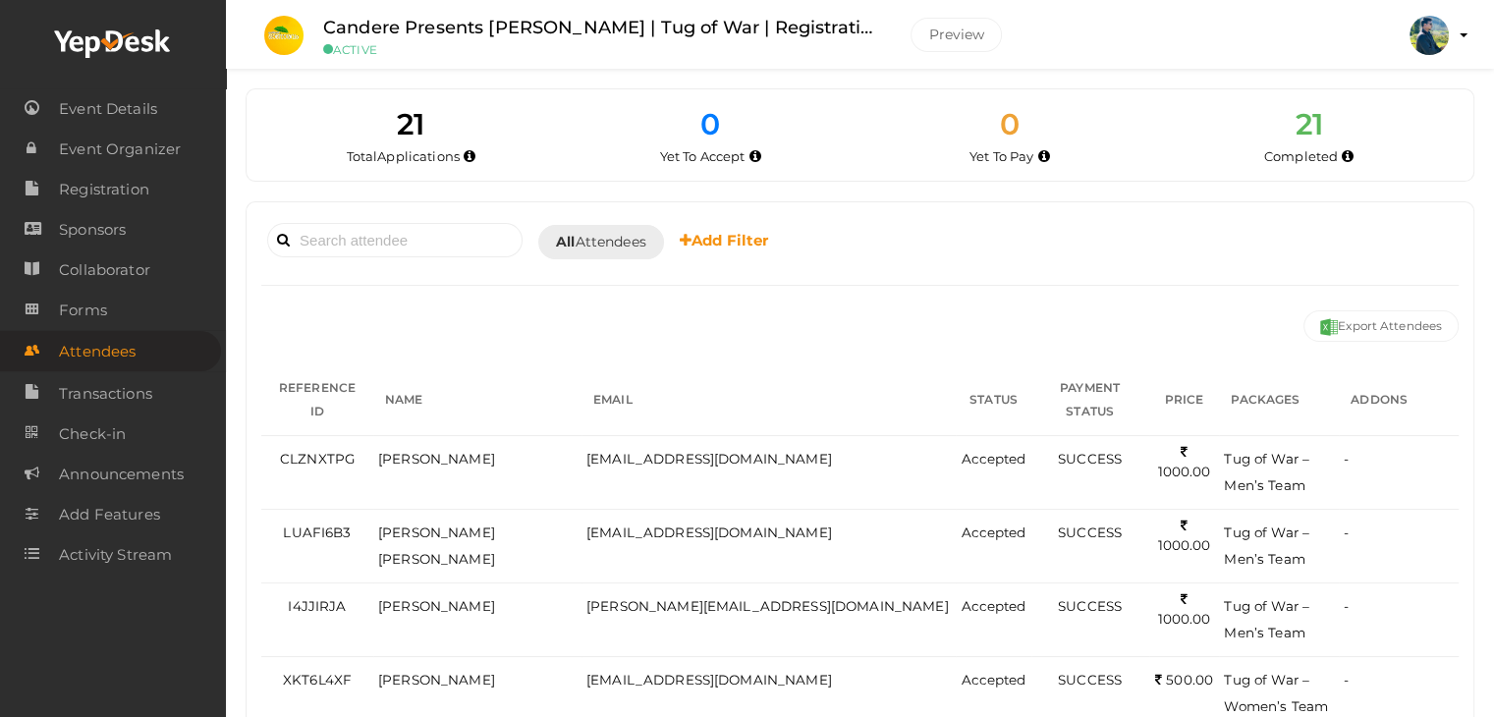
click at [588, 44] on small "ACTIVE" at bounding box center [602, 49] width 558 height 15
click at [587, 24] on label "Candere Presents Prathidhwani Onaravam | Tug of War | Registration" at bounding box center [602, 28] width 558 height 28
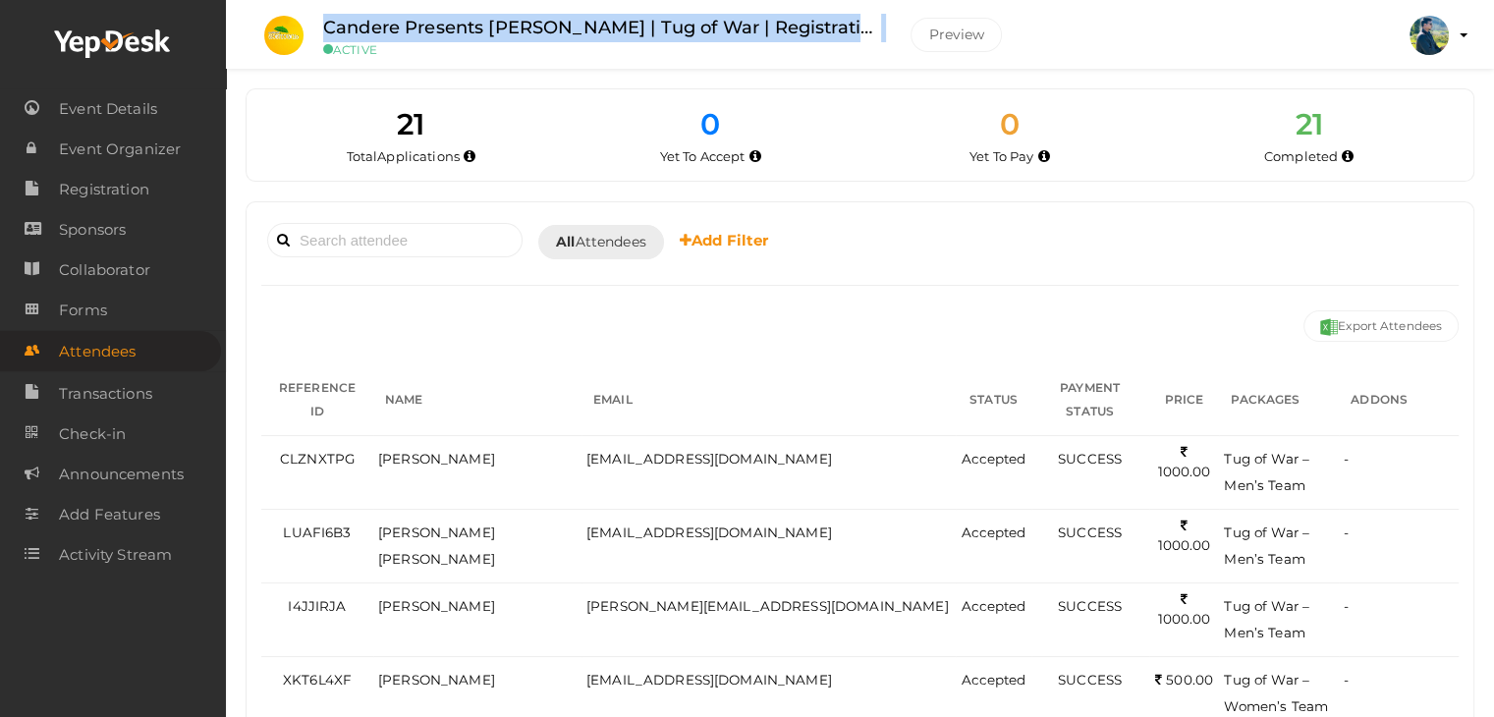
click at [587, 24] on label "Candere Presents Prathidhwani Onaravam | Tug of War | Registration" at bounding box center [602, 28] width 558 height 28
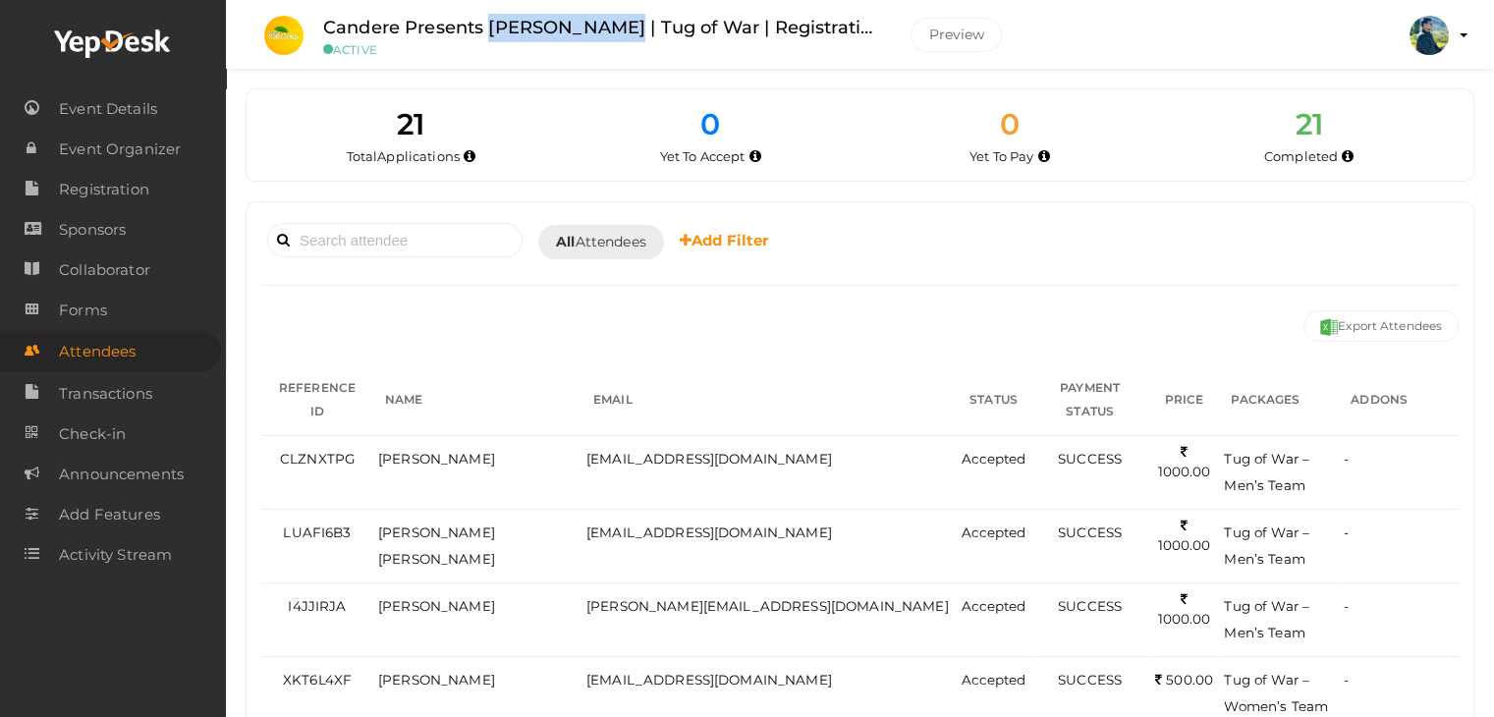
click at [587, 24] on label "Candere Presents Prathidhwani Onaravam | Tug of War | Registration" at bounding box center [602, 28] width 558 height 28
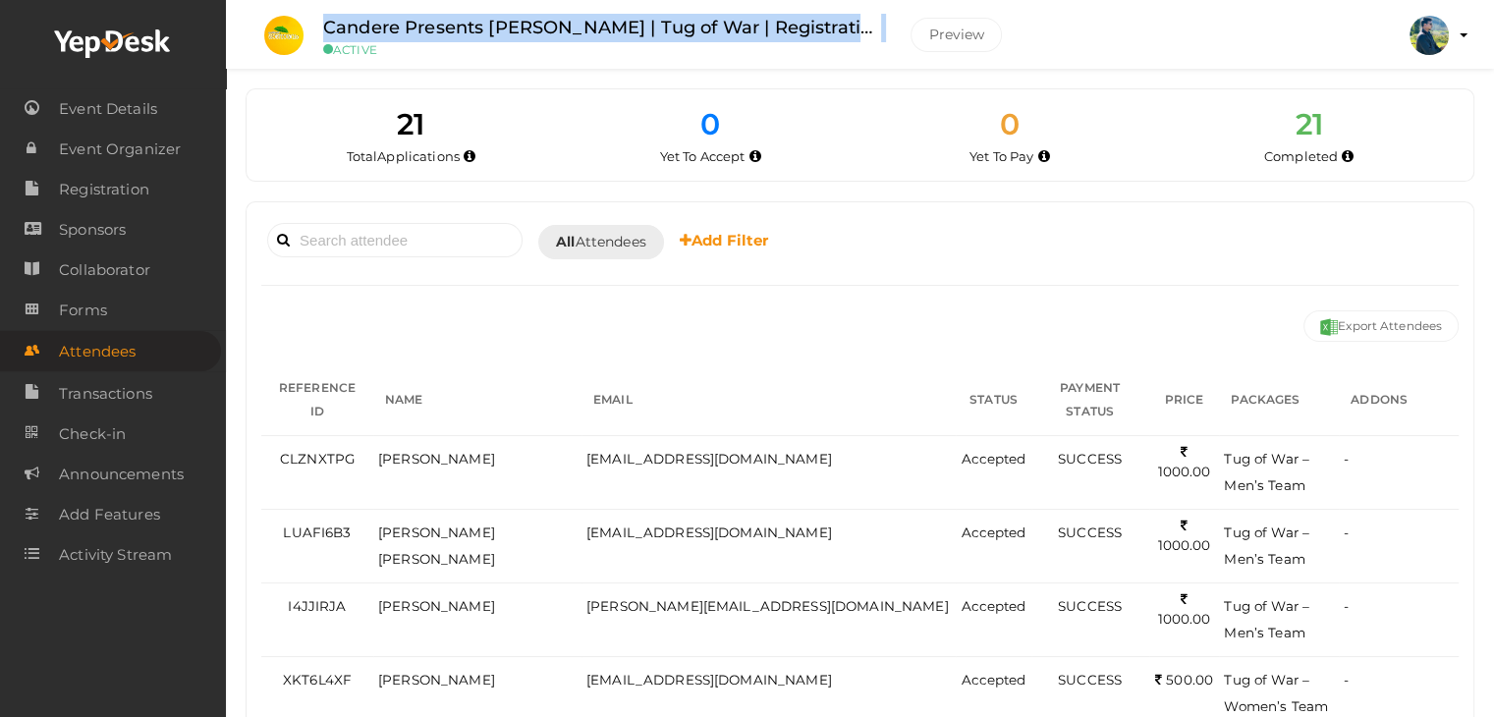
click at [587, 24] on label "Candere Presents Prathidhwani Onaravam | Tug of War | Registration" at bounding box center [602, 28] width 558 height 28
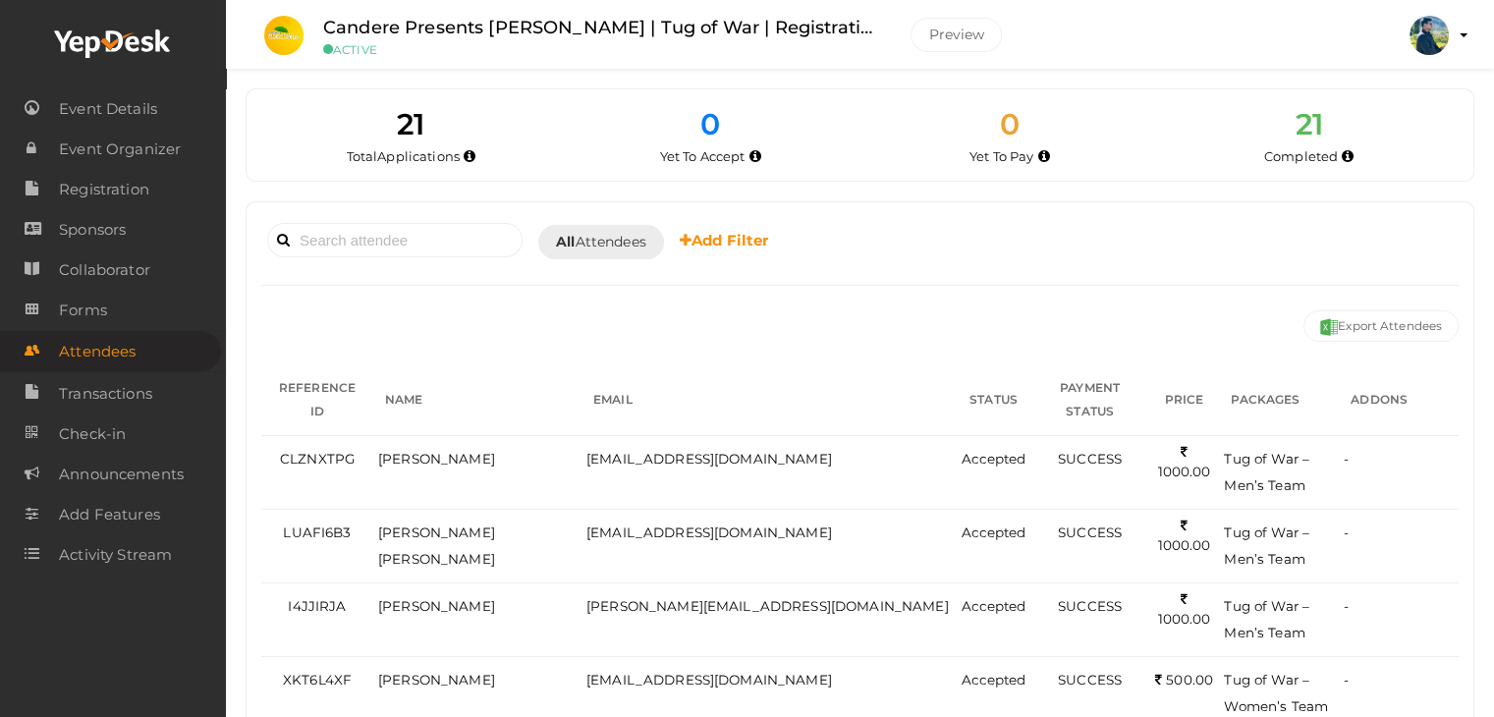
click at [587, 42] on small "ACTIVE" at bounding box center [602, 49] width 558 height 15
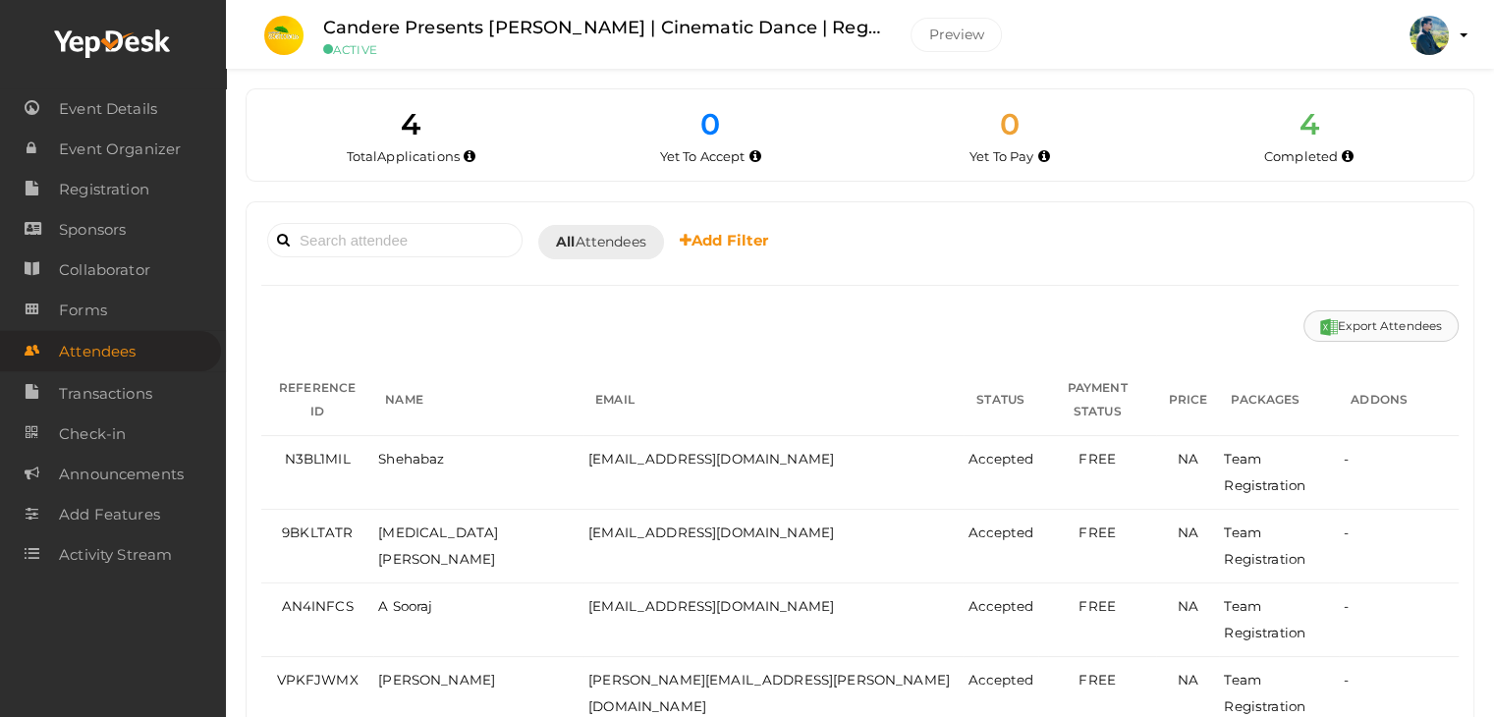
click at [1332, 317] on button "Export Attendees" at bounding box center [1380, 325] width 155 height 31
